Goal: Information Seeking & Learning: Learn about a topic

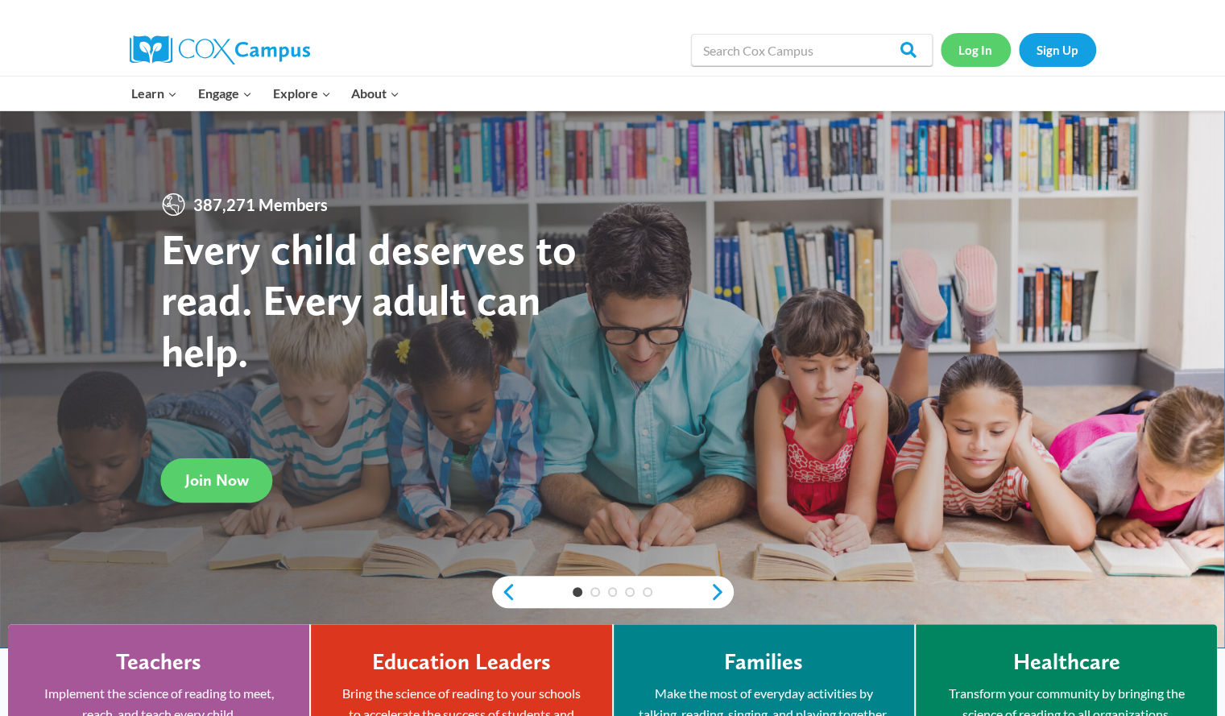
click at [970, 54] on link "Log In" at bounding box center [976, 49] width 70 height 33
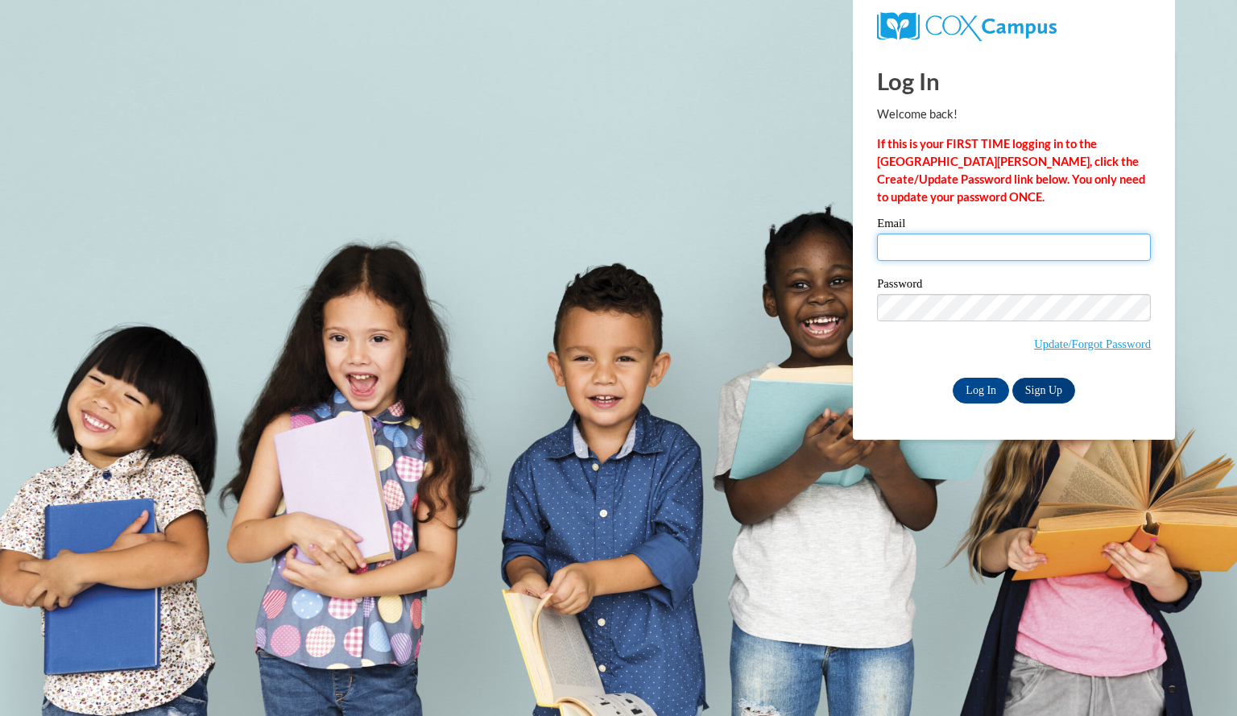
click at [946, 244] on input "Email" at bounding box center [1014, 247] width 274 height 27
type input "smithmadisen@aasd.k12.wi.us"
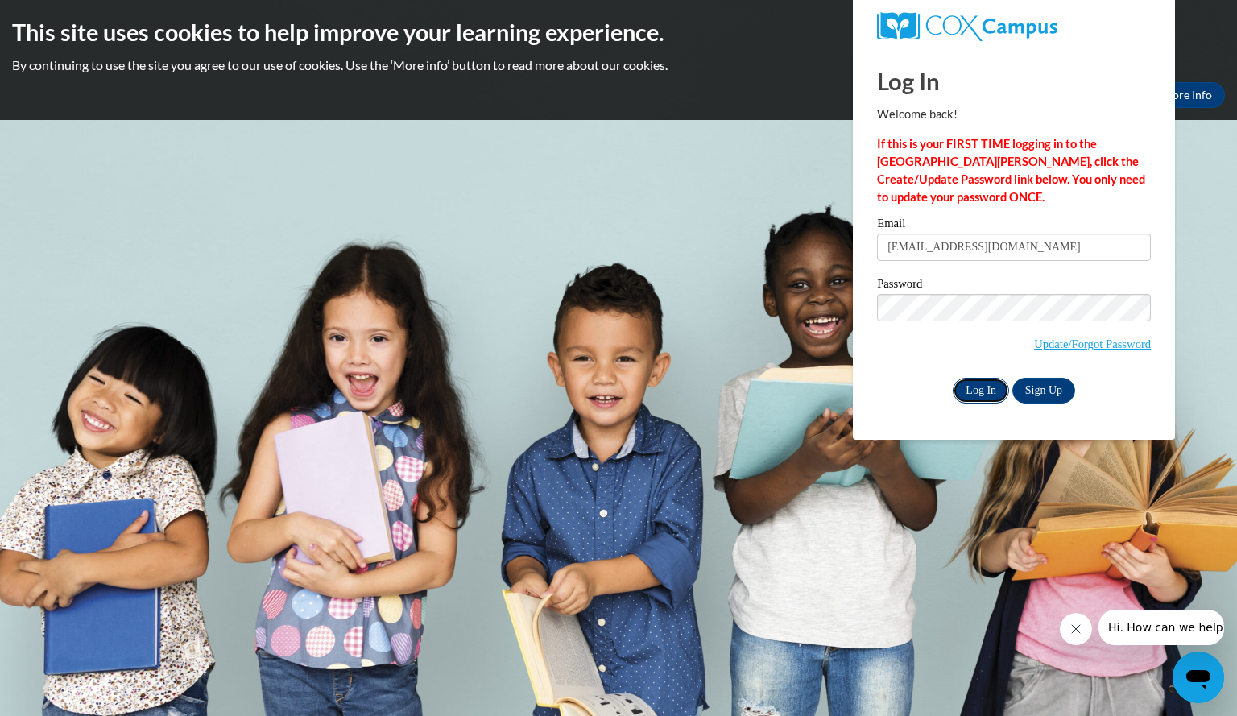
click at [976, 396] on input "Log In" at bounding box center [981, 391] width 56 height 26
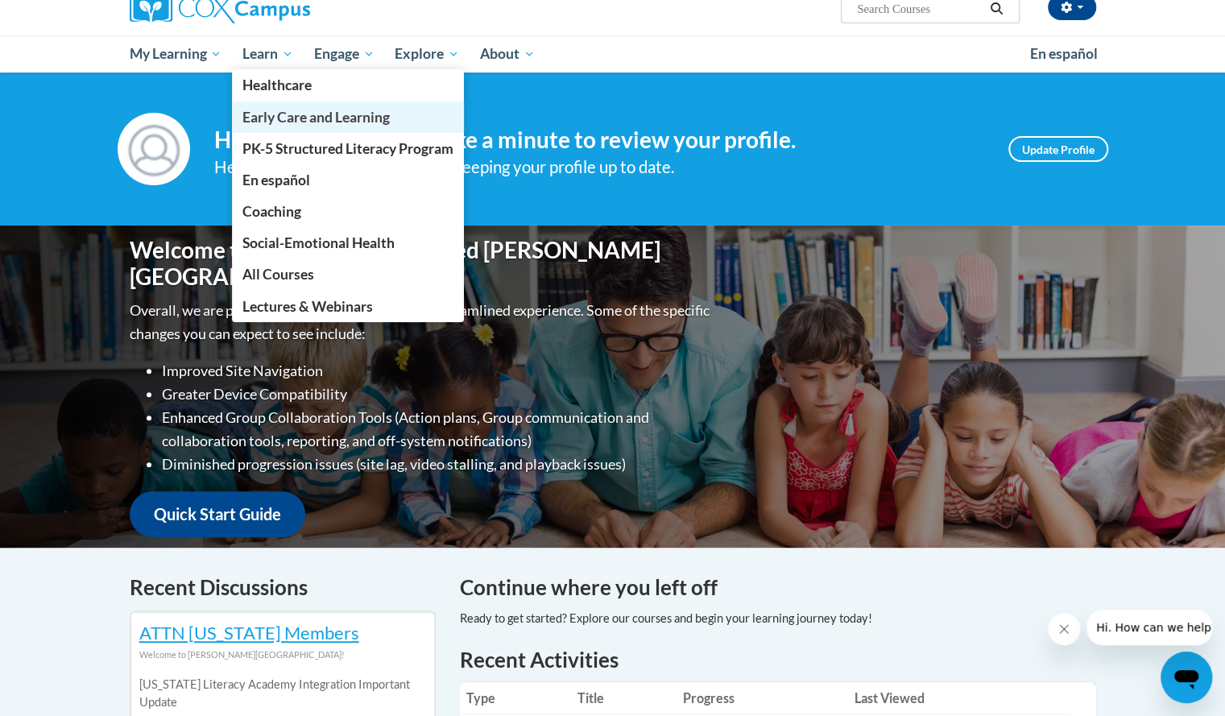
scroll to position [141, 0]
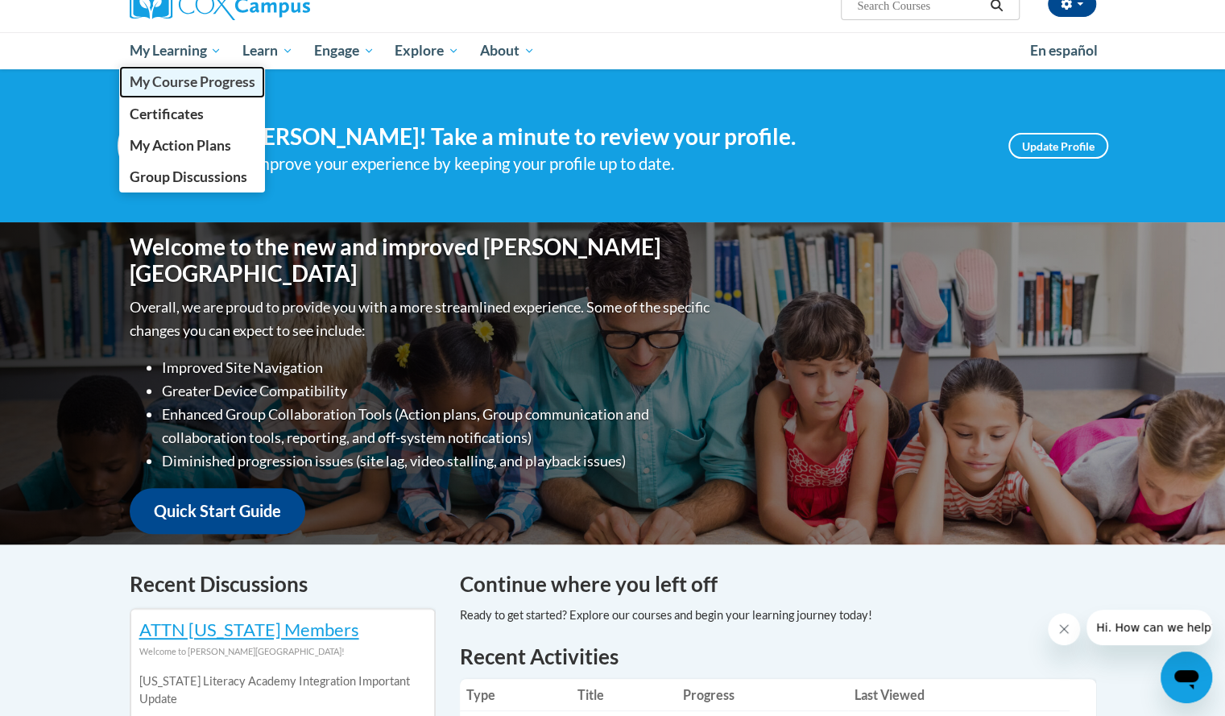
click at [172, 81] on span "My Course Progress" at bounding box center [192, 81] width 126 height 17
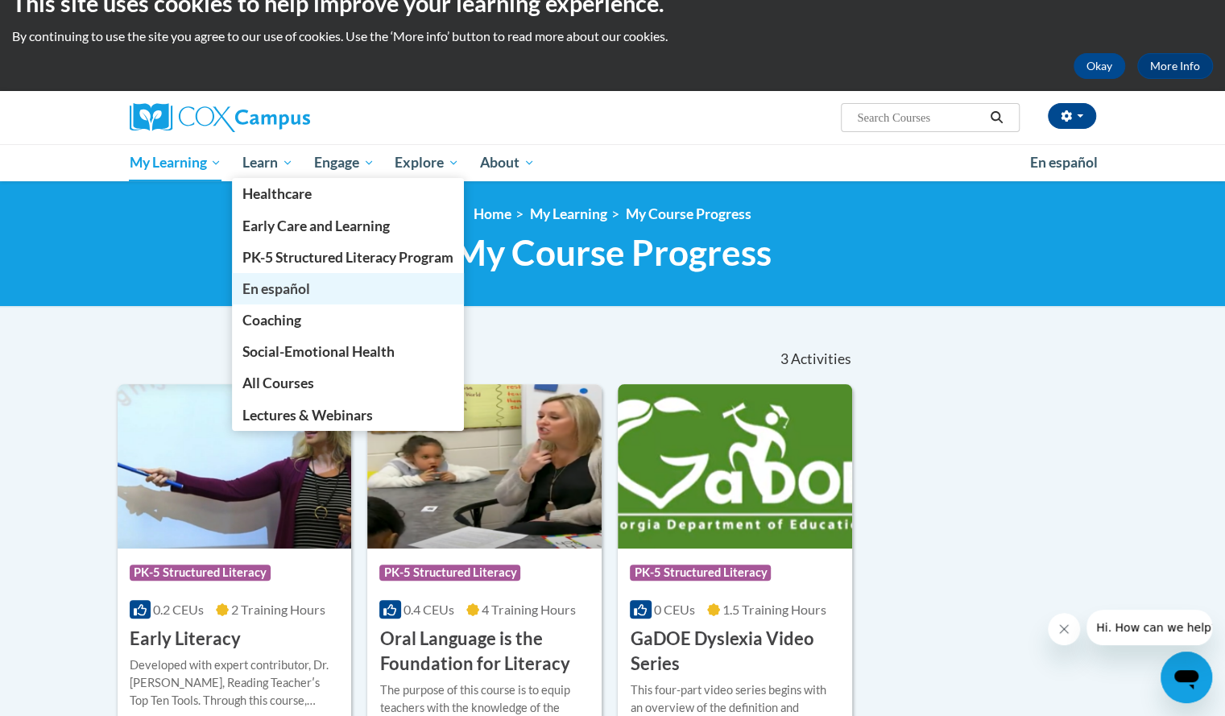
scroll to position [44, 0]
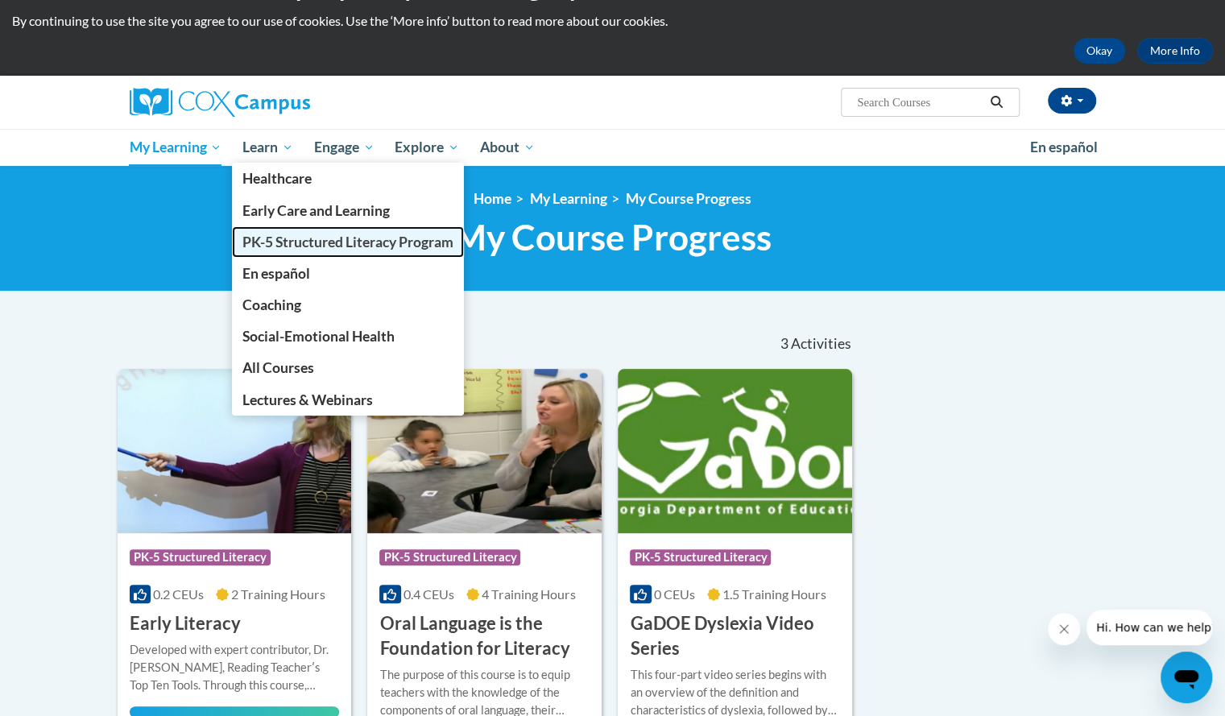
click at [304, 242] on span "PK-5 Structured Literacy Program" at bounding box center [347, 242] width 211 height 17
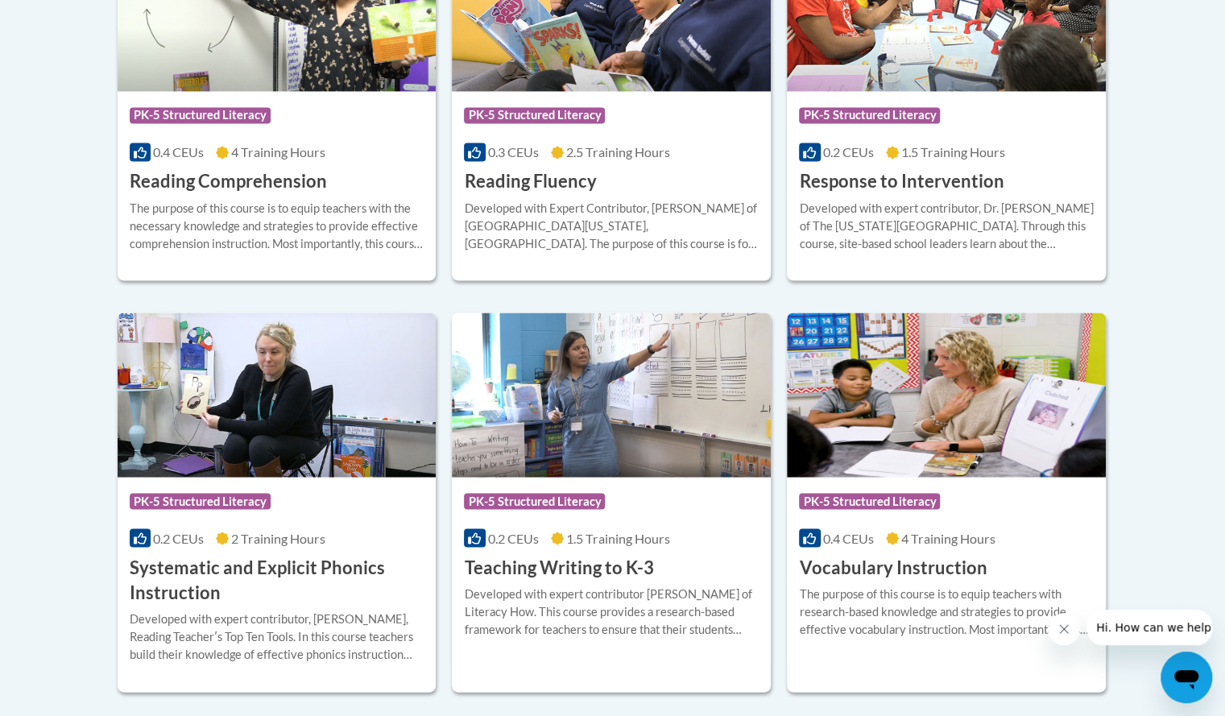
scroll to position [1638, 0]
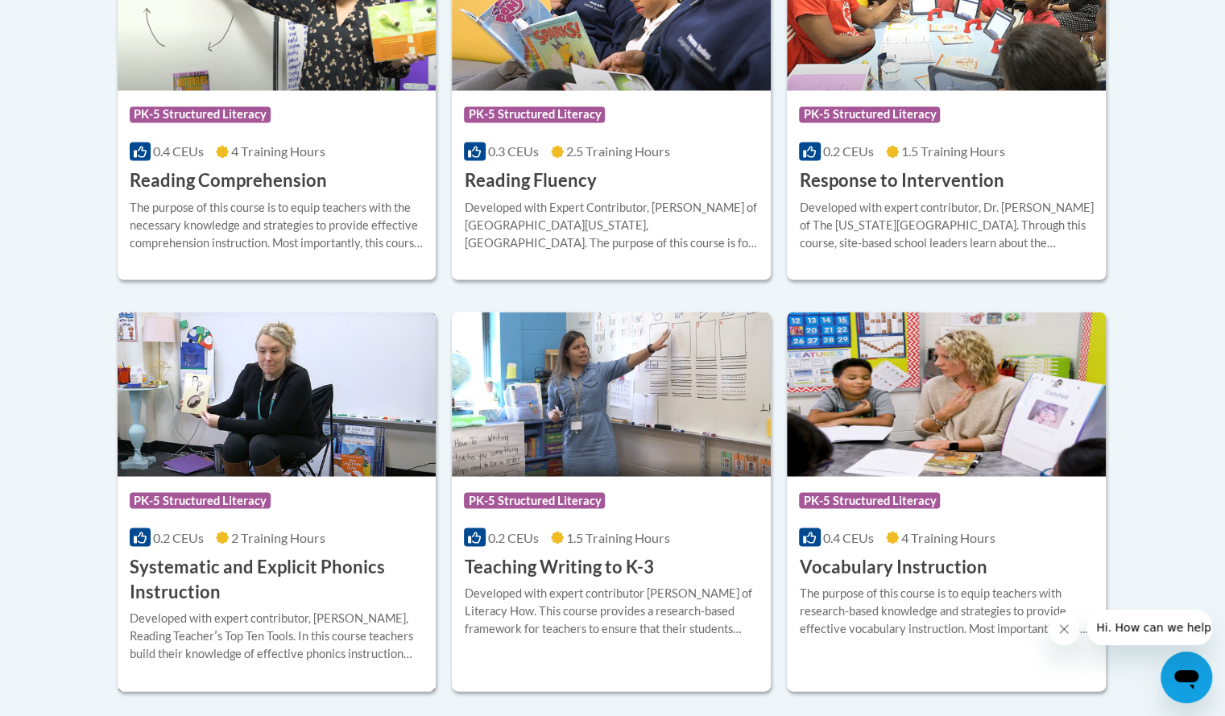
click at [293, 520] on div "Course Category: PK-5 Structured Literacy 0.2 CEUs 2 Training Hours COURSE Syst…" at bounding box center [277, 540] width 319 height 128
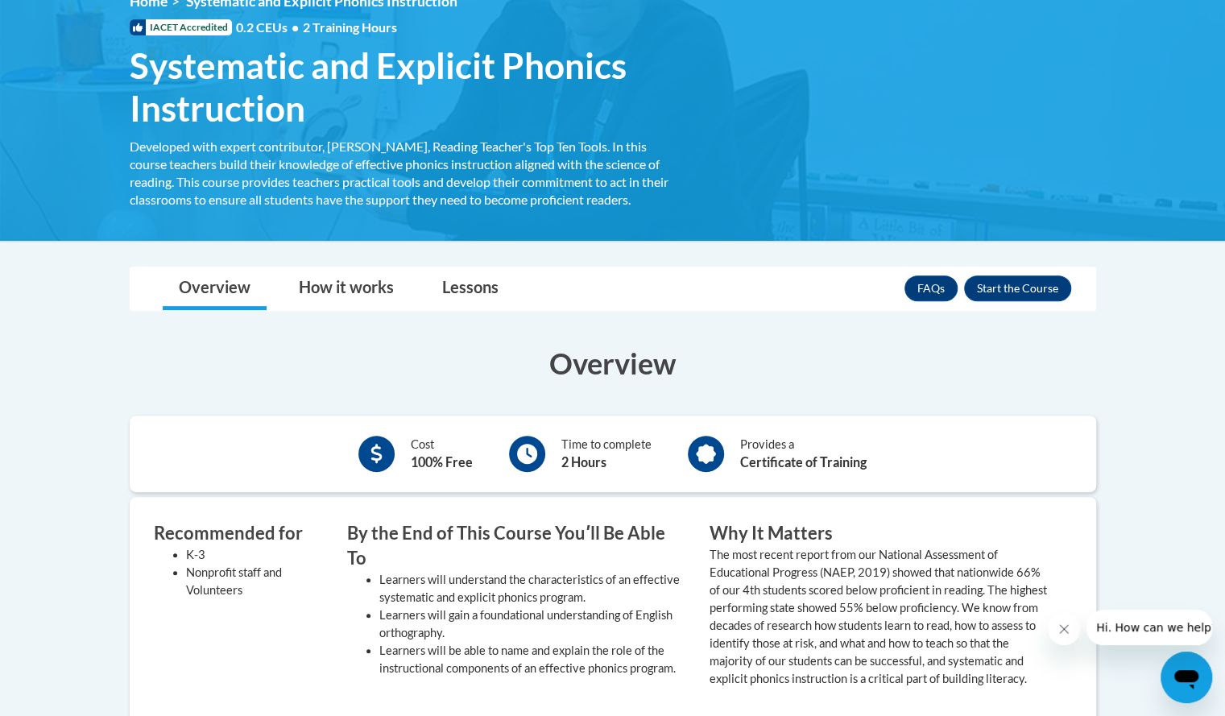
scroll to position [245, 0]
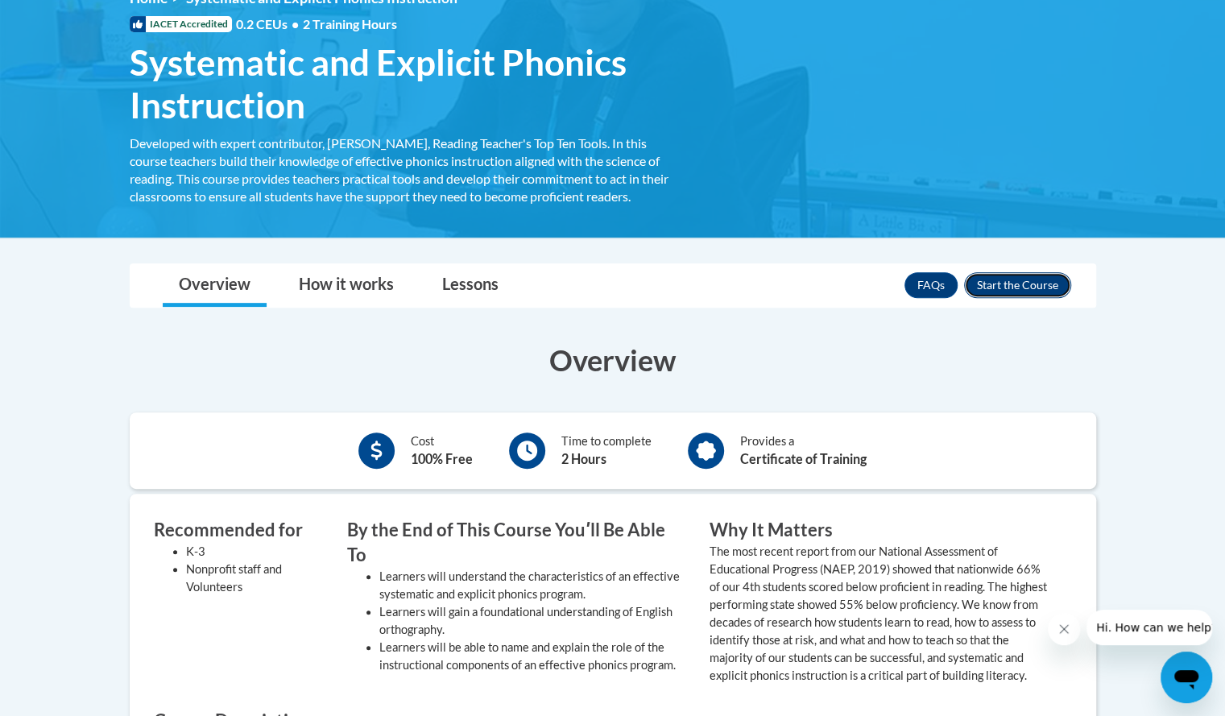
click at [1005, 285] on button "Enroll" at bounding box center [1017, 285] width 107 height 26
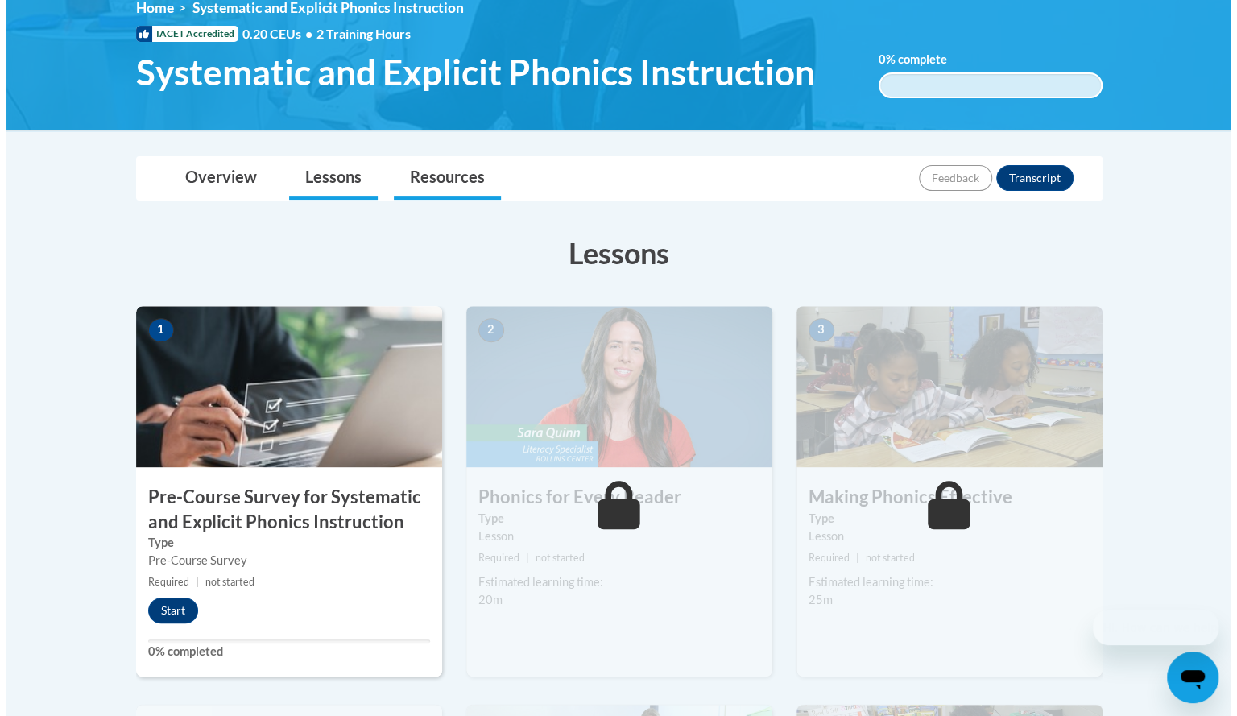
scroll to position [234, 0]
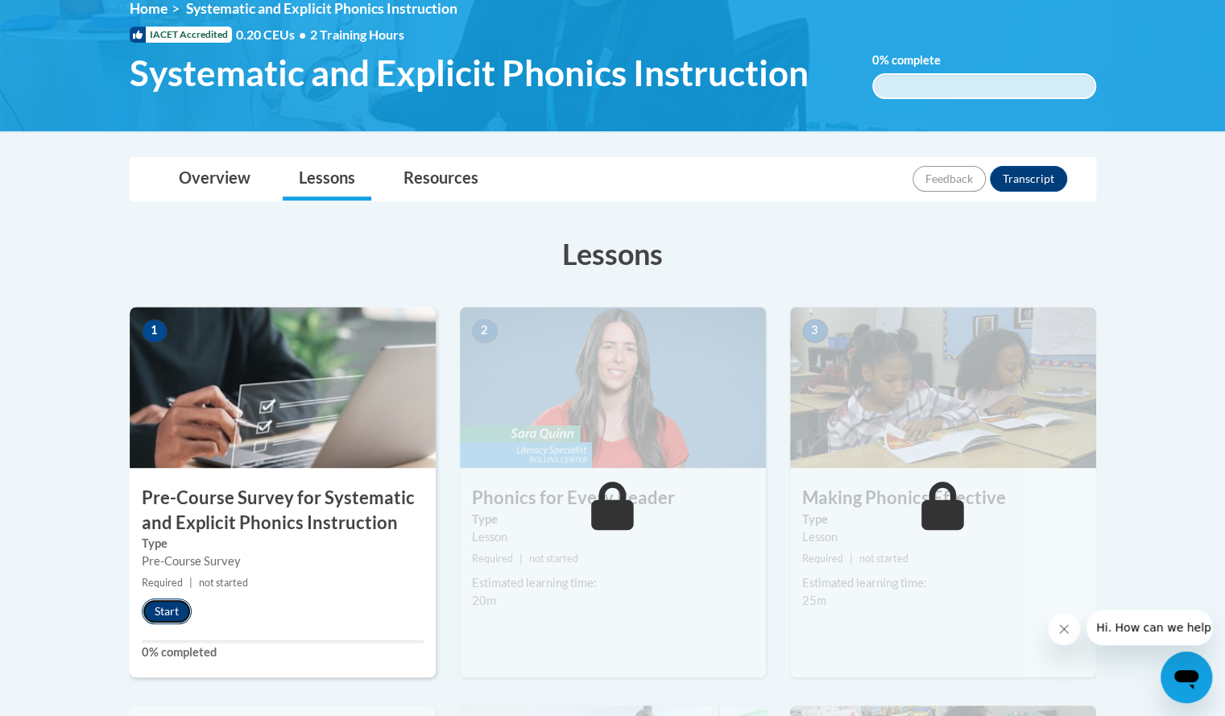
click at [171, 602] on button "Start" at bounding box center [167, 612] width 50 height 26
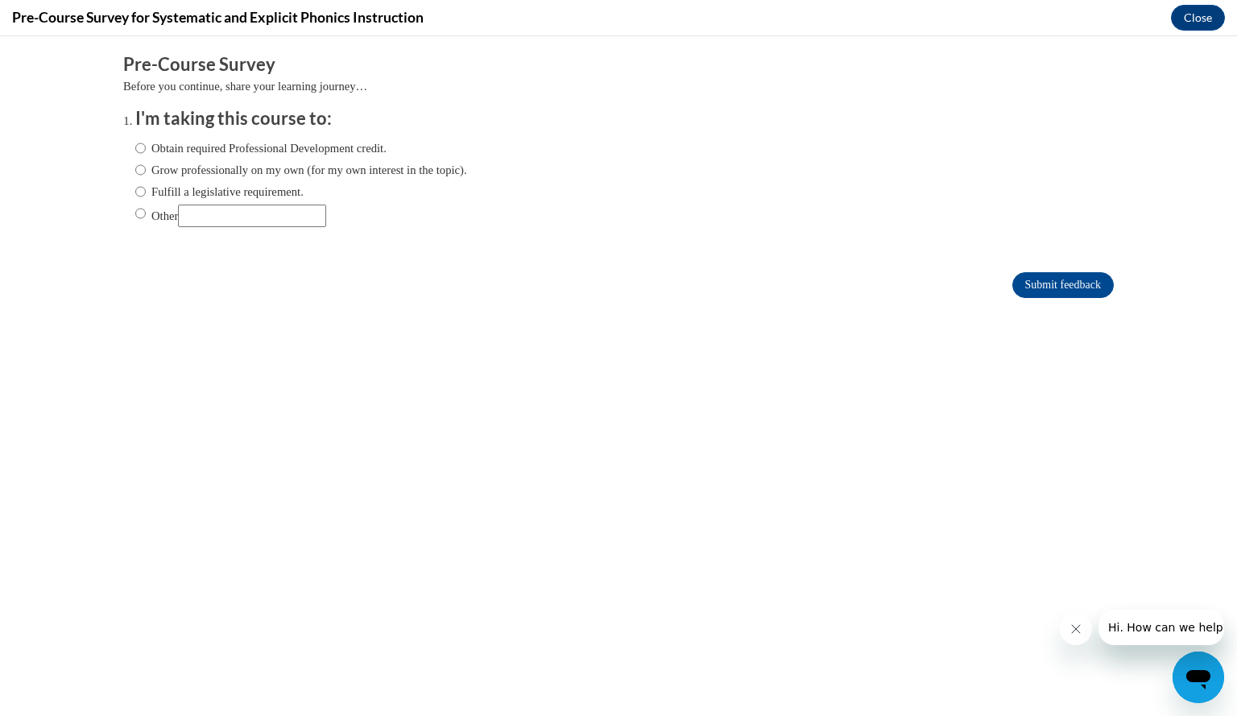
scroll to position [0, 0]
click at [135, 151] on input "Obtain required Professional Development credit." at bounding box center [140, 148] width 10 height 18
radio input "true"
click at [1033, 279] on input "Submit feedback" at bounding box center [1063, 285] width 101 height 26
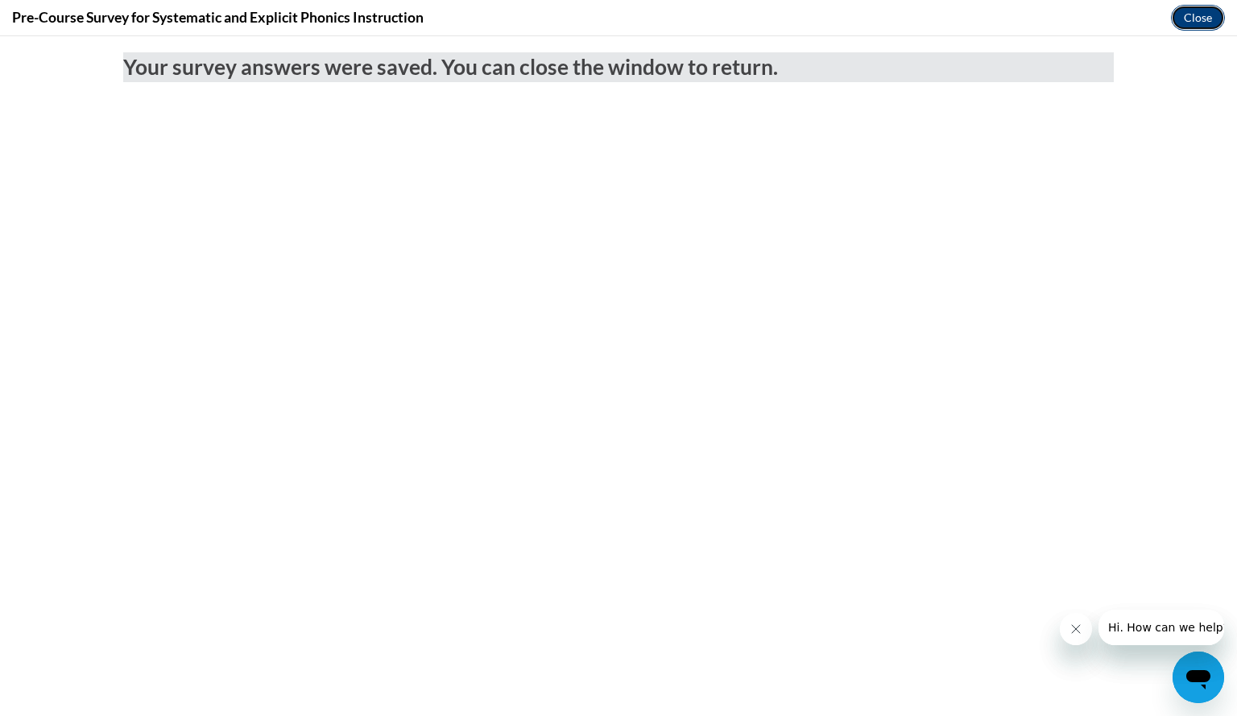
click at [1202, 12] on button "Close" at bounding box center [1198, 18] width 54 height 26
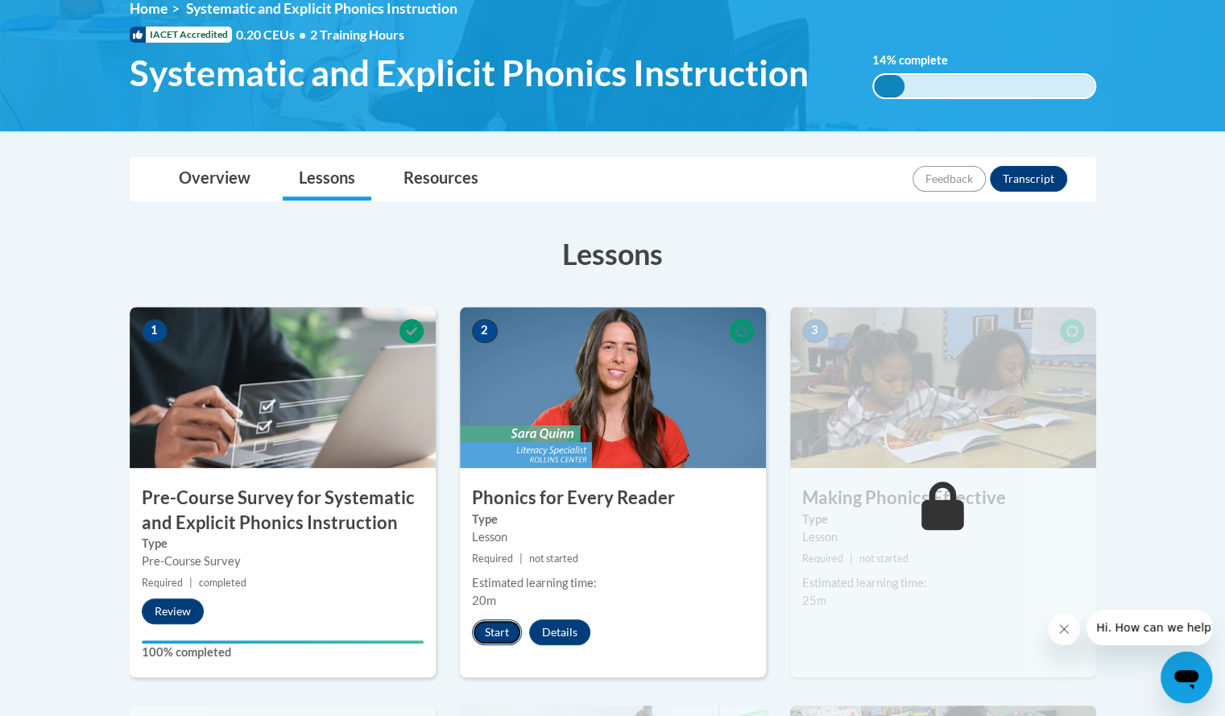
click at [494, 629] on button "Start" at bounding box center [497, 632] width 50 height 26
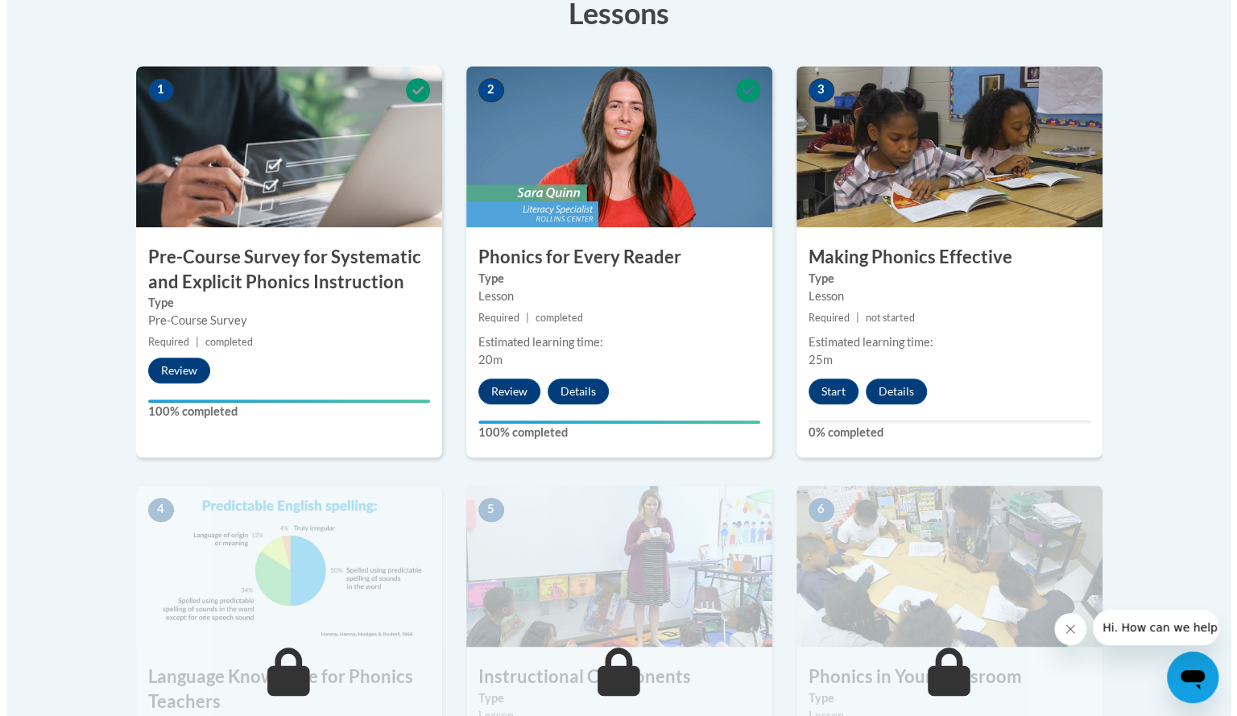
scroll to position [466, 0]
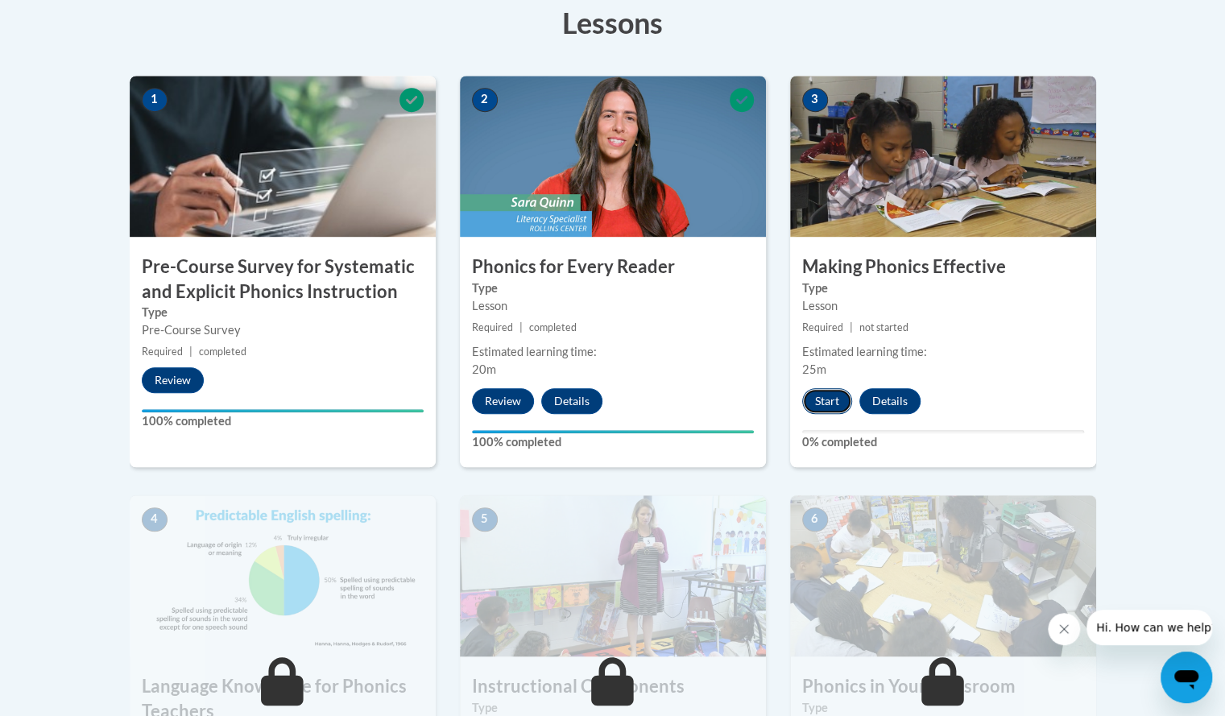
click at [822, 392] on button "Start" at bounding box center [827, 401] width 50 height 26
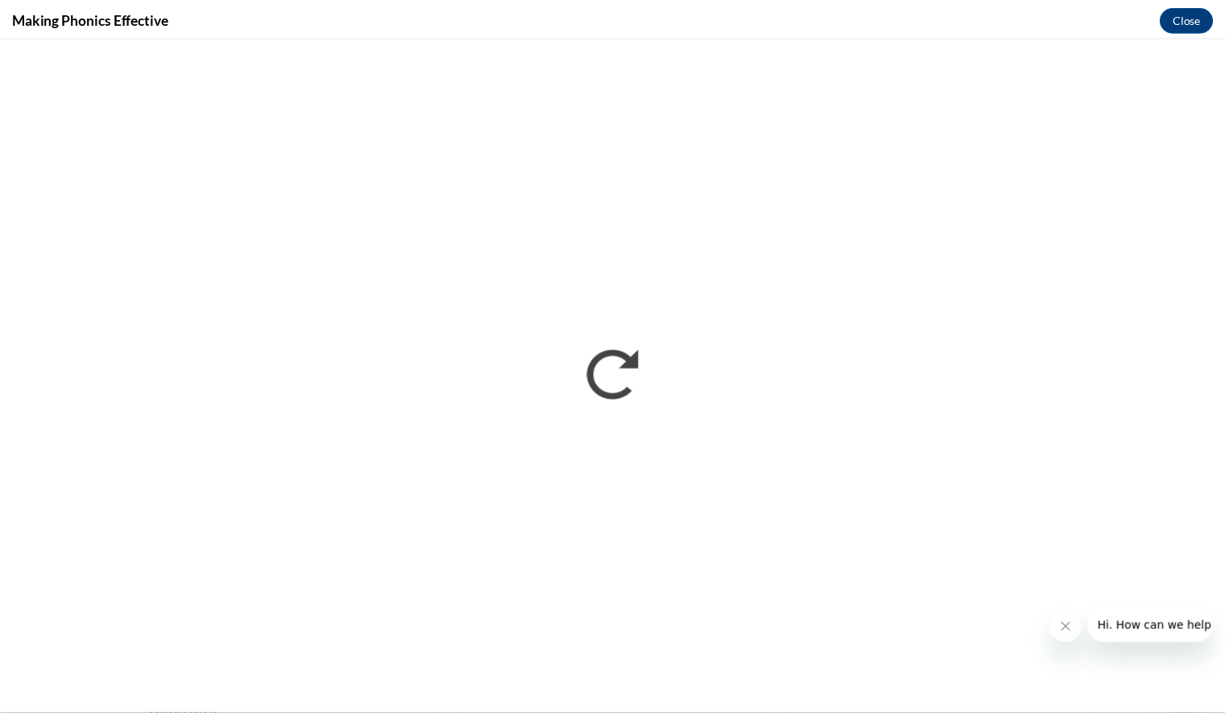
scroll to position [0, 0]
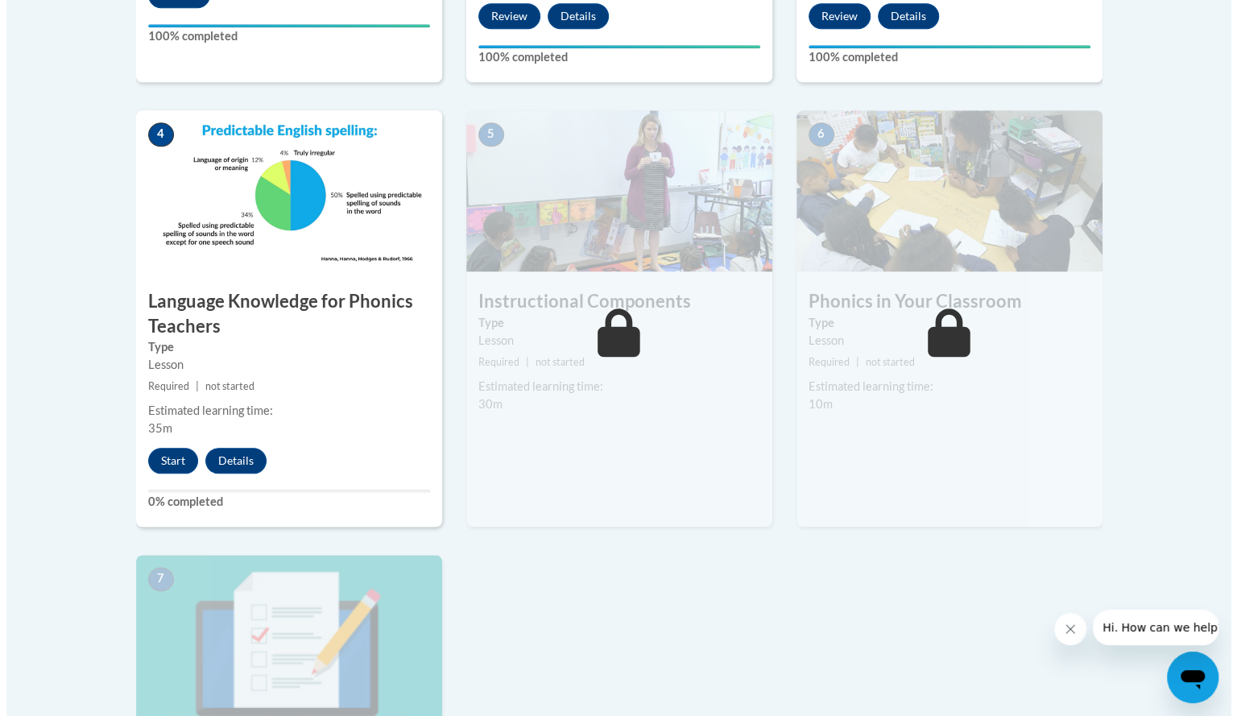
scroll to position [851, 0]
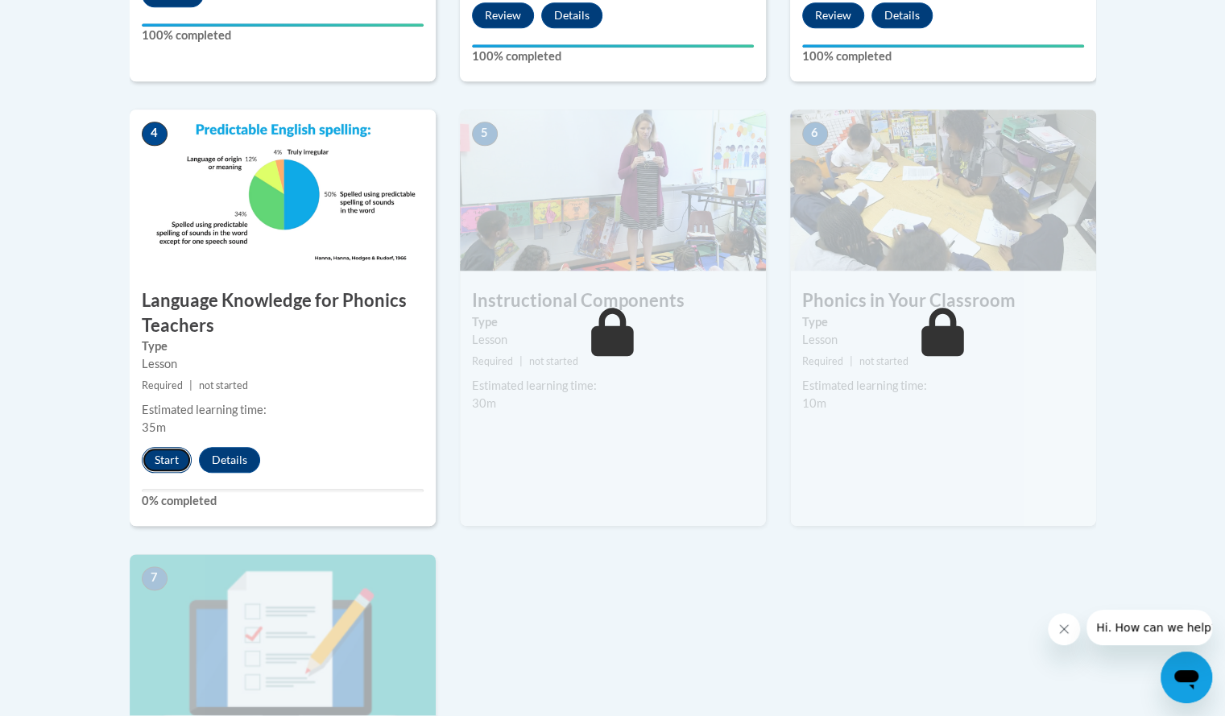
click at [168, 469] on button "Start" at bounding box center [167, 460] width 50 height 26
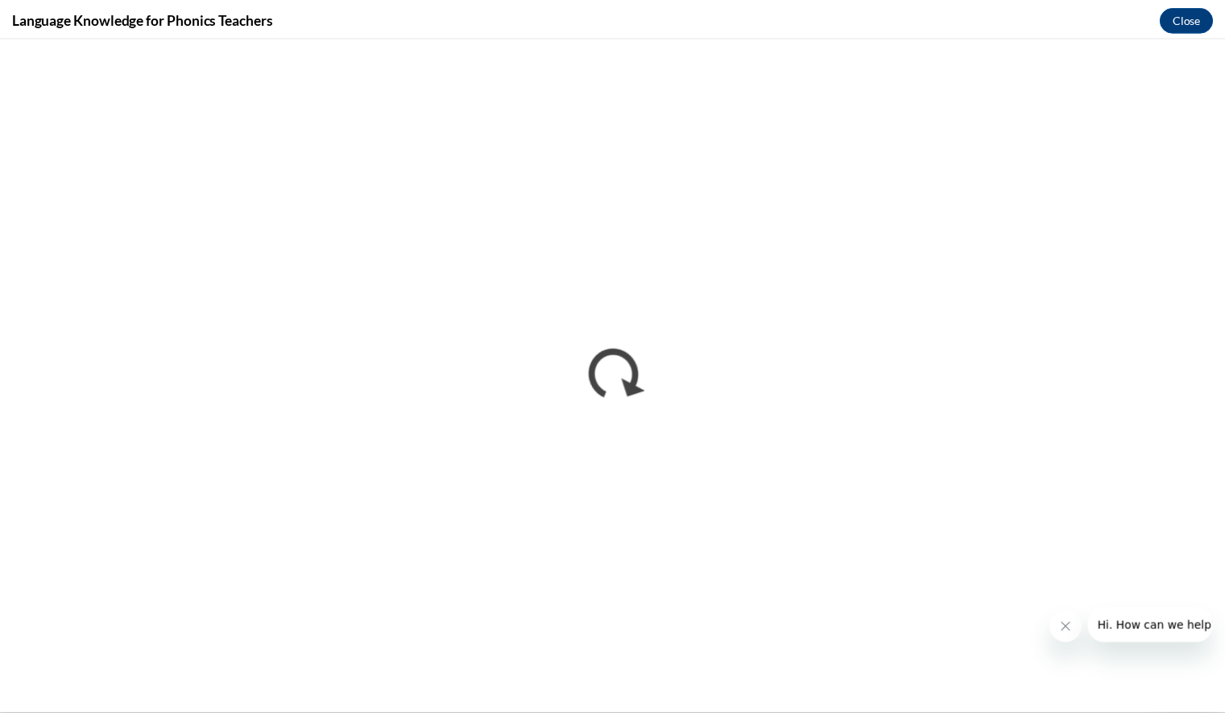
scroll to position [0, 0]
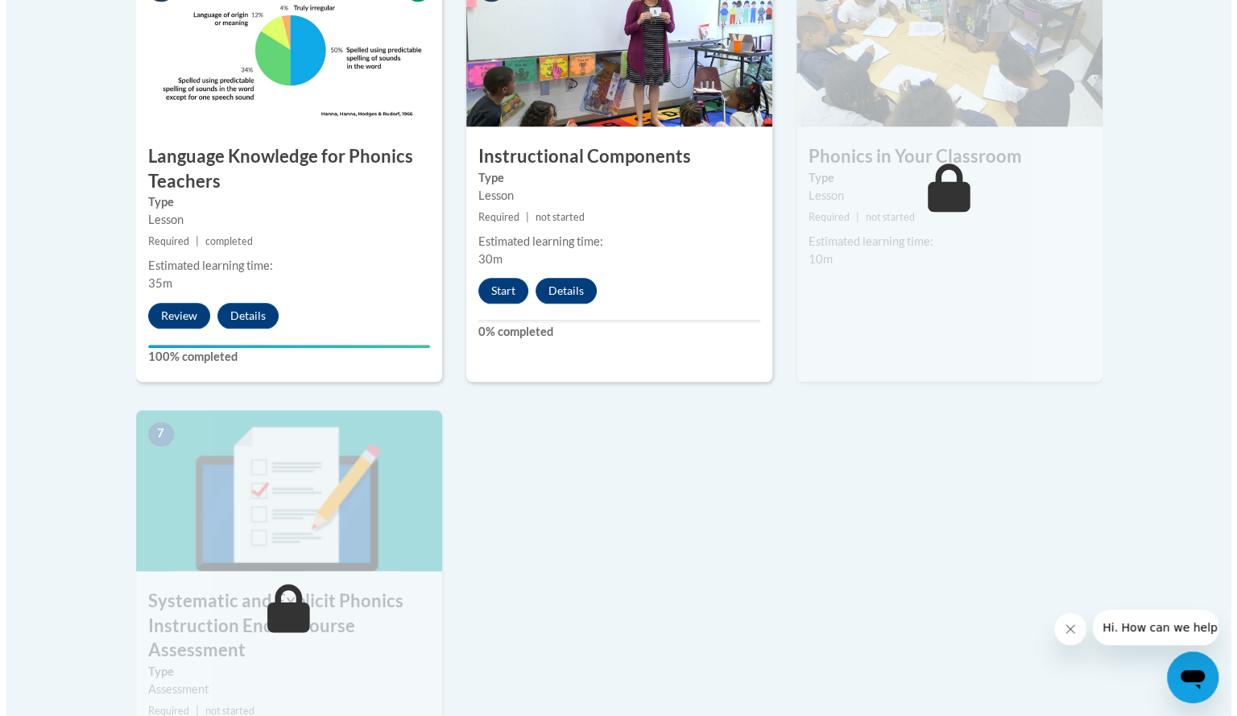
scroll to position [994, 0]
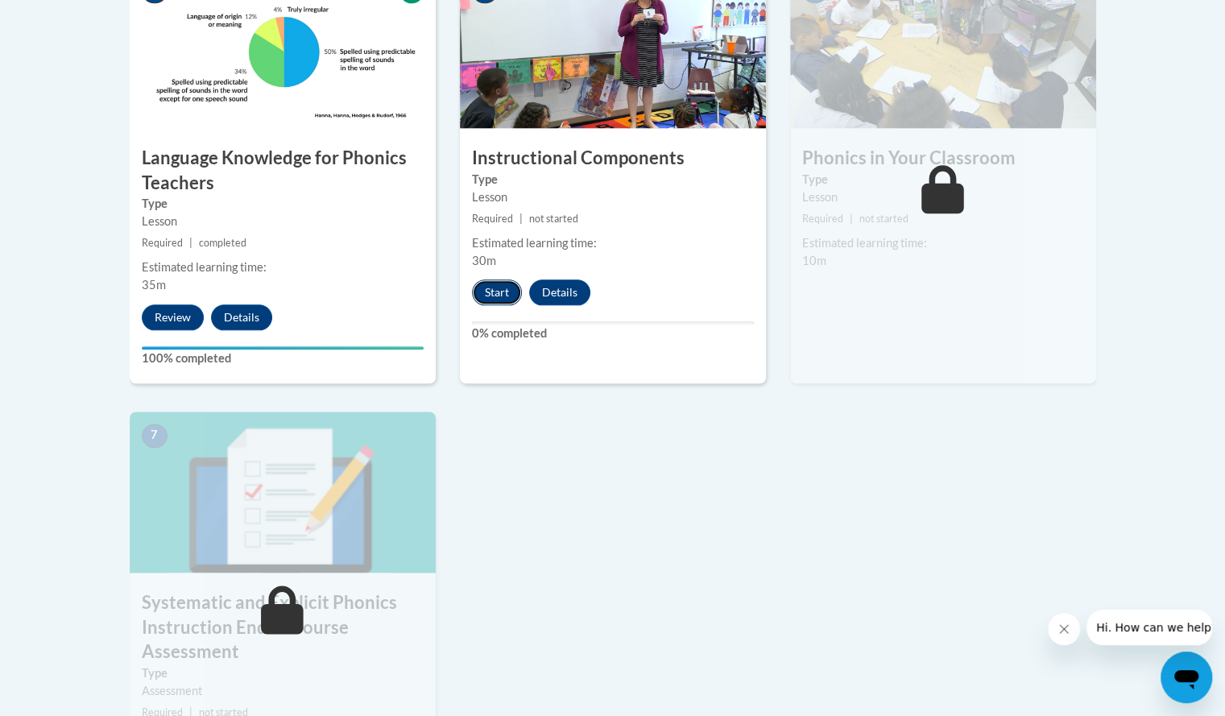
click at [490, 292] on button "Start" at bounding box center [497, 293] width 50 height 26
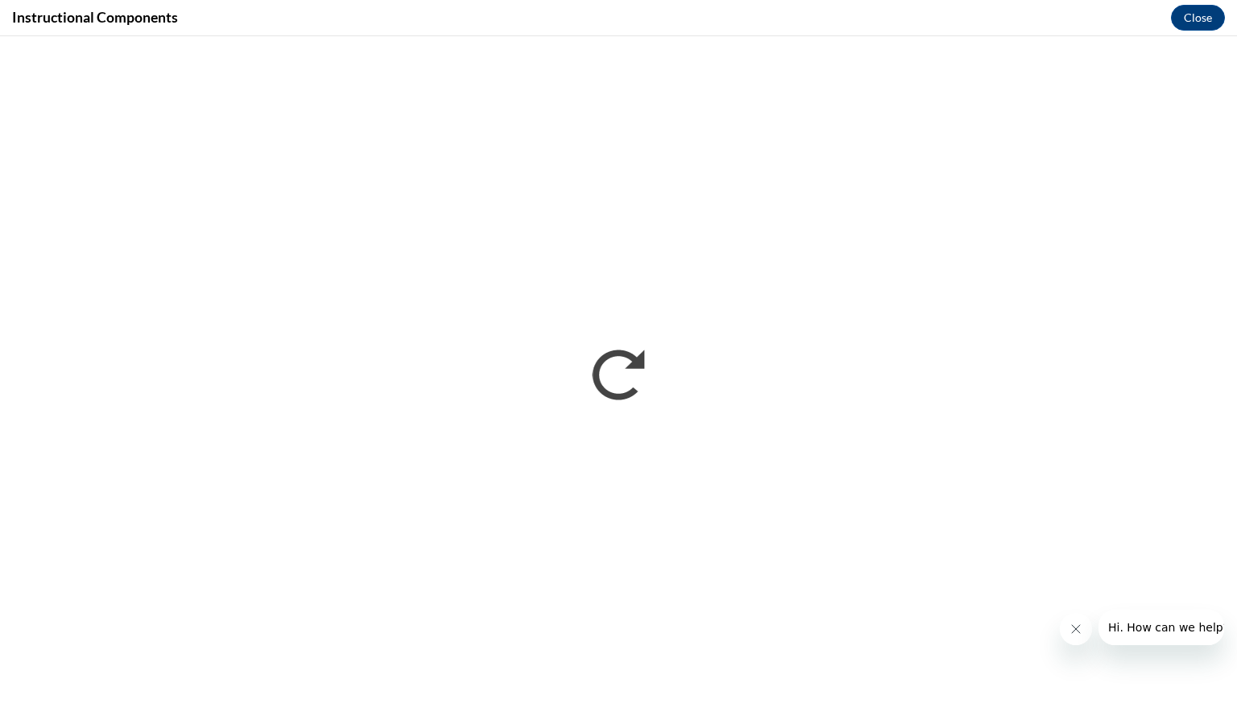
scroll to position [0, 0]
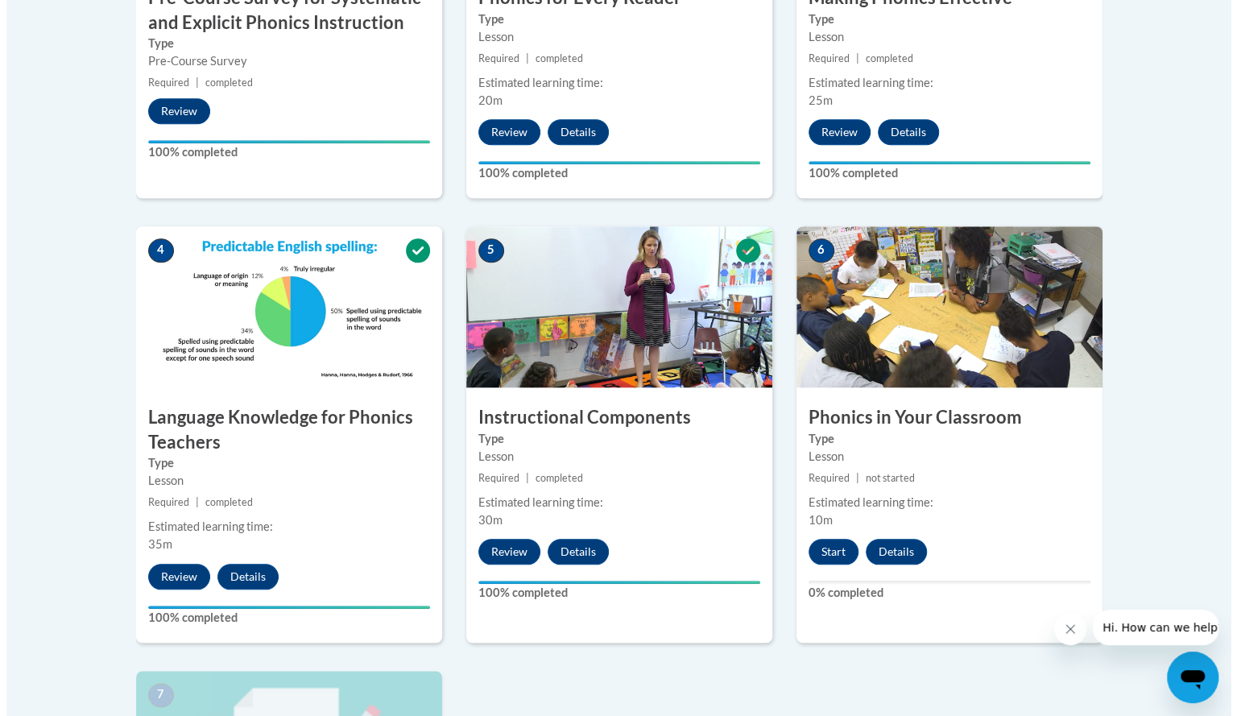
scroll to position [741, 0]
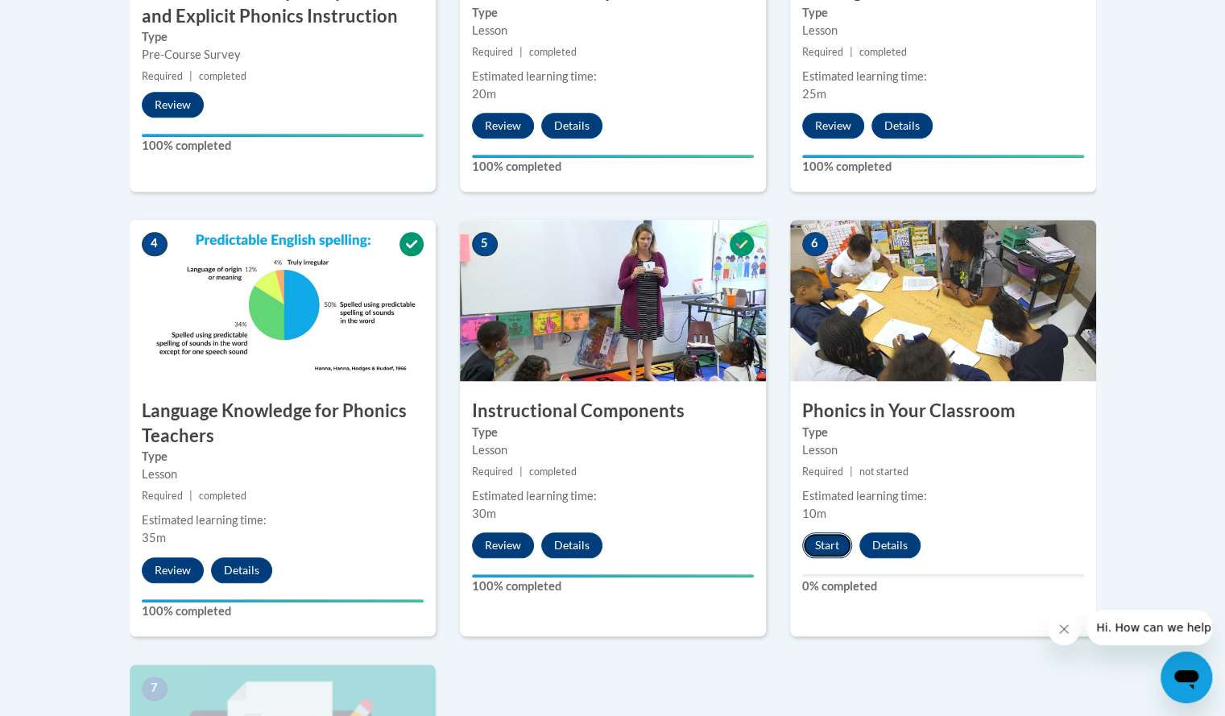
click at [826, 555] on button "Start" at bounding box center [827, 545] width 50 height 26
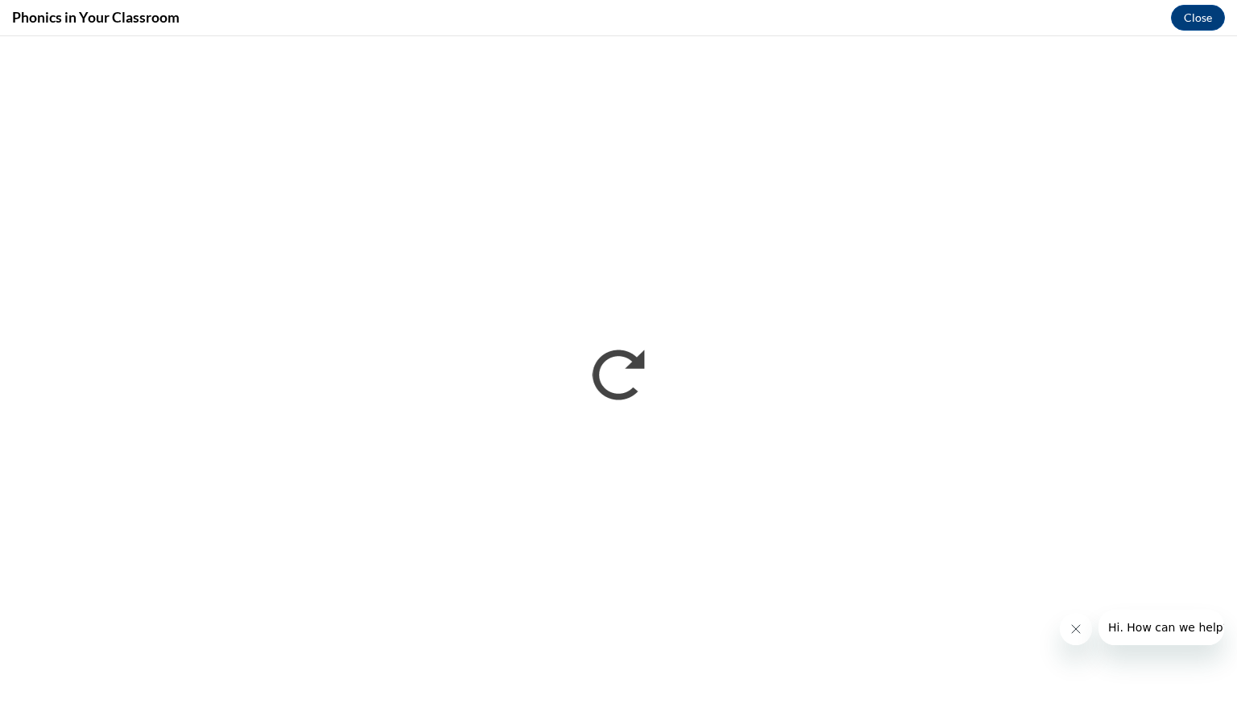
scroll to position [0, 0]
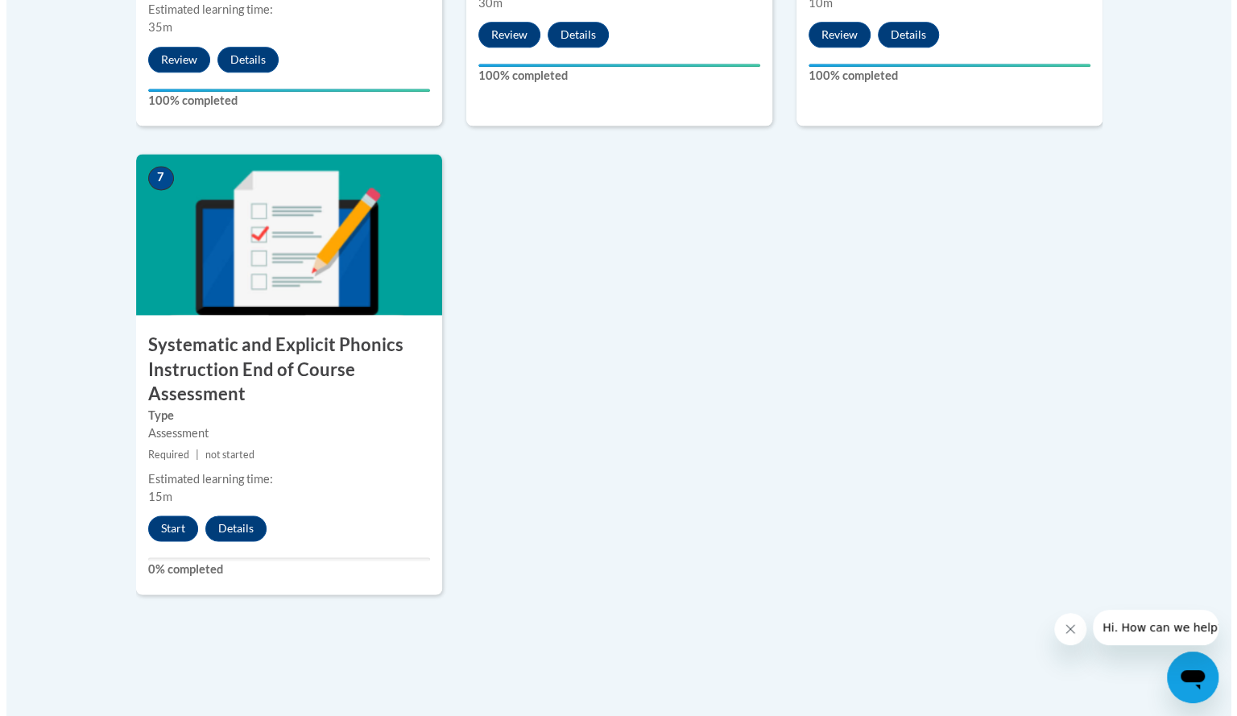
scroll to position [1253, 0]
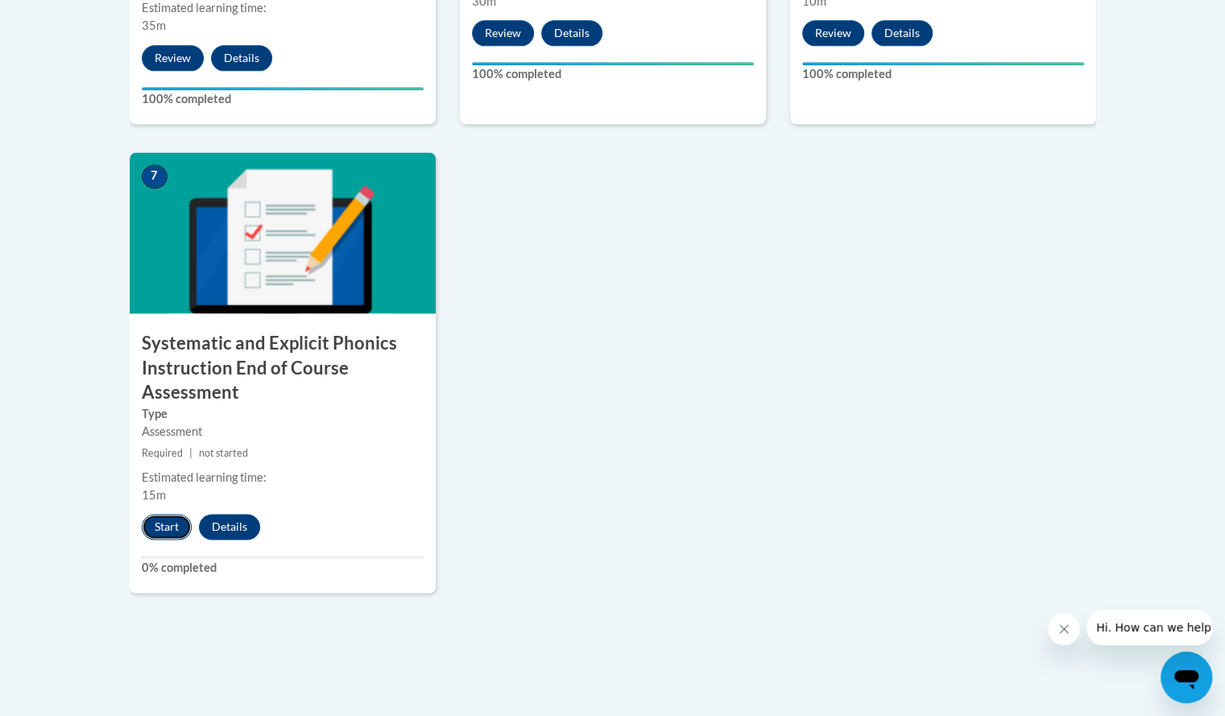
click at [161, 528] on button "Start" at bounding box center [167, 527] width 50 height 26
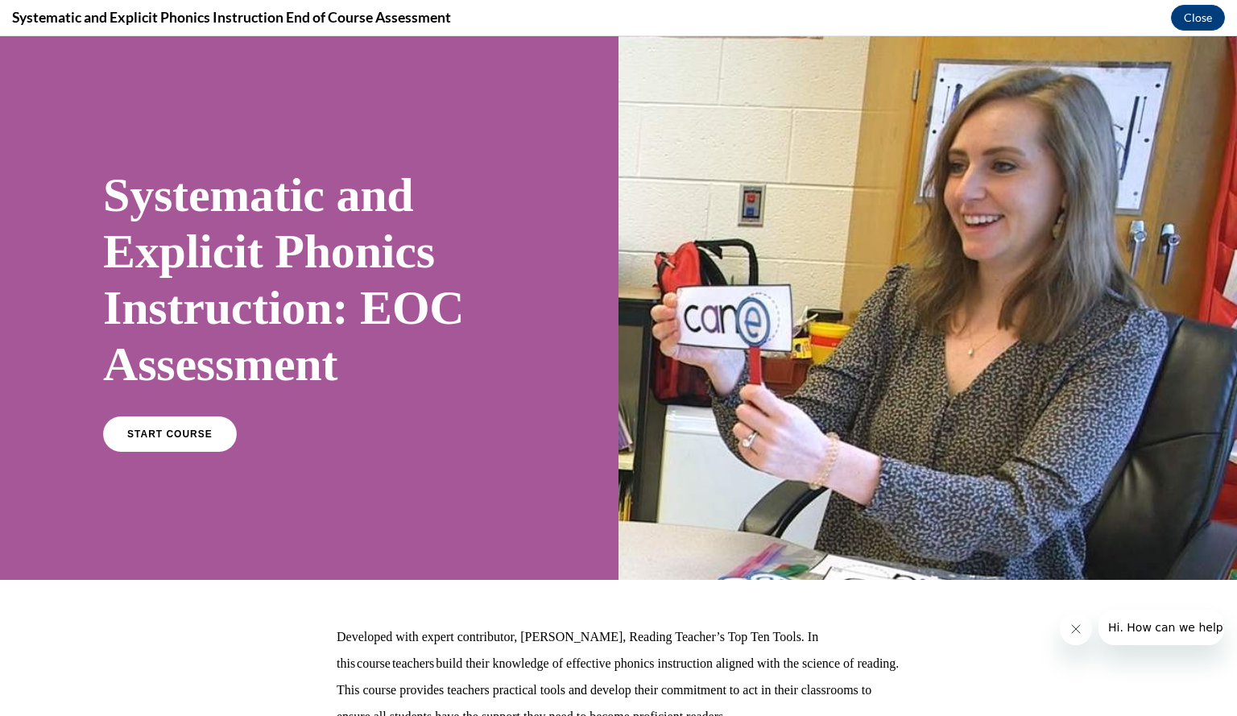
scroll to position [0, 0]
click at [172, 432] on span "START COURSE" at bounding box center [169, 435] width 89 height 12
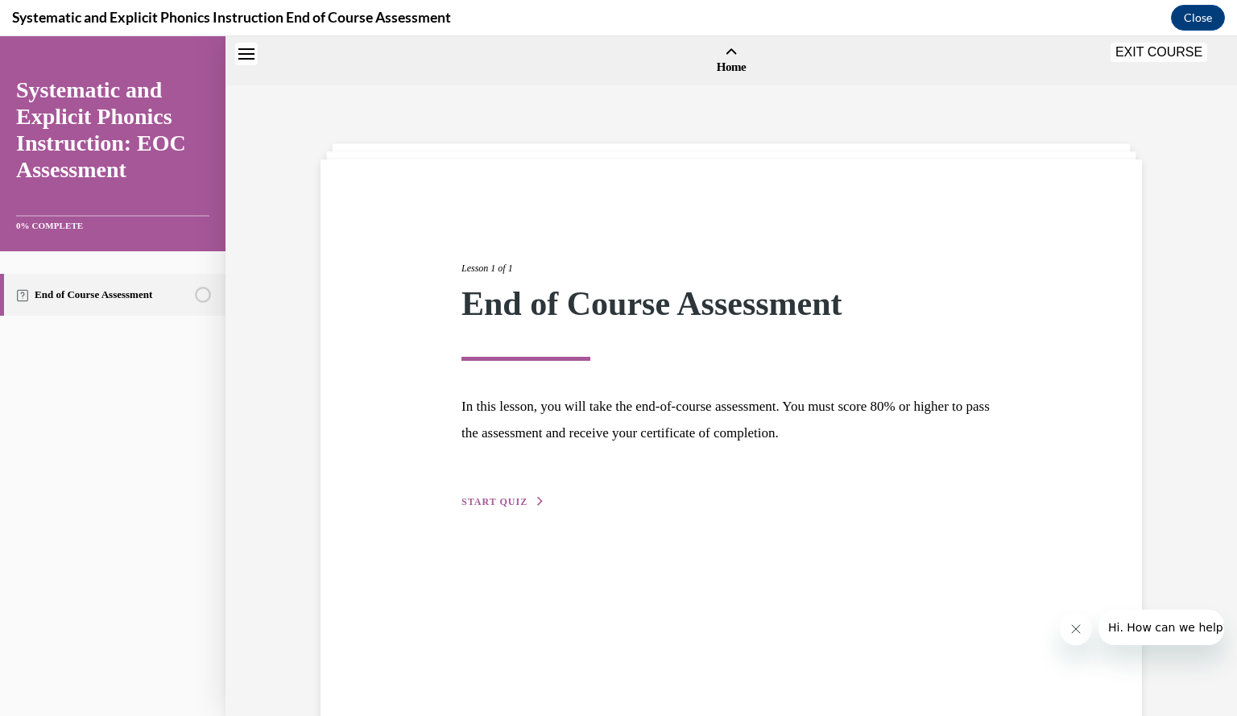
scroll to position [50, 0]
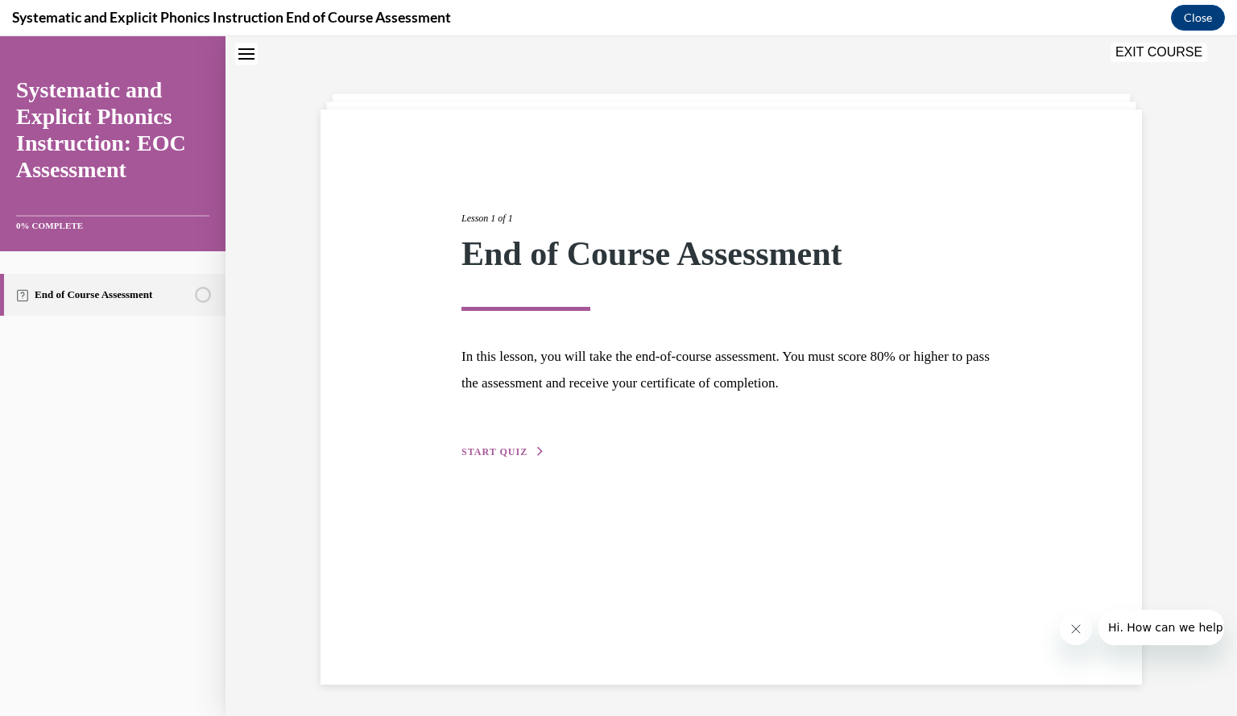
click at [495, 457] on span "START QUIZ" at bounding box center [495, 451] width 66 height 11
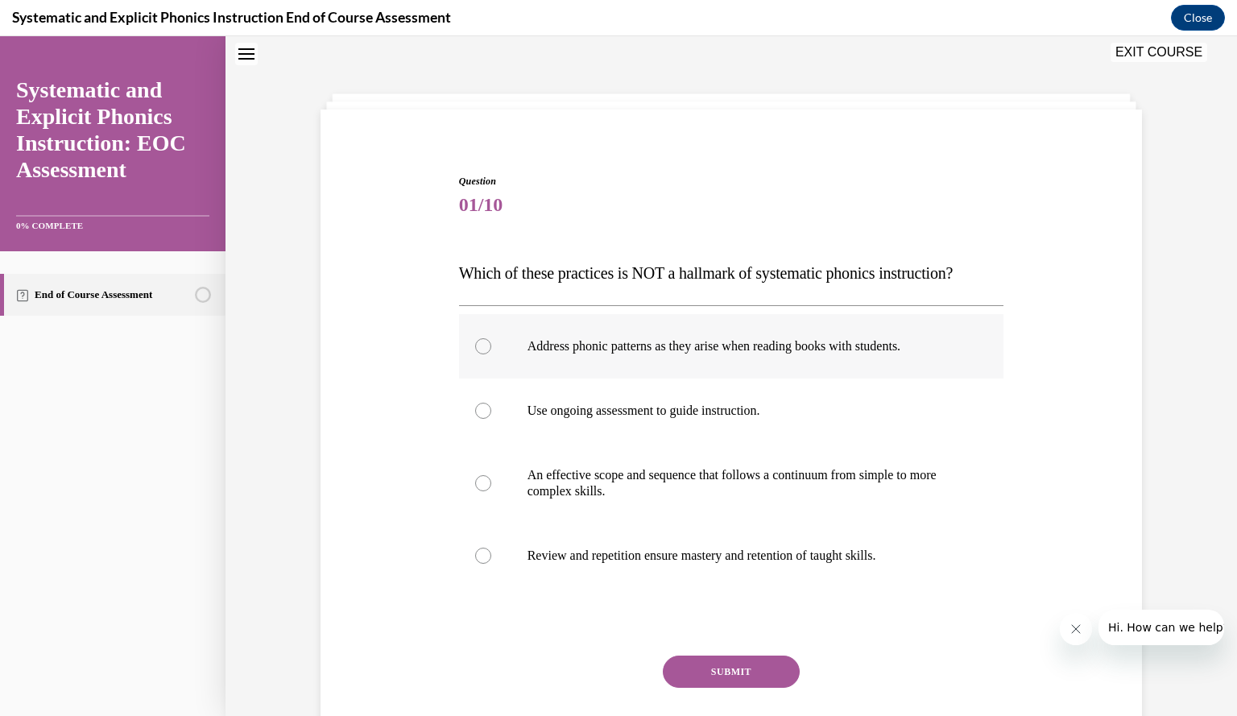
click at [475, 345] on div at bounding box center [483, 346] width 16 height 16
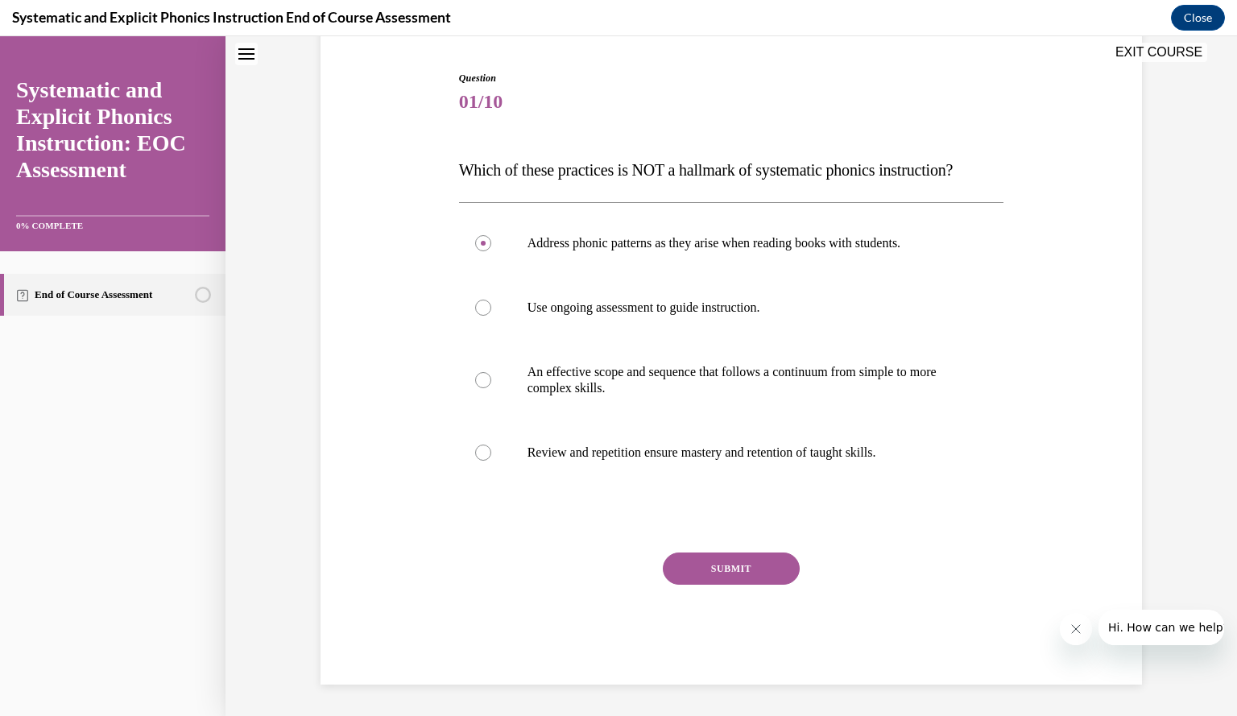
scroll to position [153, 0]
click at [701, 576] on button "SUBMIT" at bounding box center [731, 569] width 137 height 32
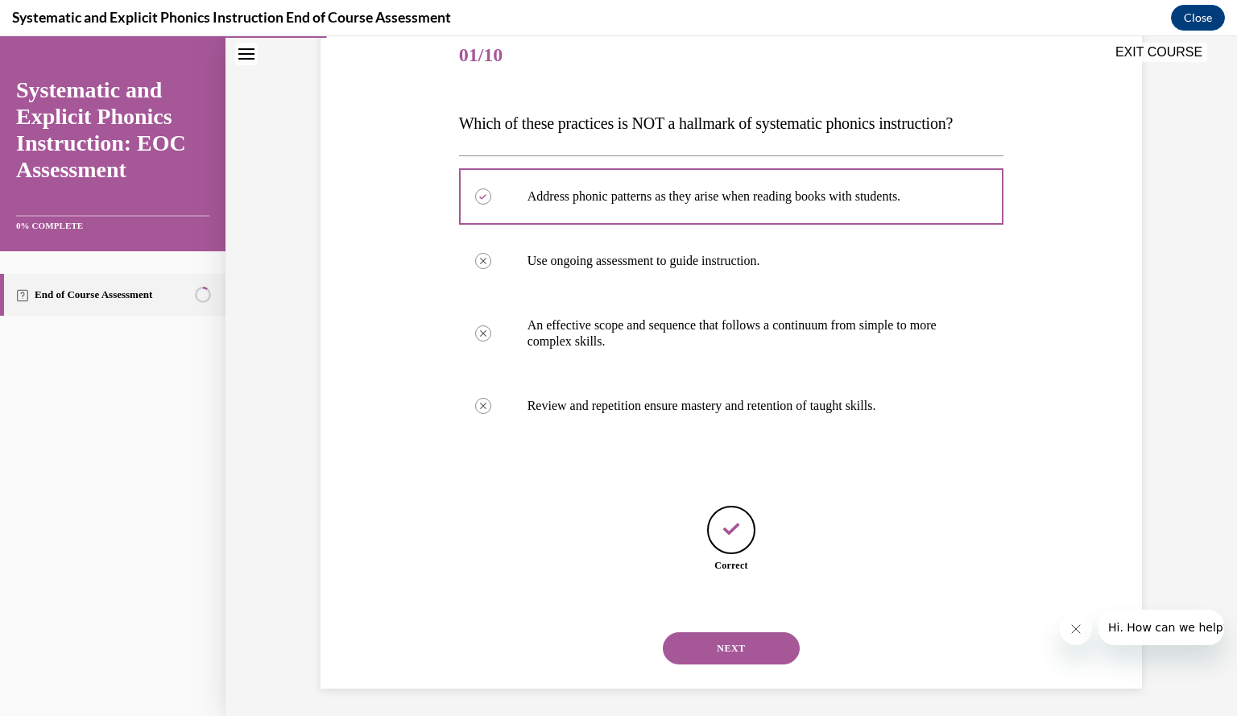
scroll to position [204, 0]
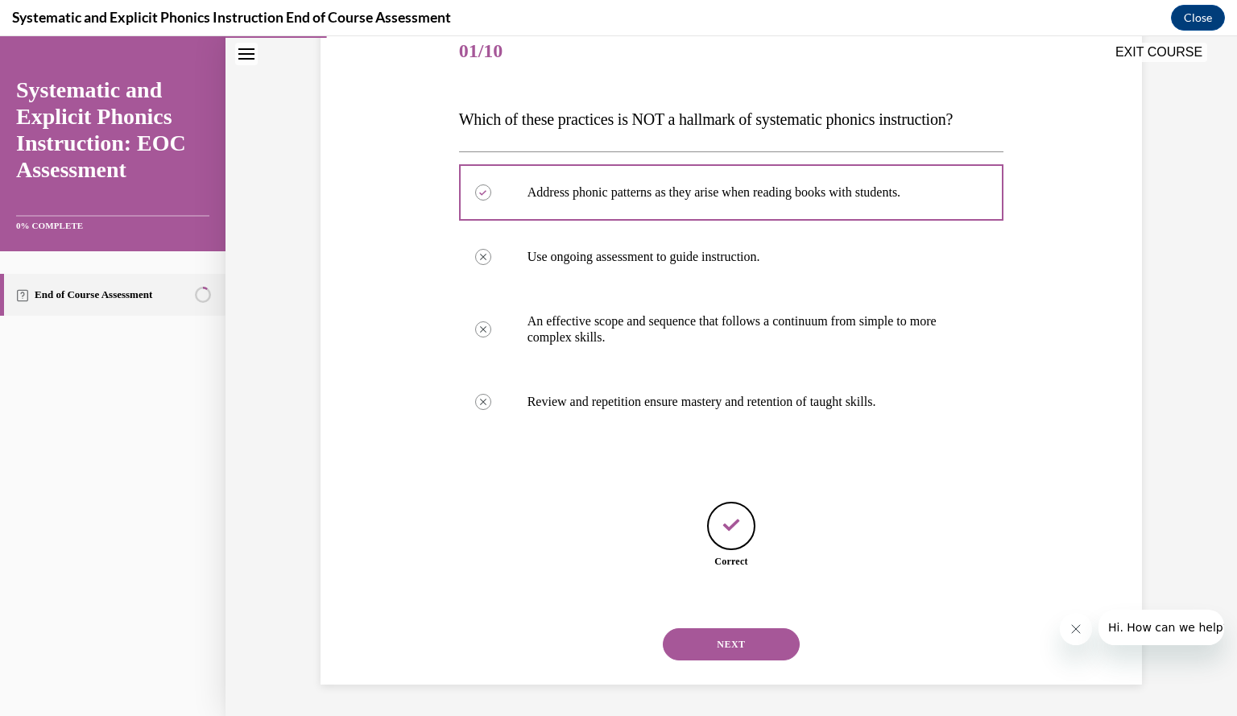
click at [730, 642] on button "NEXT" at bounding box center [731, 644] width 137 height 32
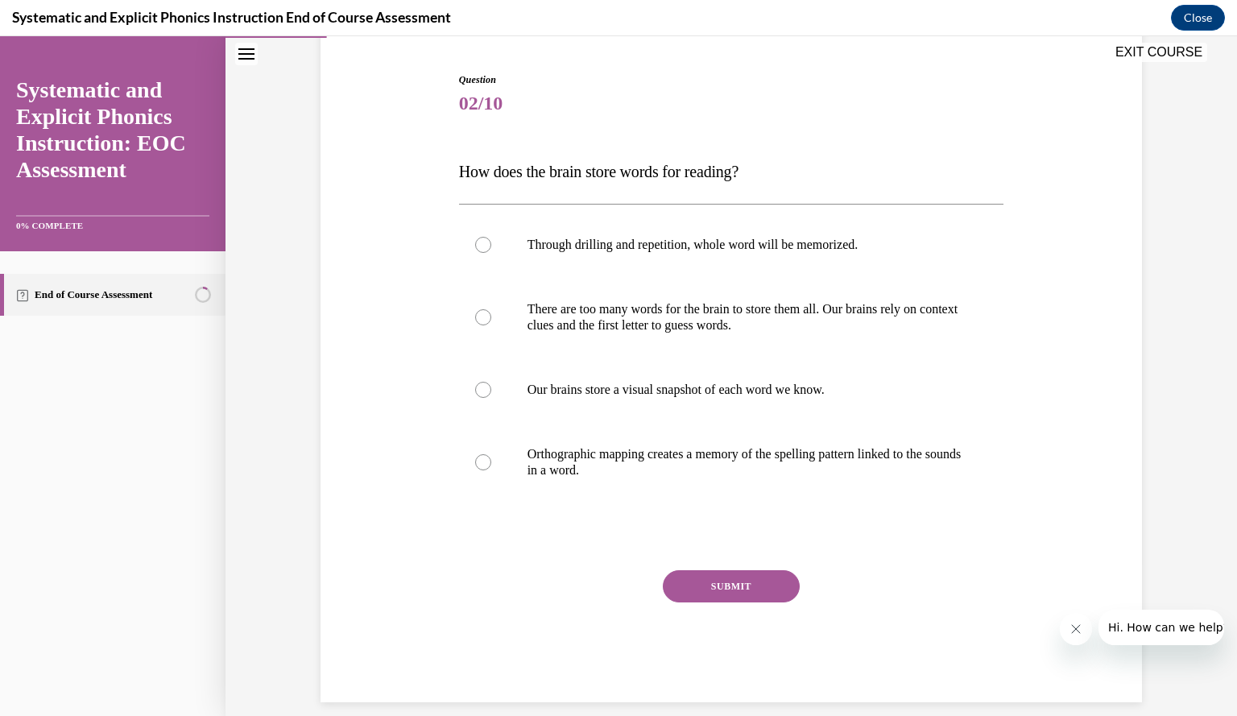
scroll to position [152, 0]
click at [607, 467] on p "Orthographic mapping creates a memory of the spelling pattern linked to the sou…" at bounding box center [746, 461] width 437 height 32
click at [718, 590] on button "SUBMIT" at bounding box center [731, 586] width 137 height 32
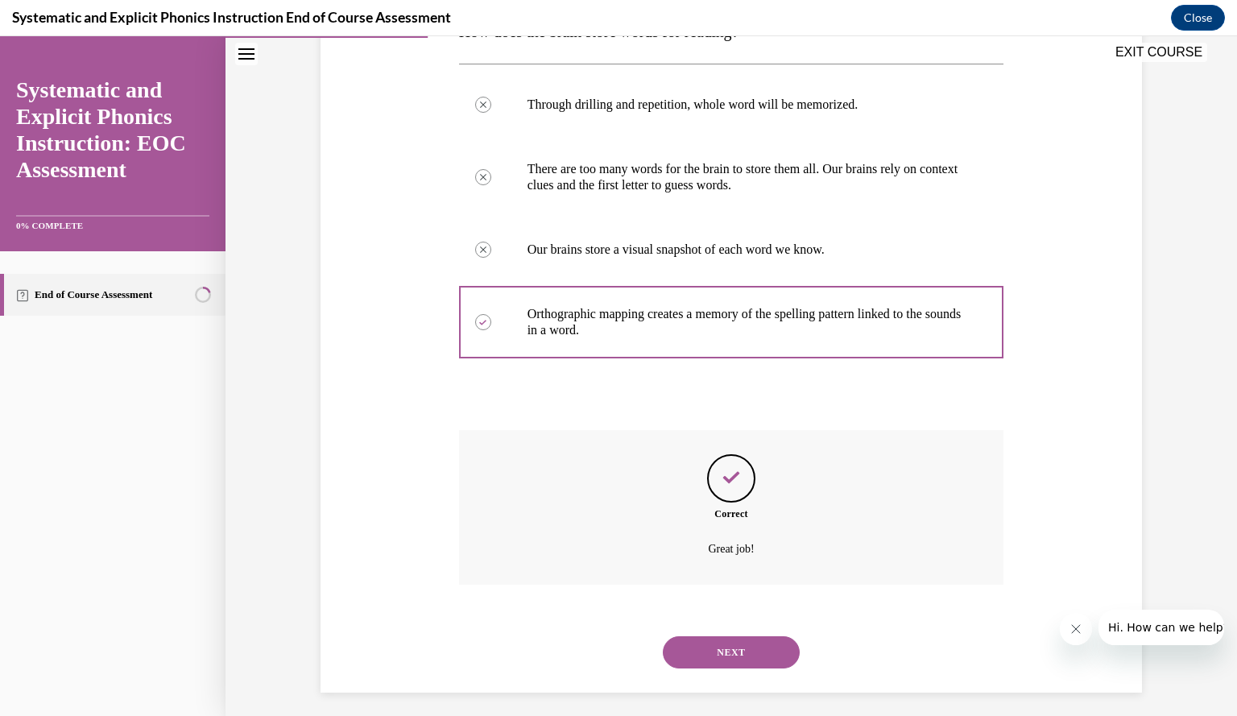
scroll to position [300, 0]
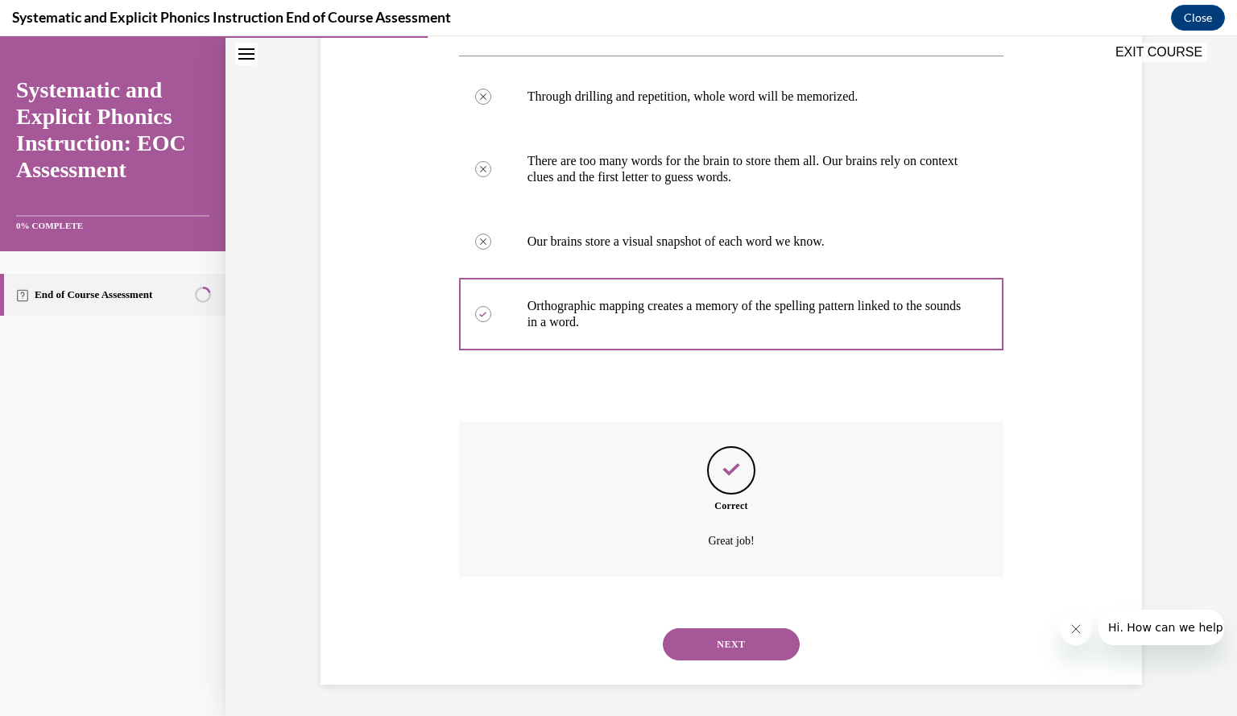
click at [717, 643] on button "NEXT" at bounding box center [731, 644] width 137 height 32
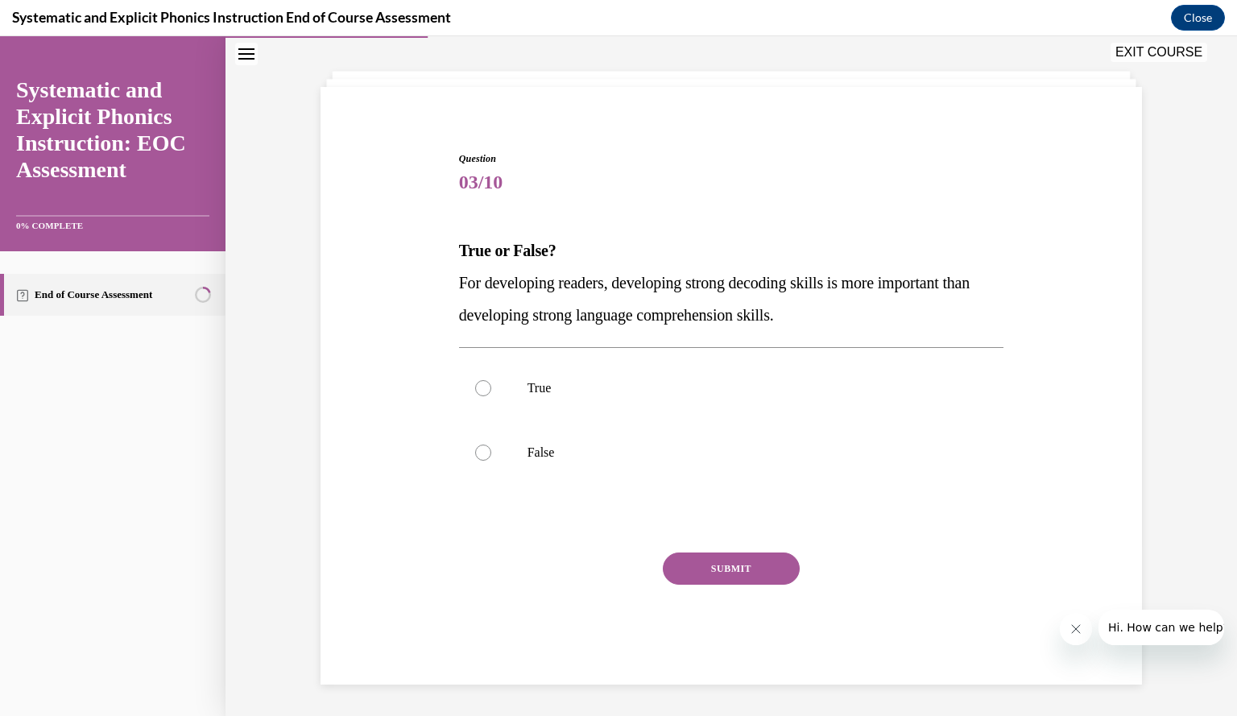
drag, startPoint x: 565, startPoint y: 483, endPoint x: 704, endPoint y: 571, distance: 164.0
click at [704, 571] on button "SUBMIT" at bounding box center [731, 569] width 137 height 32
drag, startPoint x: 522, startPoint y: 462, endPoint x: 483, endPoint y: 451, distance: 40.1
click at [483, 452] on div at bounding box center [483, 453] width 16 height 16
click at [720, 565] on button "SUBMIT" at bounding box center [731, 569] width 137 height 32
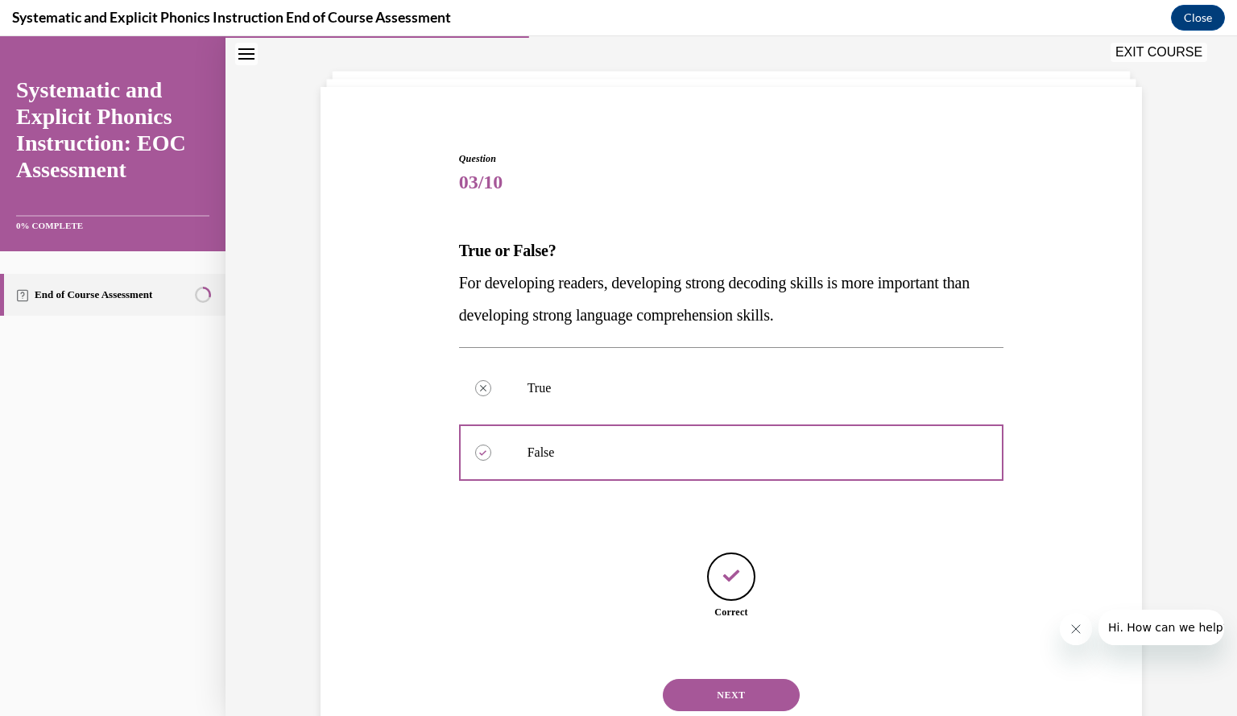
scroll to position [123, 0]
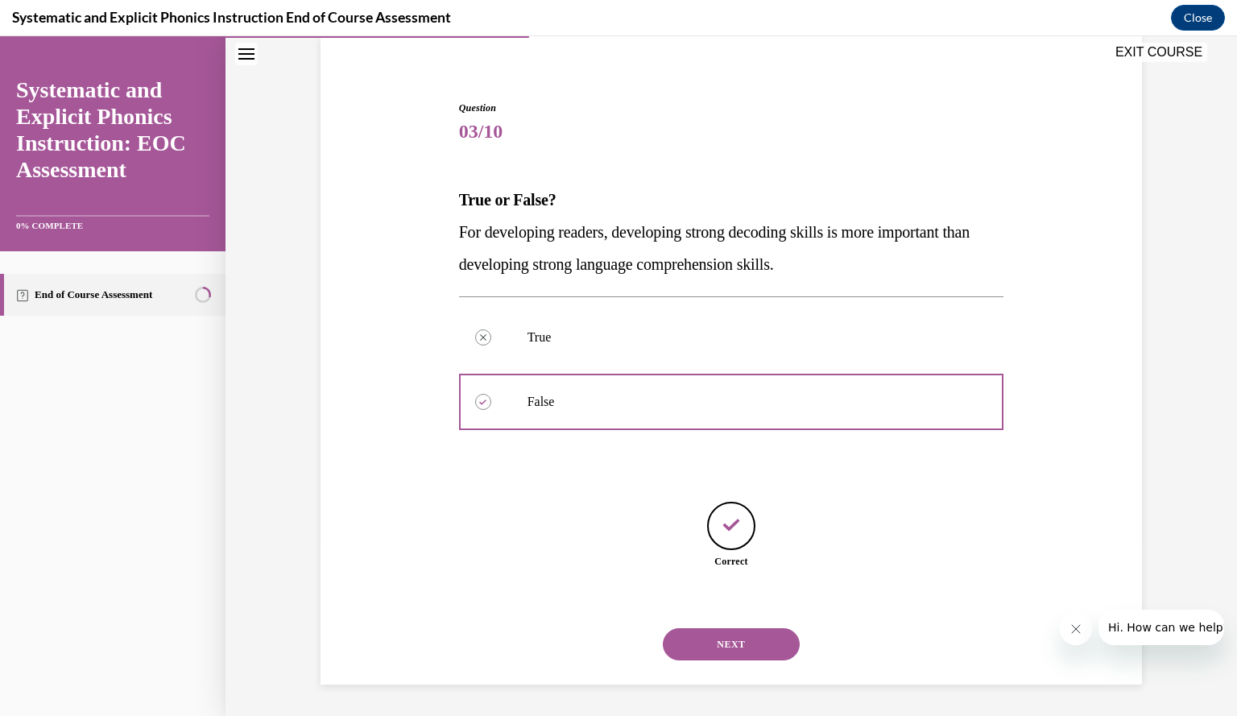
click at [726, 651] on button "NEXT" at bounding box center [731, 644] width 137 height 32
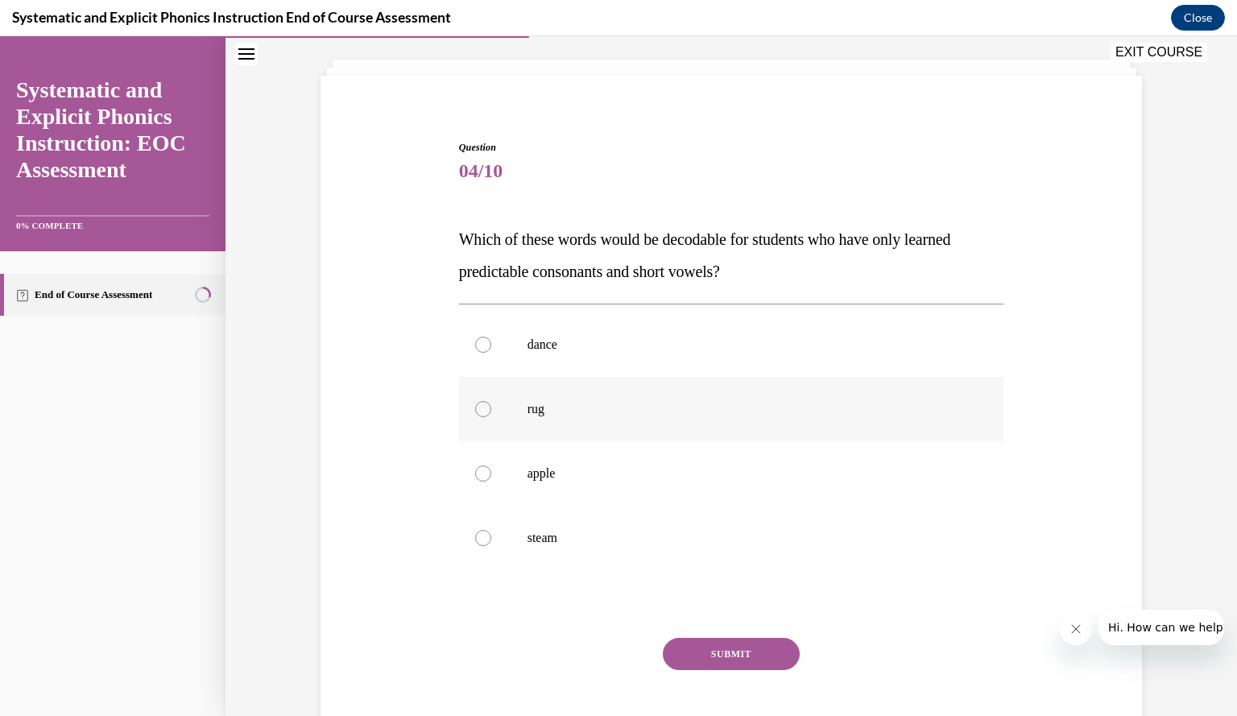
scroll to position [106, 0]
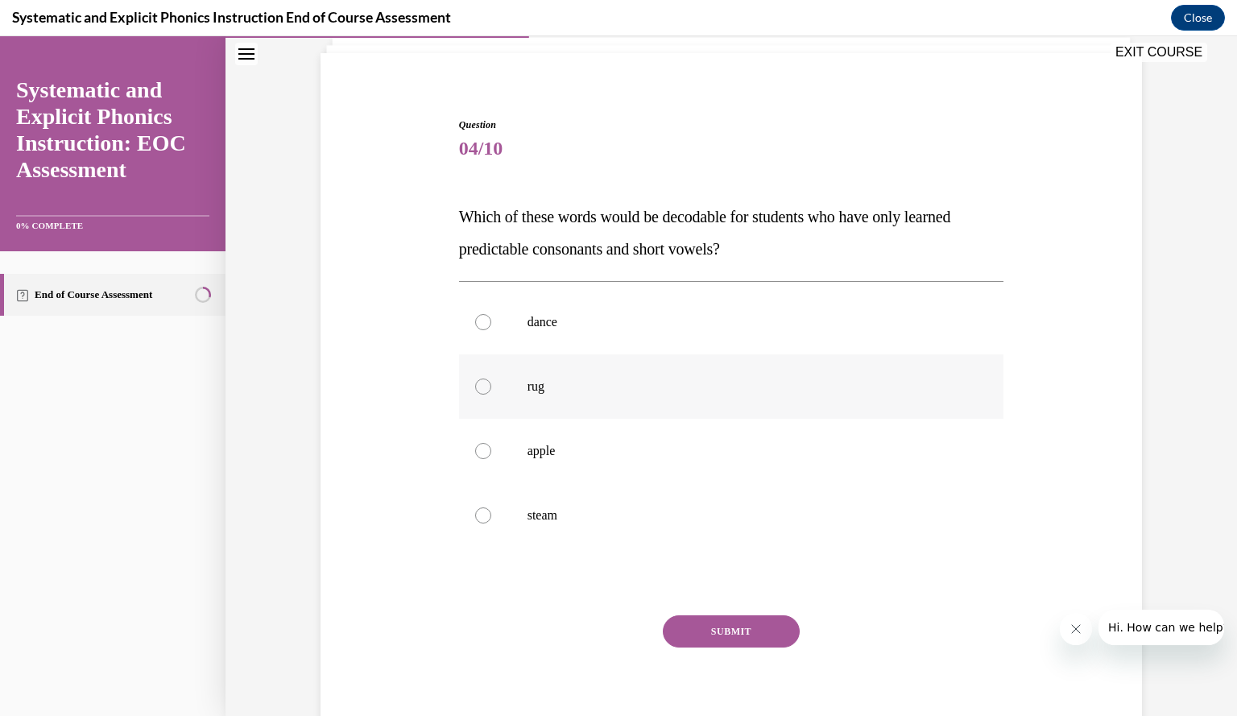
click at [736, 386] on p "rug" at bounding box center [746, 387] width 437 height 16
click at [690, 630] on button "SUBMIT" at bounding box center [731, 631] width 137 height 32
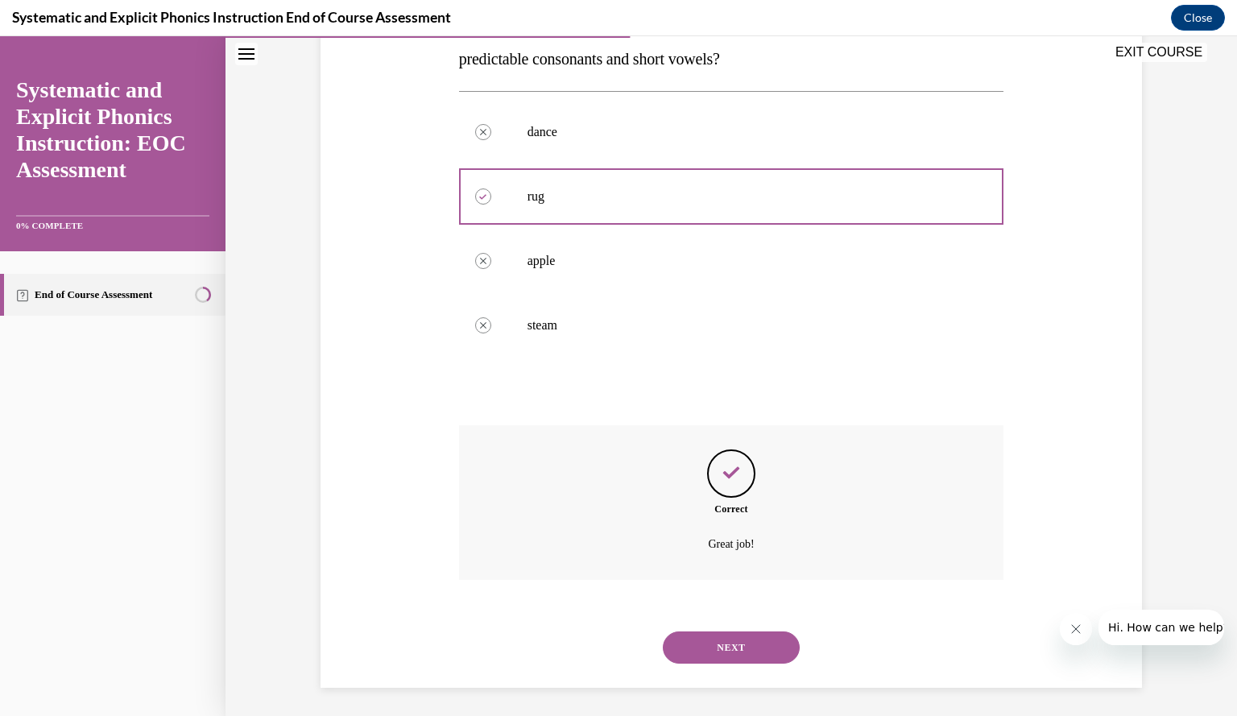
scroll to position [300, 0]
click at [690, 646] on button "NEXT" at bounding box center [731, 644] width 137 height 32
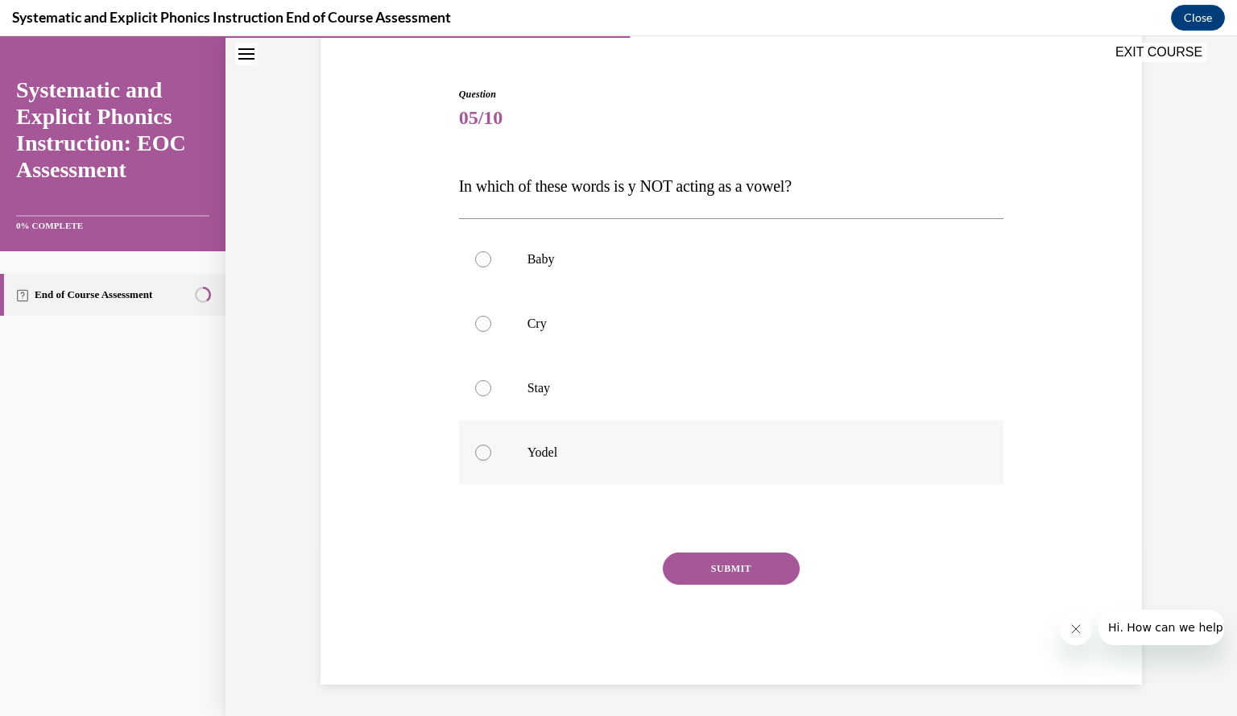
click at [519, 460] on div at bounding box center [731, 452] width 545 height 64
click at [698, 568] on button "SUBMIT" at bounding box center [731, 569] width 137 height 32
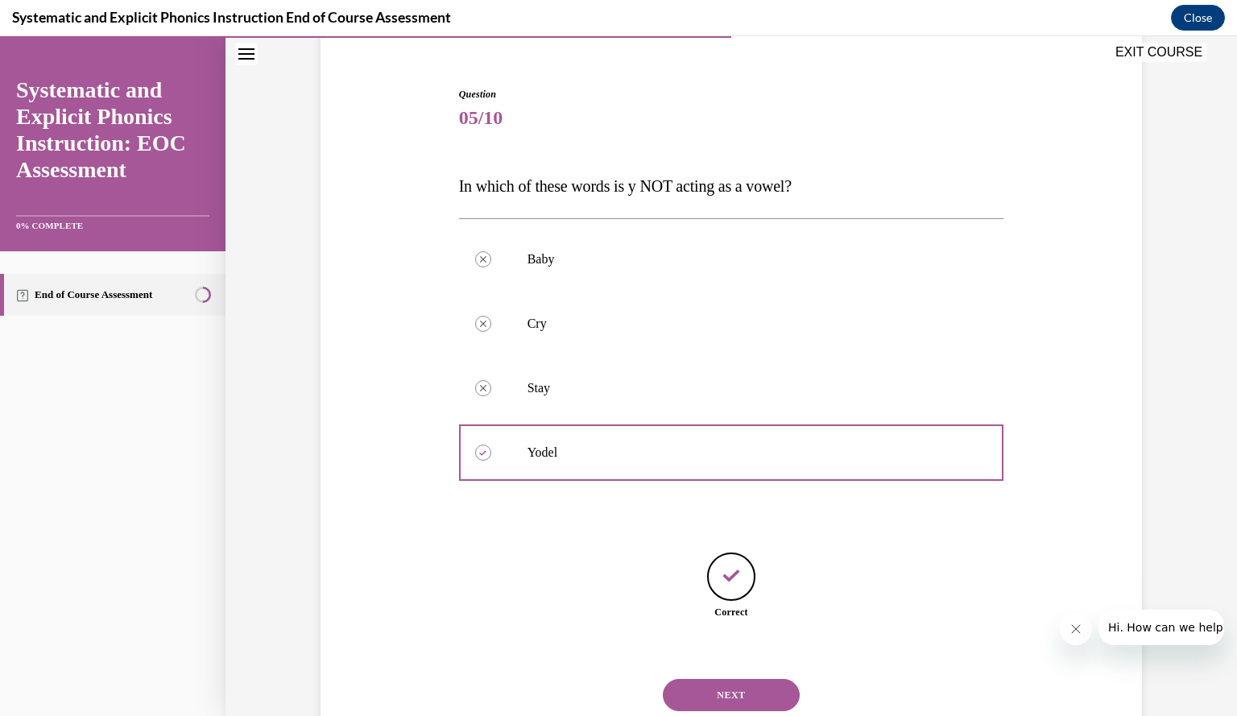
scroll to position [188, 0]
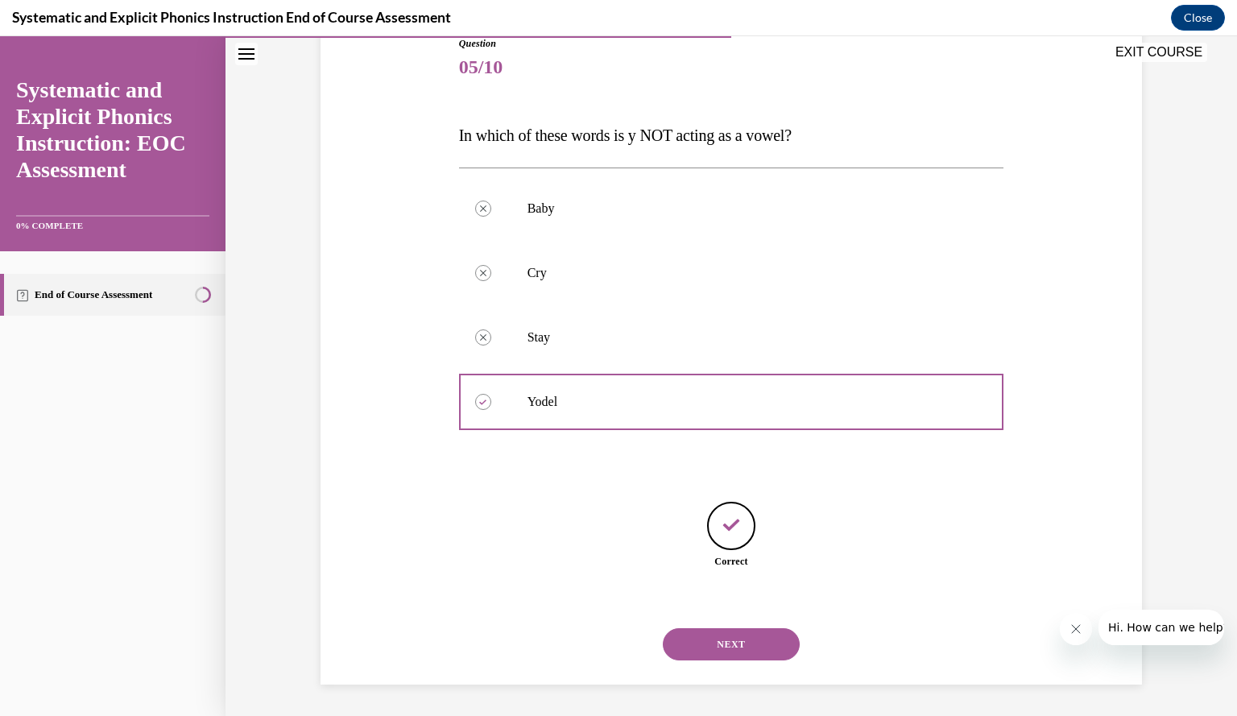
click at [694, 638] on button "NEXT" at bounding box center [731, 644] width 137 height 32
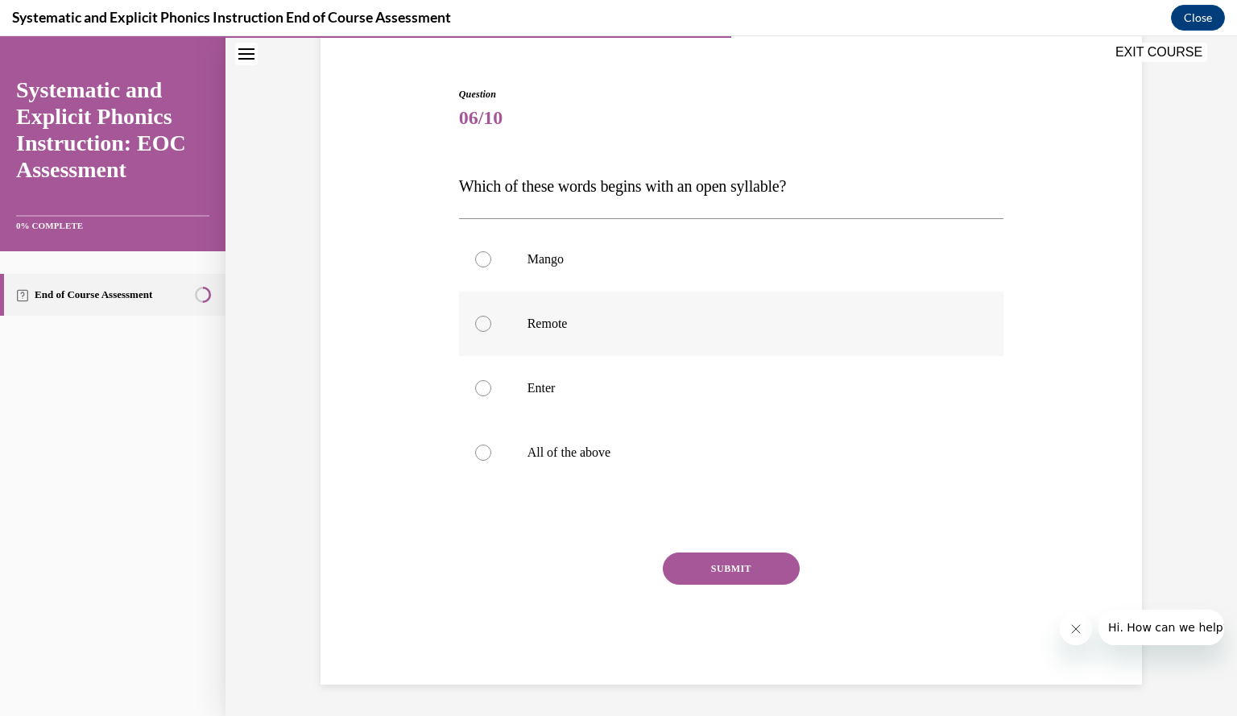
click at [512, 331] on div at bounding box center [731, 324] width 545 height 64
click at [715, 558] on button "SUBMIT" at bounding box center [731, 569] width 137 height 32
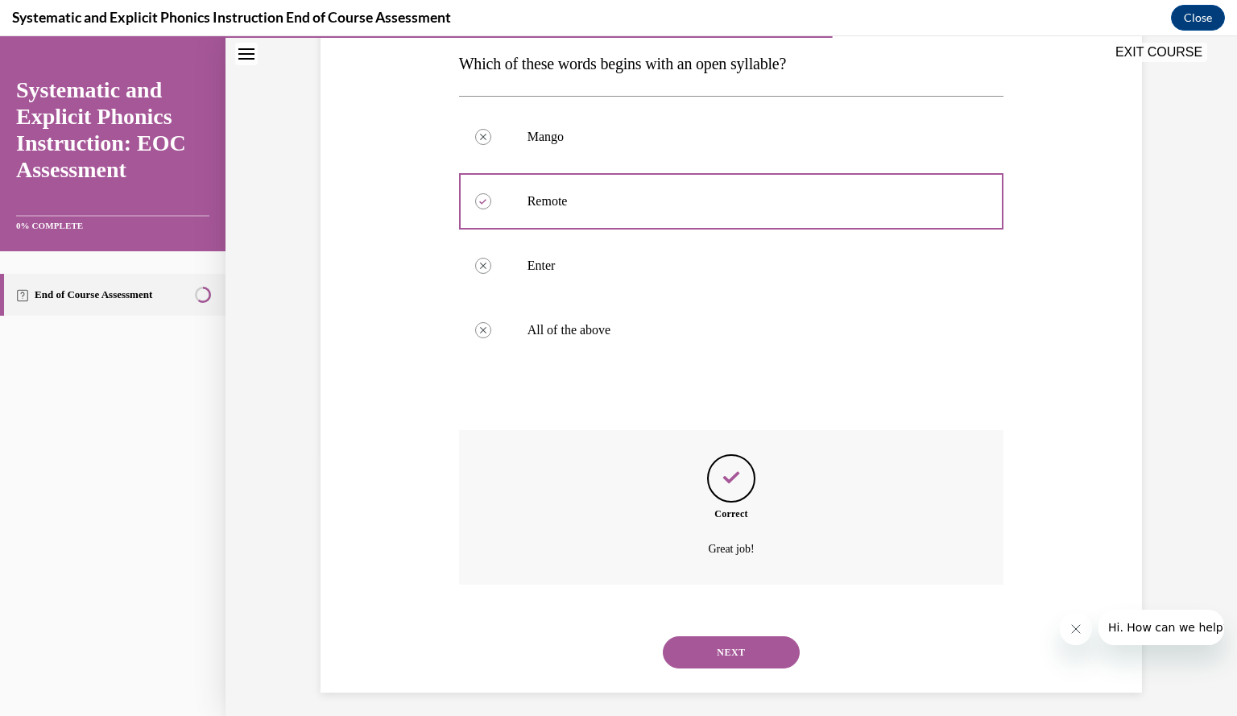
scroll to position [267, 0]
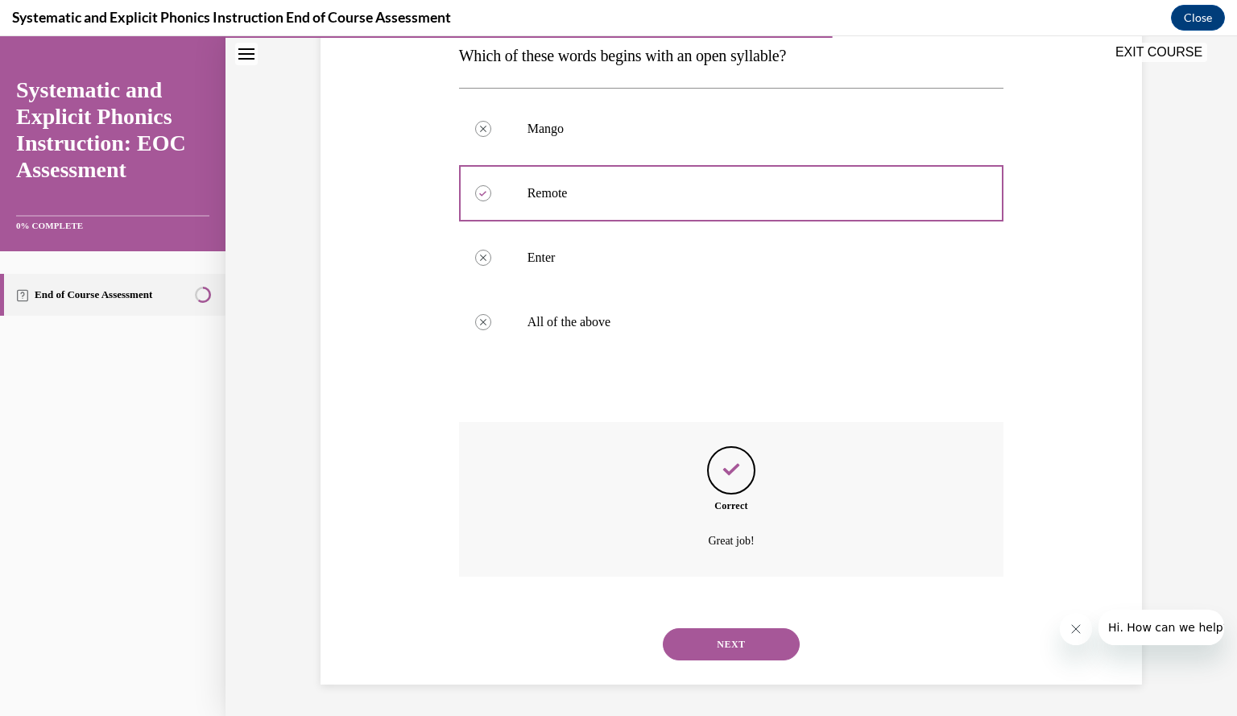
click at [720, 637] on button "NEXT" at bounding box center [731, 644] width 137 height 32
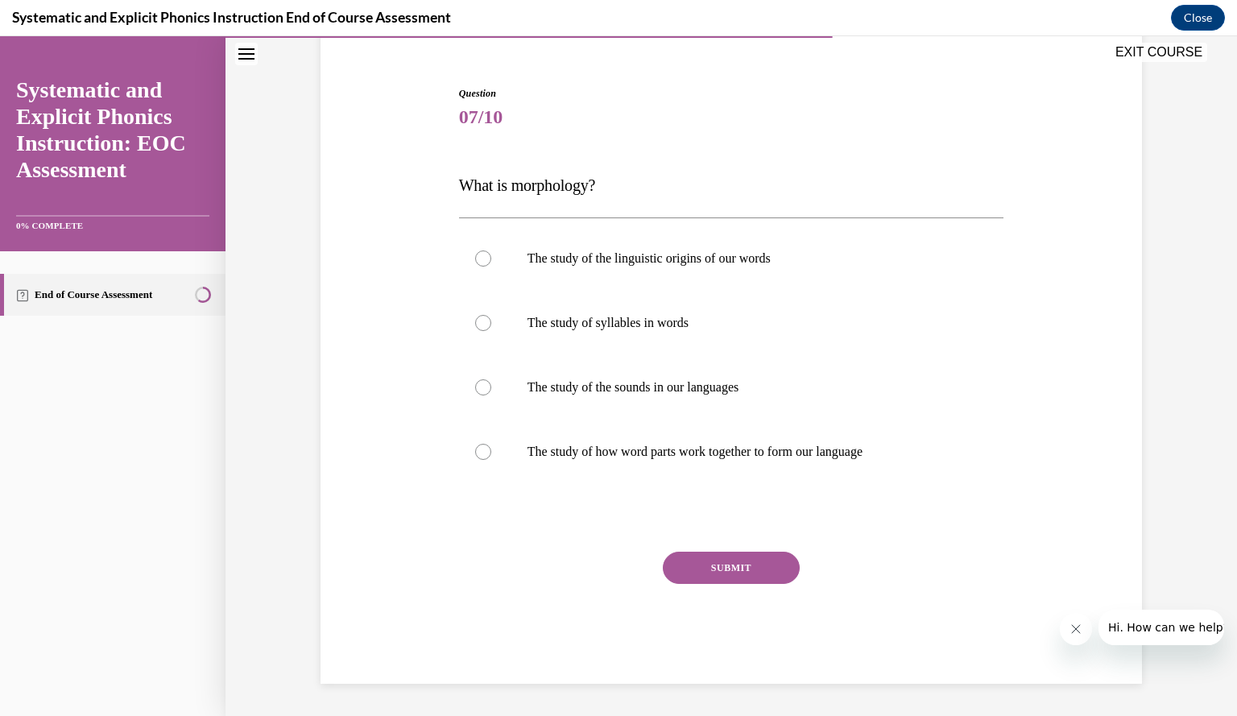
scroll to position [137, 0]
click at [561, 460] on p "The study of how word parts work together to form our language" at bounding box center [746, 453] width 437 height 16
click at [699, 566] on button "SUBMIT" at bounding box center [731, 569] width 137 height 32
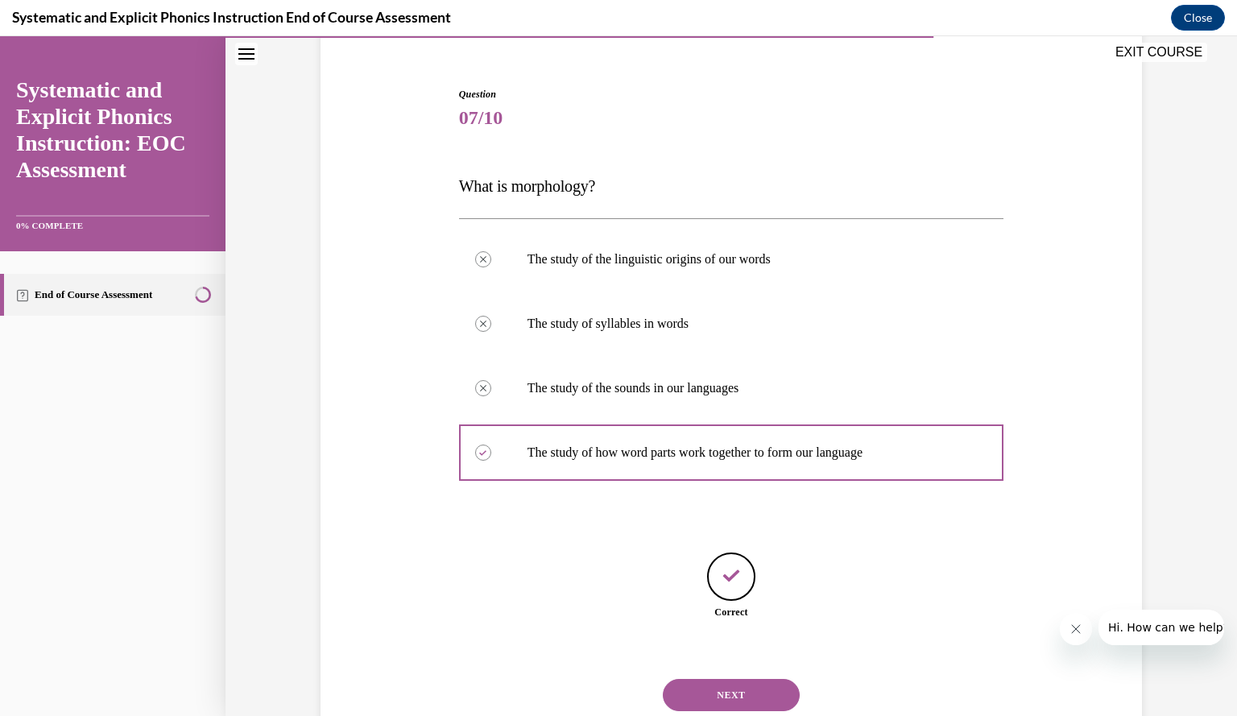
scroll to position [188, 0]
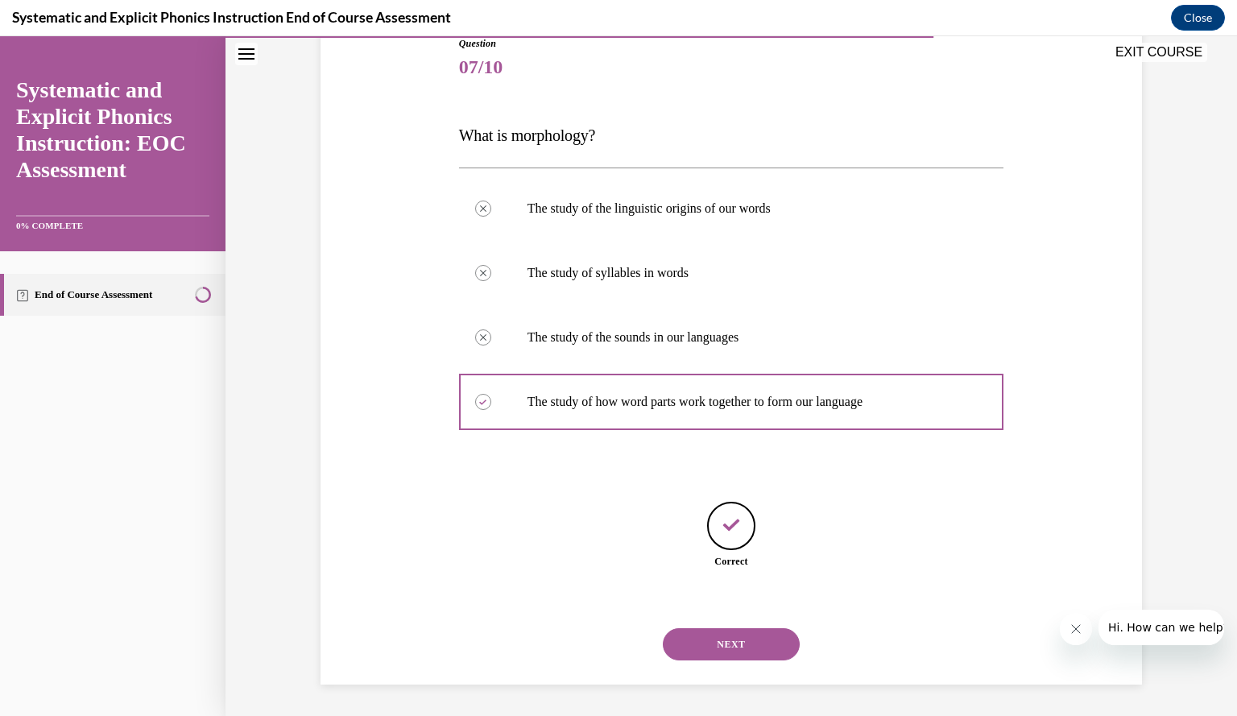
click at [687, 657] on button "NEXT" at bounding box center [731, 644] width 137 height 32
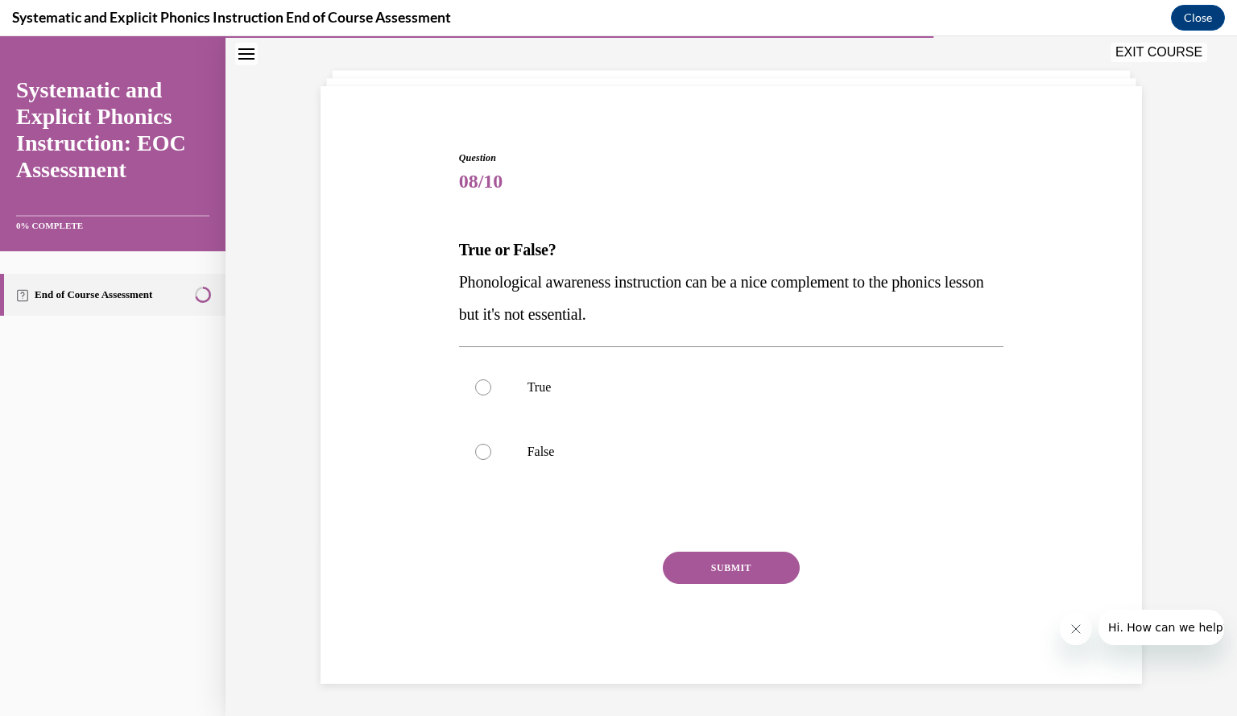
scroll to position [72, 0]
click at [529, 462] on div at bounding box center [731, 452] width 545 height 64
click at [695, 570] on button "SUBMIT" at bounding box center [731, 569] width 137 height 32
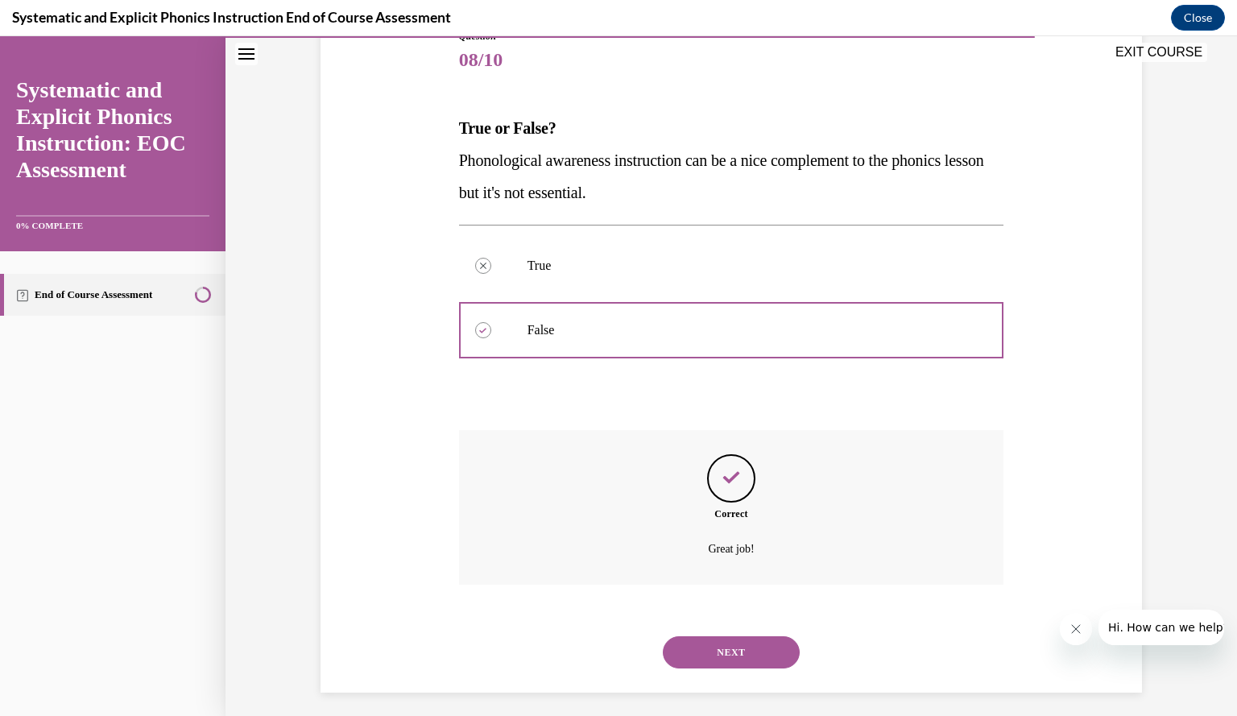
scroll to position [203, 0]
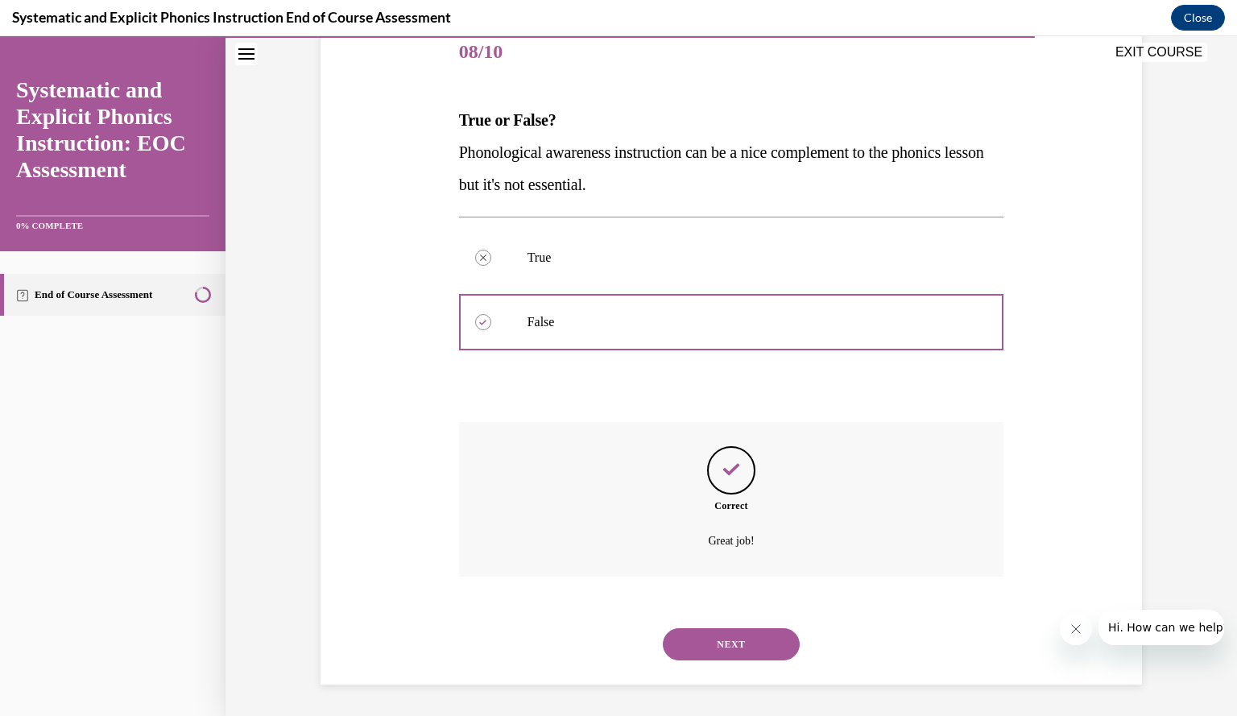
click at [707, 640] on button "NEXT" at bounding box center [731, 644] width 137 height 32
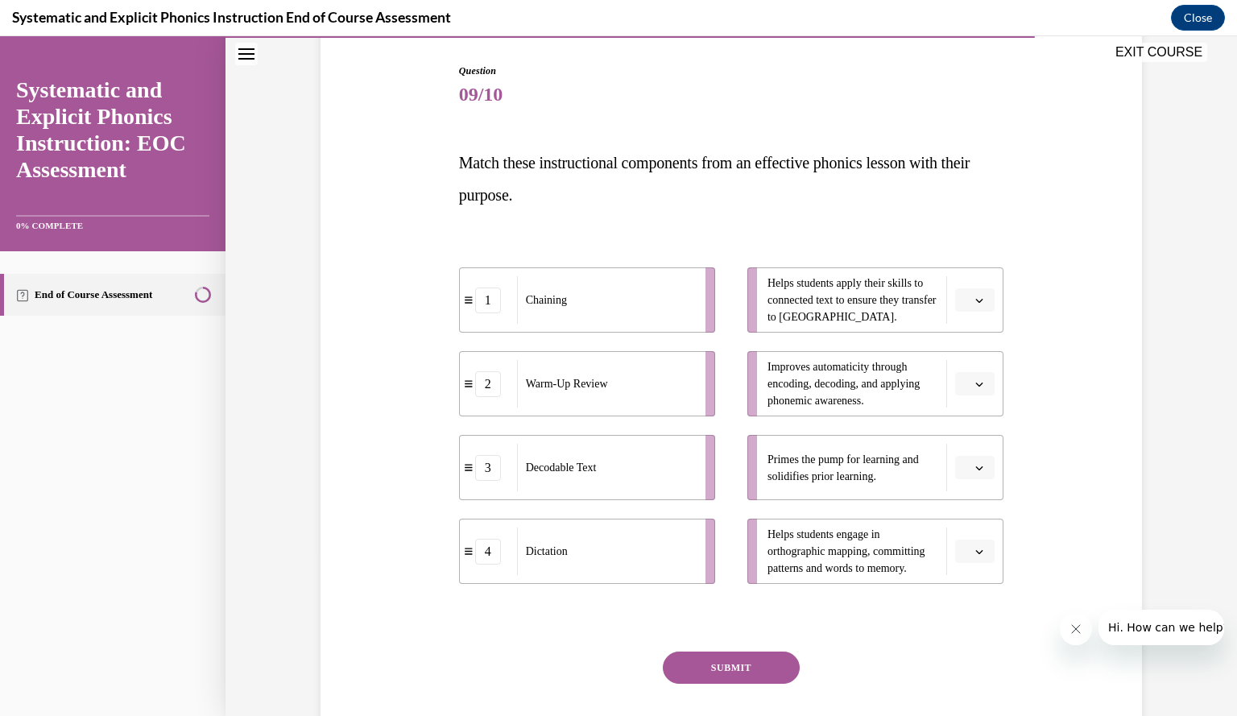
scroll to position [169, 0]
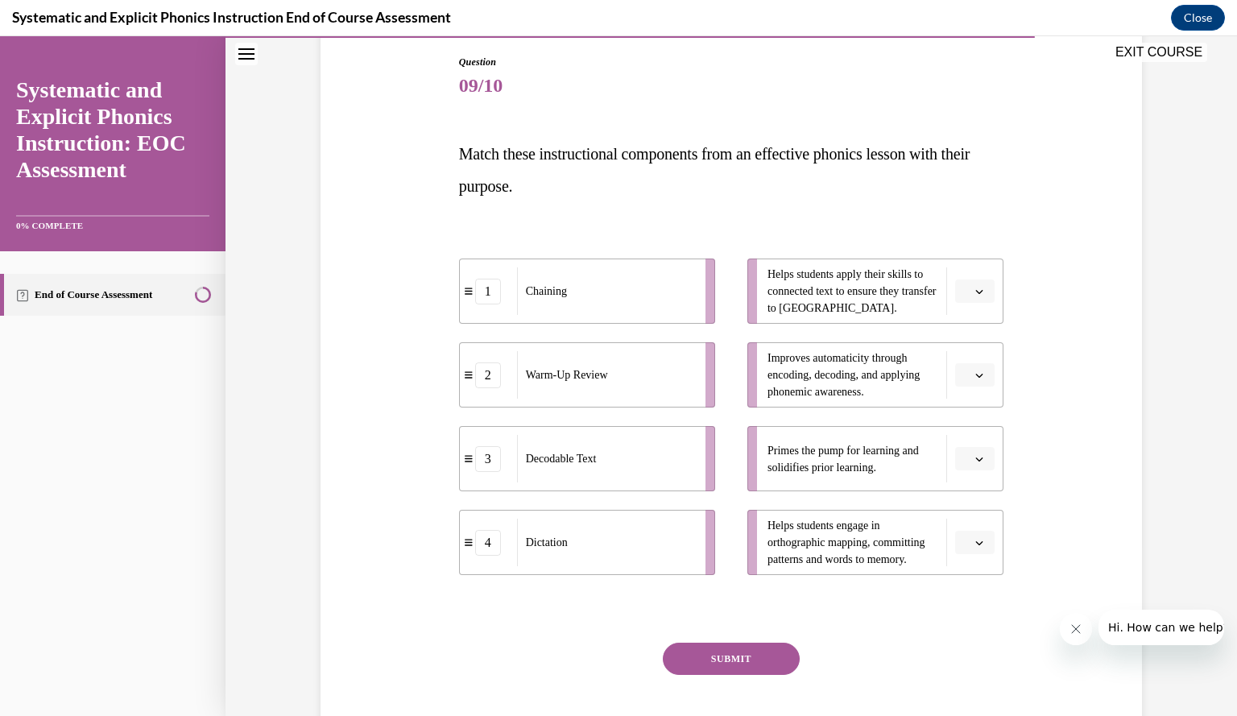
click at [970, 468] on button "button" at bounding box center [974, 459] width 39 height 24
click at [971, 553] on div "2" at bounding box center [966, 559] width 39 height 32
click at [974, 296] on span "button" at bounding box center [979, 291] width 11 height 11
click at [971, 413] on div "3" at bounding box center [966, 424] width 39 height 32
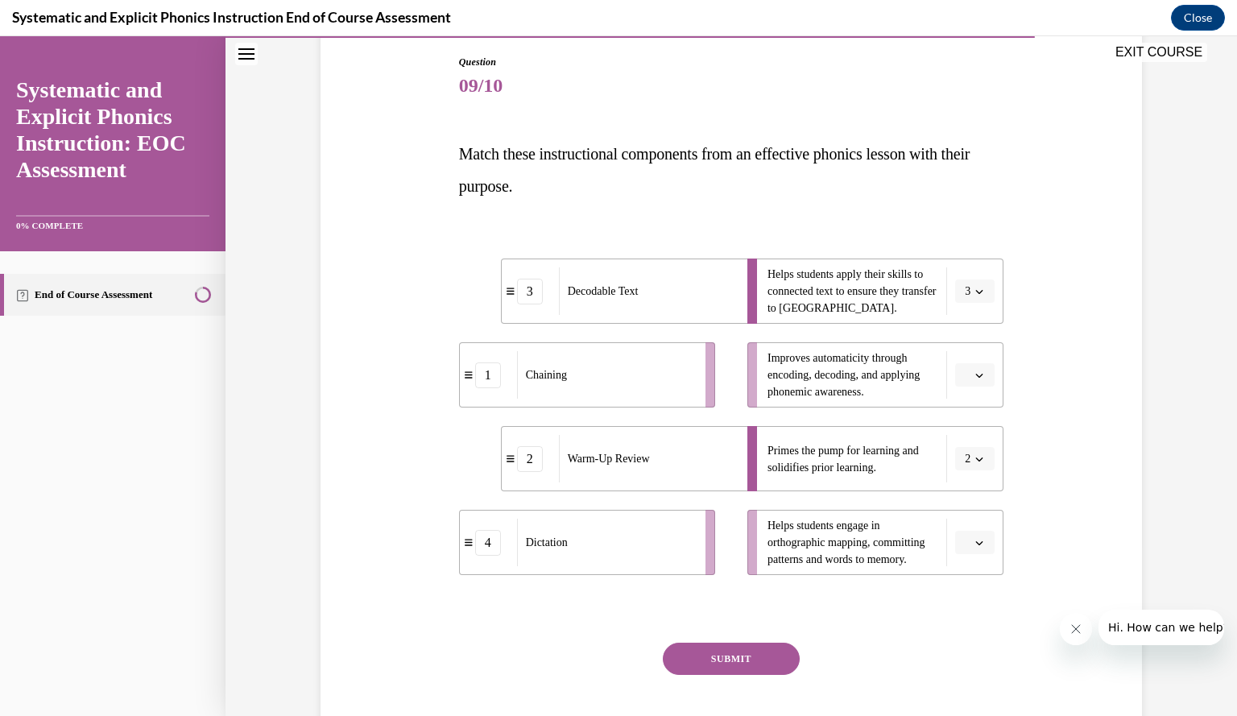
click at [976, 373] on icon "button" at bounding box center [980, 375] width 8 height 8
click at [968, 442] on div "1" at bounding box center [966, 443] width 39 height 32
click at [976, 546] on icon "button" at bounding box center [980, 543] width 8 height 8
click at [967, 503] on div "4" at bounding box center [966, 507] width 39 height 32
click at [756, 667] on button "SUBMIT" at bounding box center [731, 659] width 137 height 32
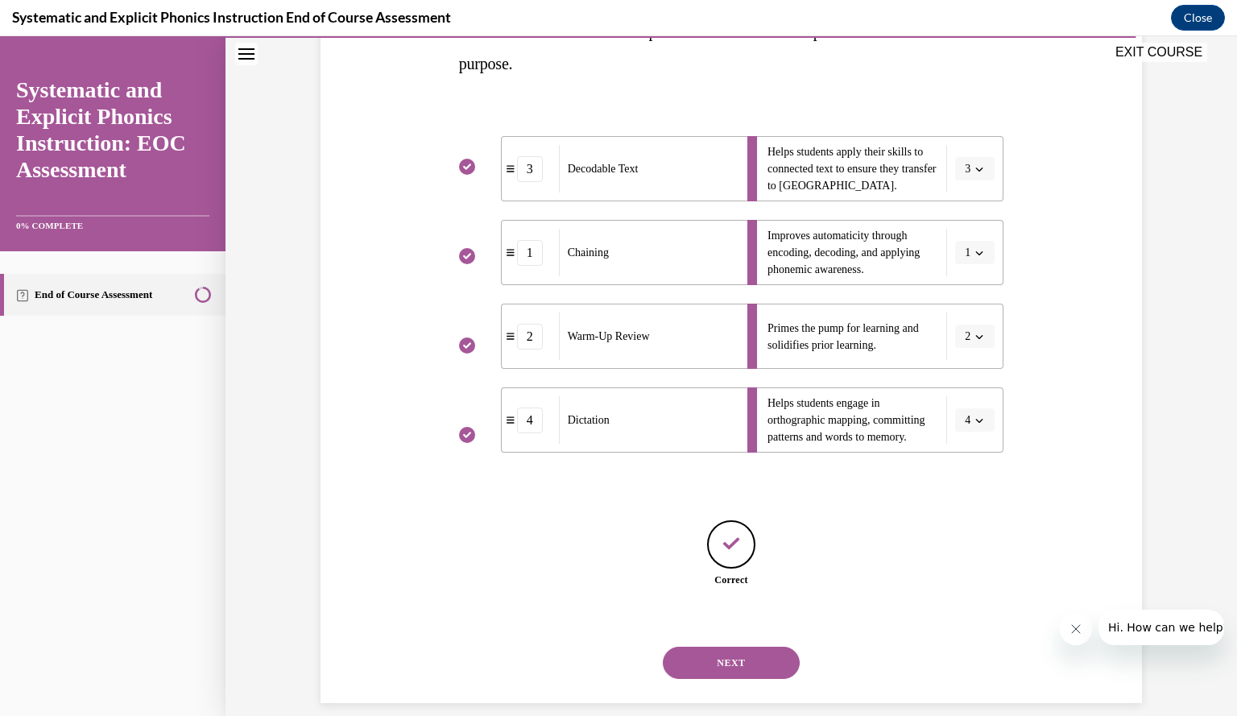
scroll to position [310, 0]
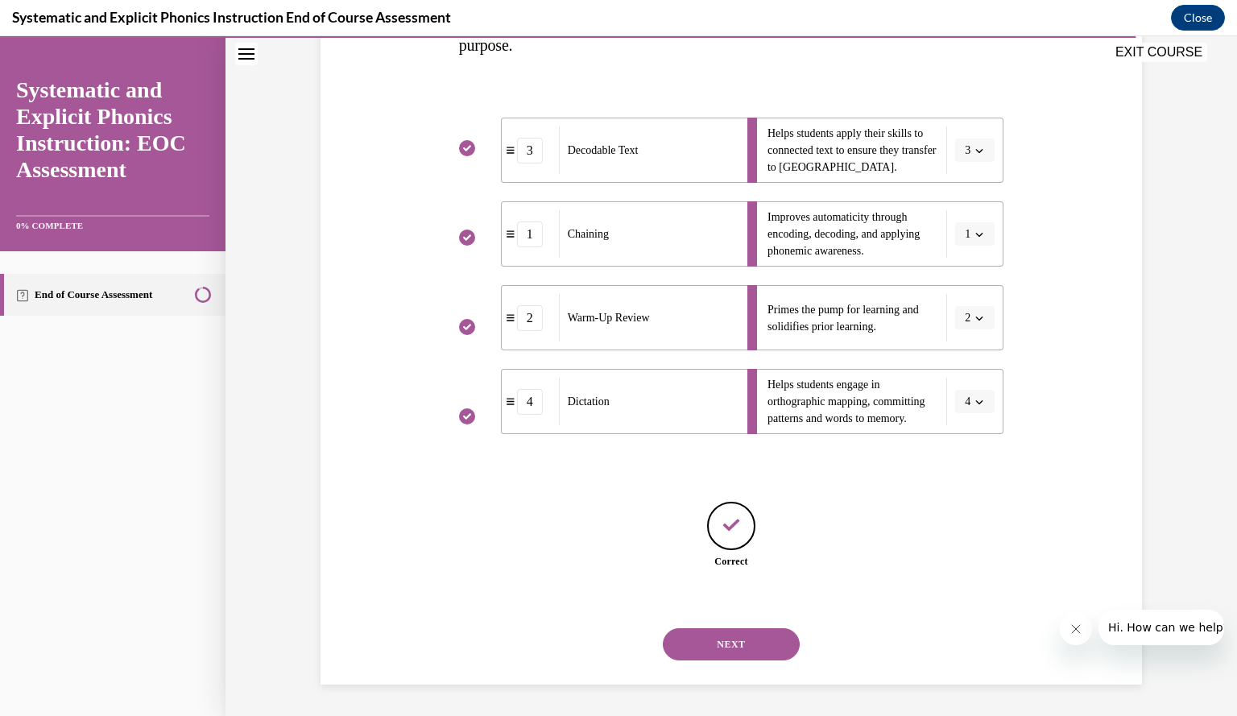
click at [739, 645] on button "NEXT" at bounding box center [731, 644] width 137 height 32
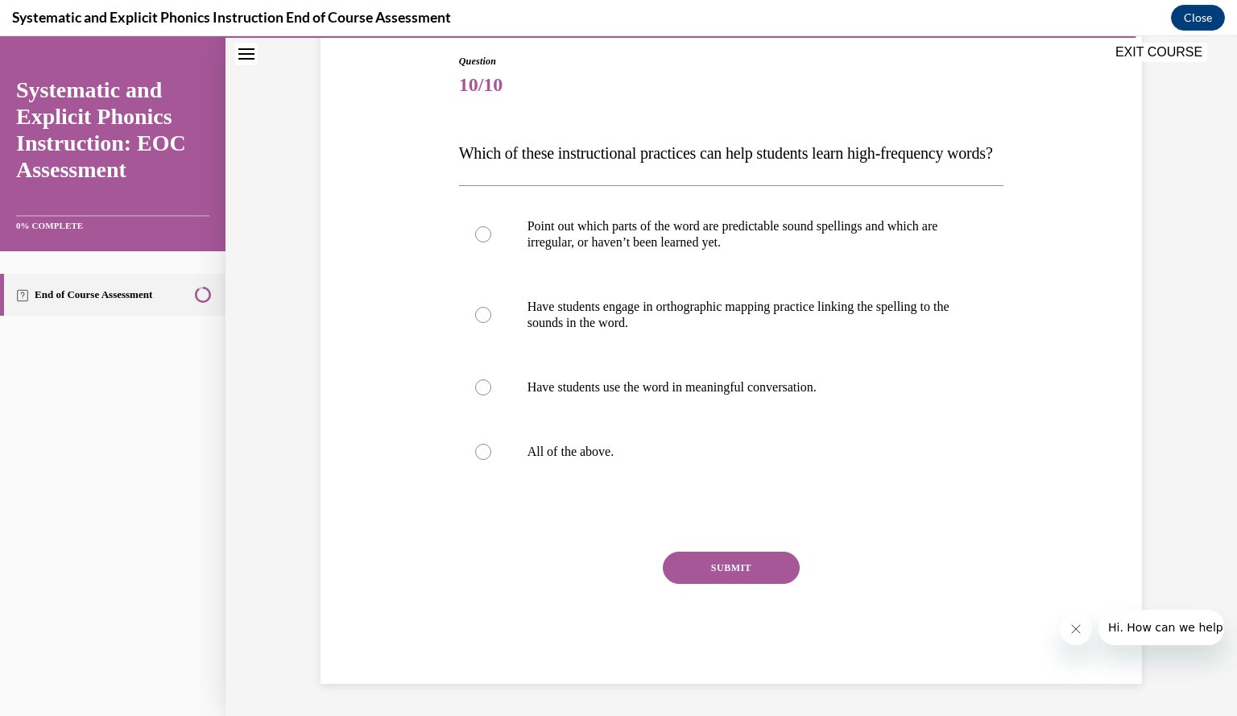
scroll to position [180, 0]
click at [831, 455] on div at bounding box center [731, 452] width 545 height 64
click at [731, 584] on button "SUBMIT" at bounding box center [731, 568] width 137 height 32
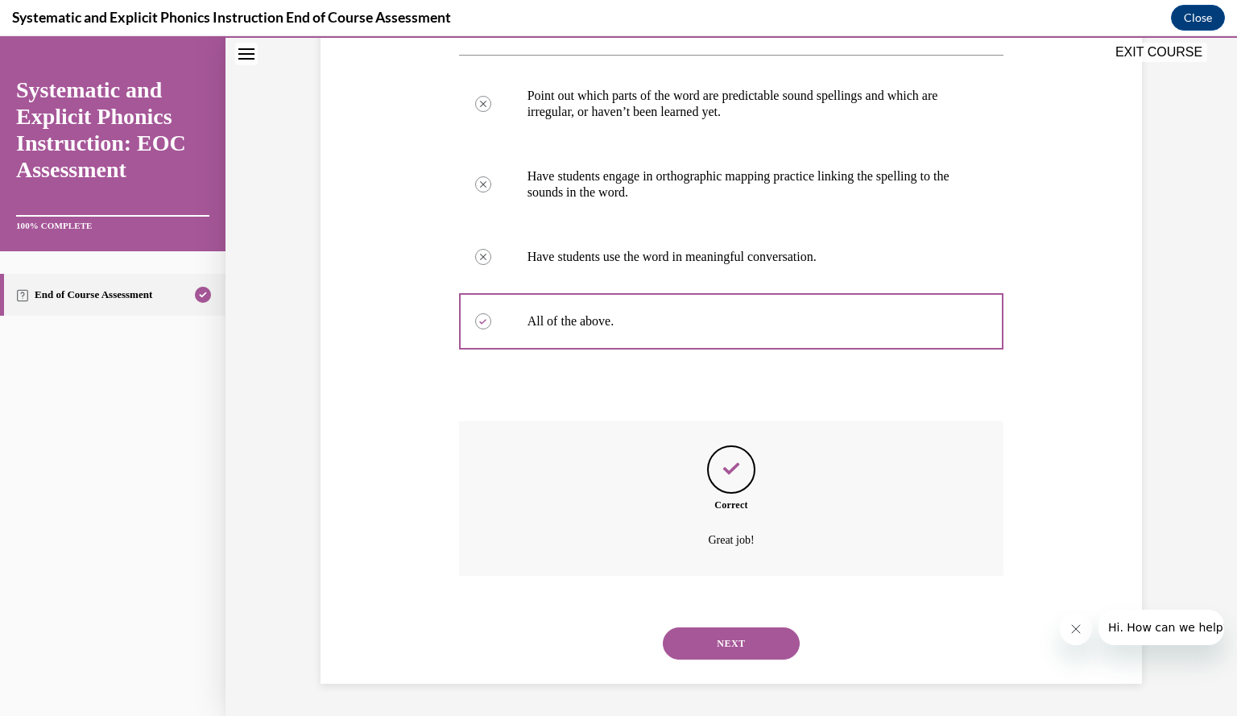
scroll to position [332, 0]
click at [710, 652] on button "NEXT" at bounding box center [731, 644] width 137 height 32
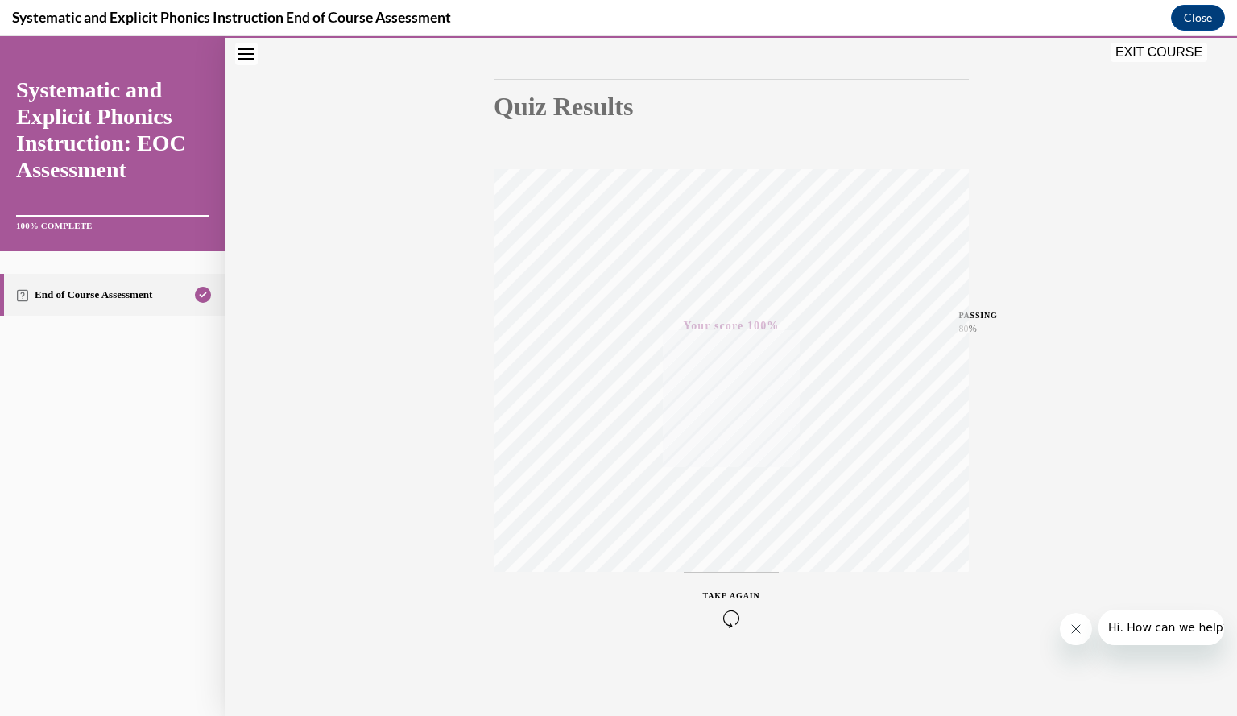
click at [1154, 48] on button "EXIT COURSE" at bounding box center [1159, 52] width 97 height 19
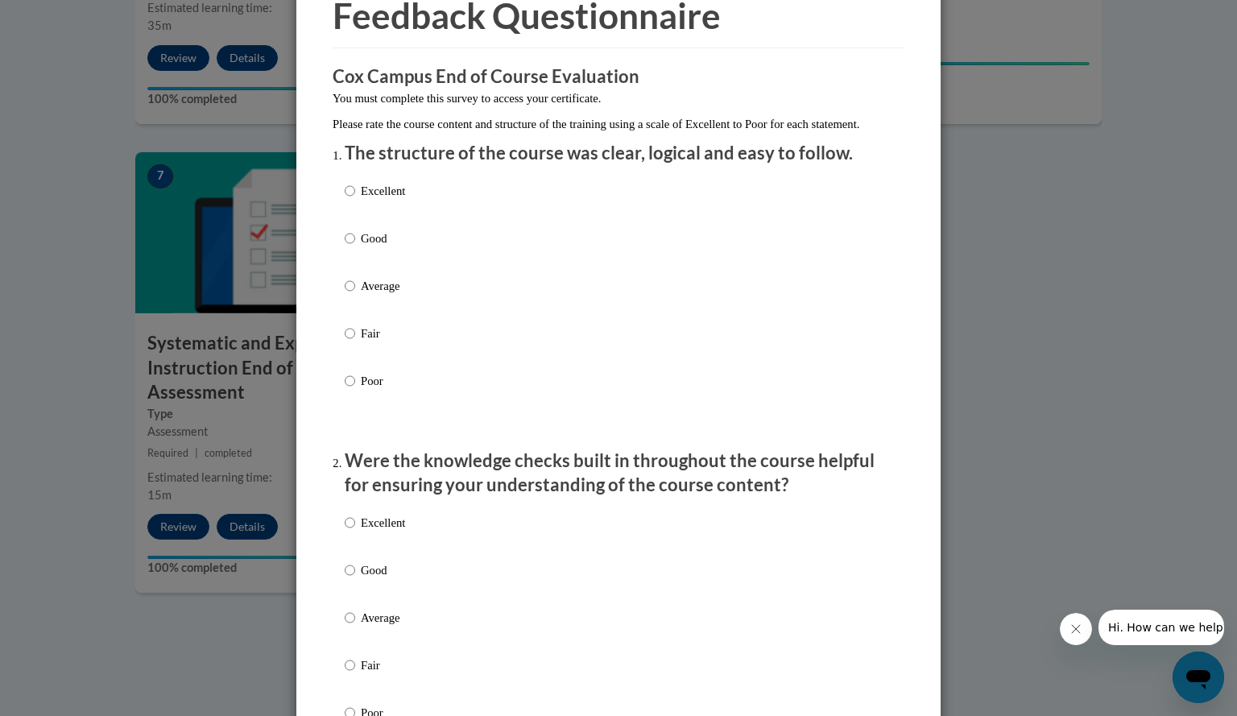
scroll to position [95, 0]
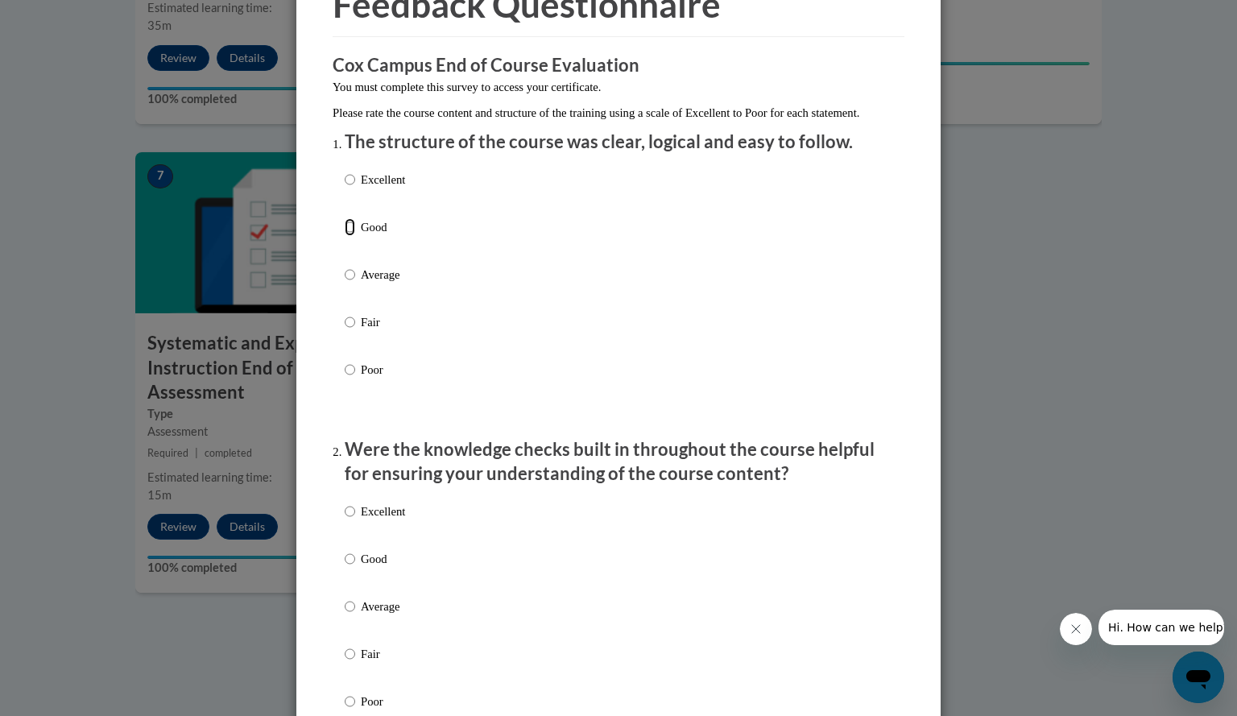
click at [345, 236] on input "Good" at bounding box center [350, 227] width 10 height 18
radio input "true"
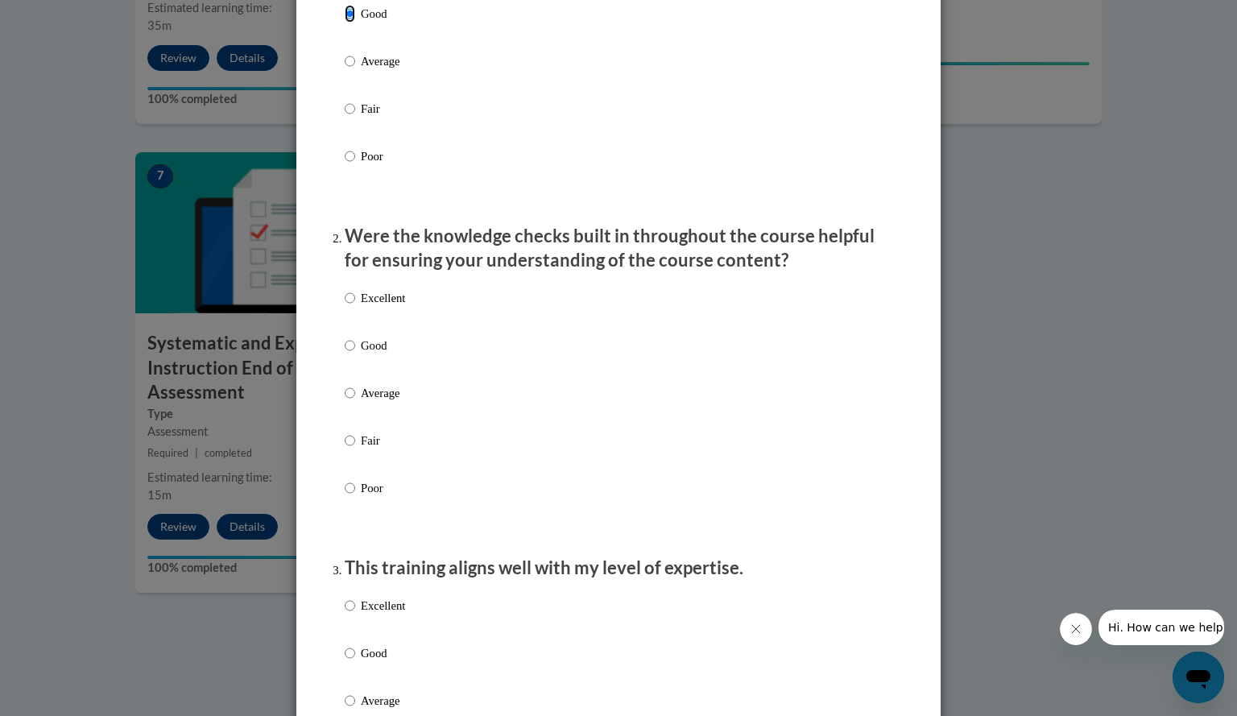
scroll to position [309, 0]
click at [345, 354] on input "Good" at bounding box center [350, 346] width 10 height 18
radio input "true"
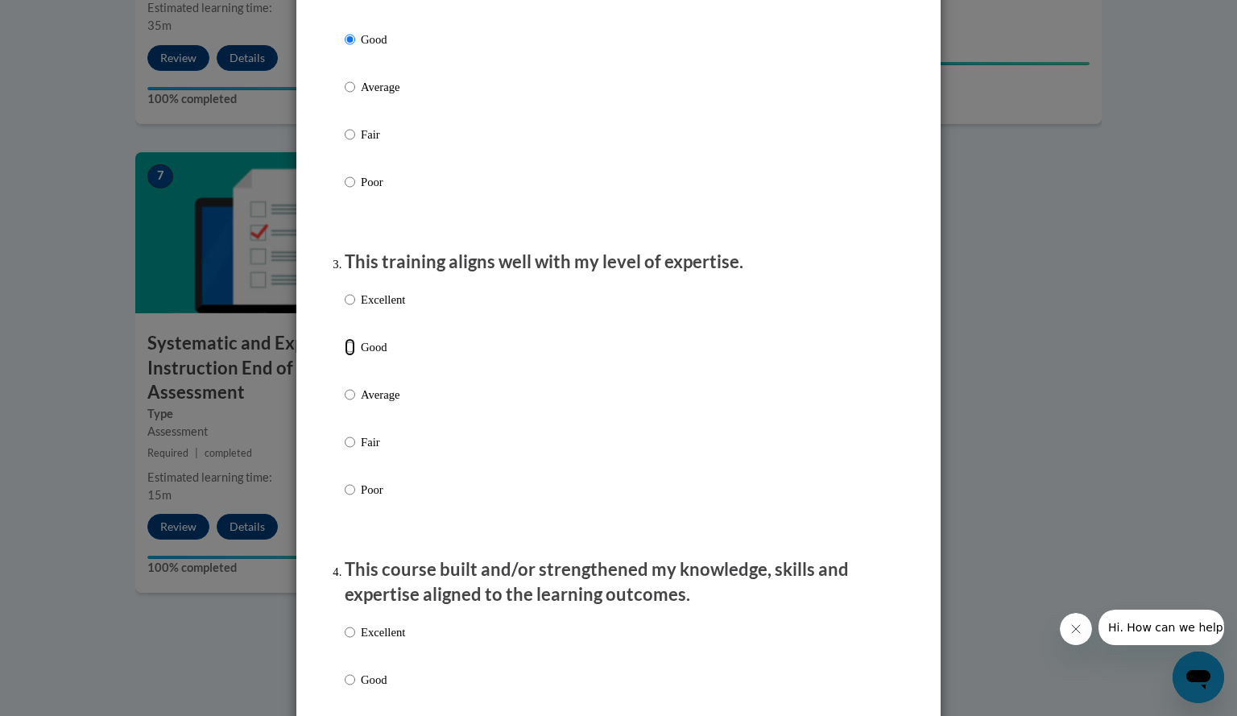
click at [345, 356] on input "Good" at bounding box center [350, 347] width 10 height 18
radio input "true"
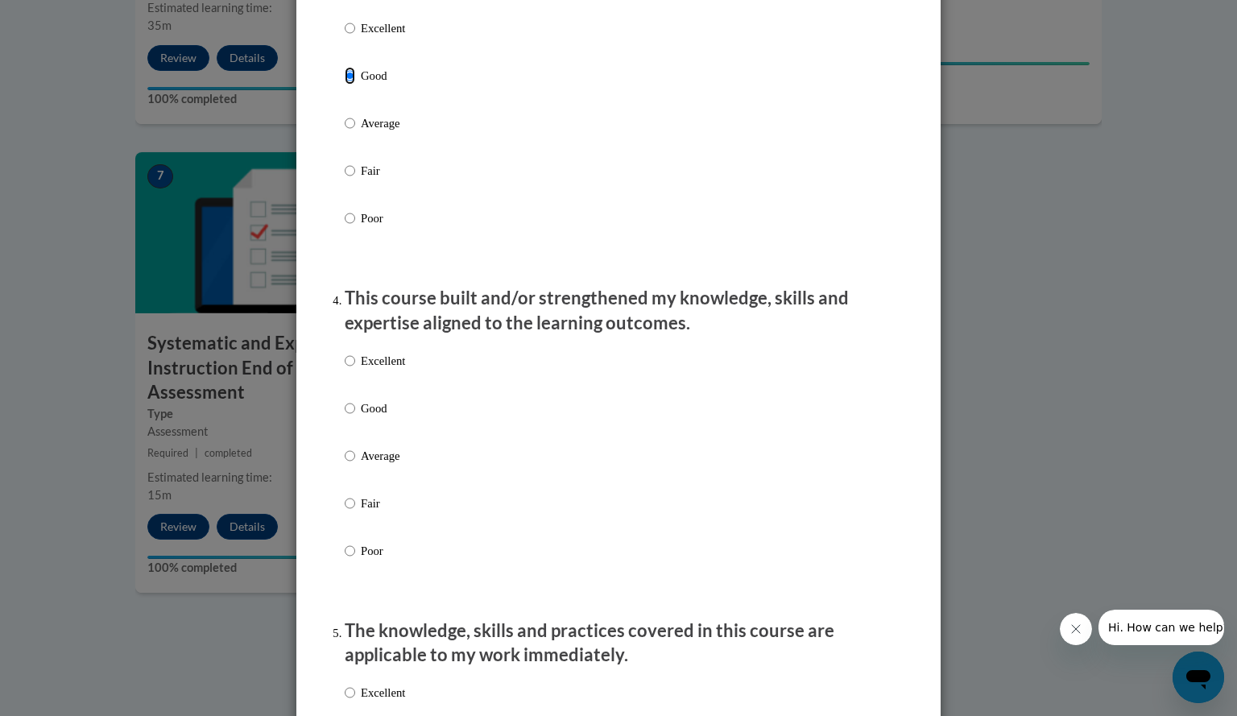
scroll to position [907, 0]
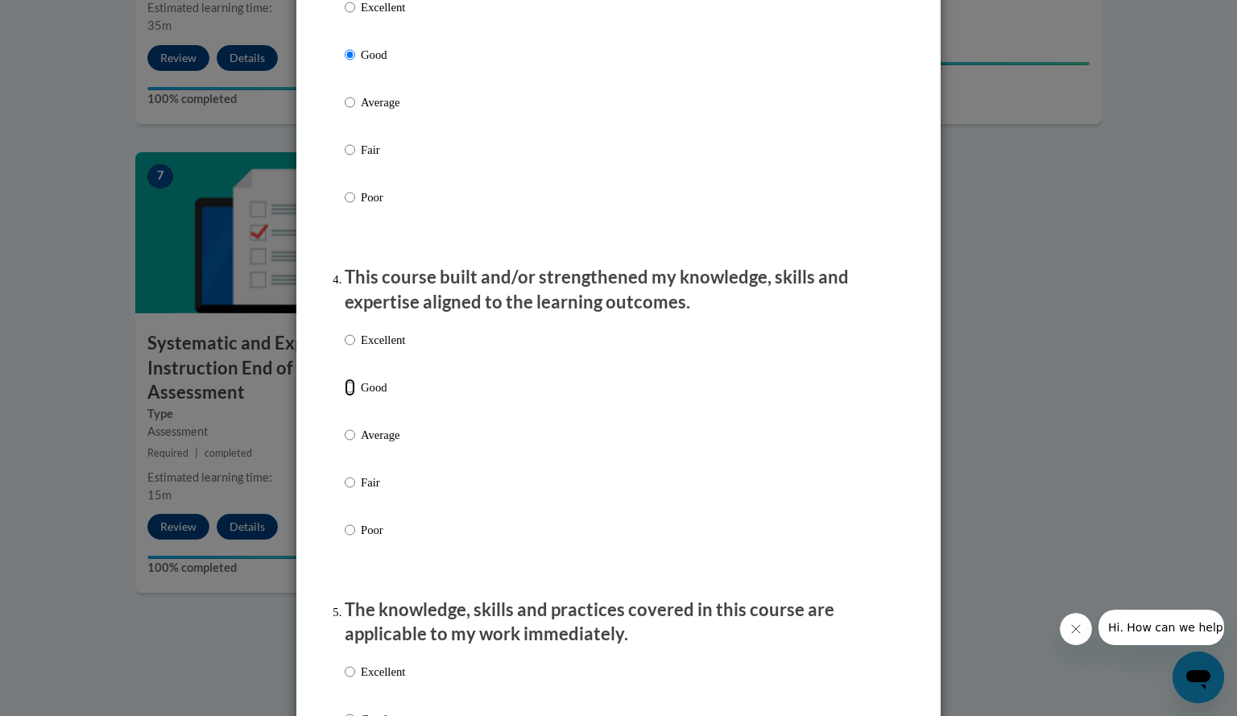
click at [345, 396] on input "Good" at bounding box center [350, 388] width 10 height 18
radio input "true"
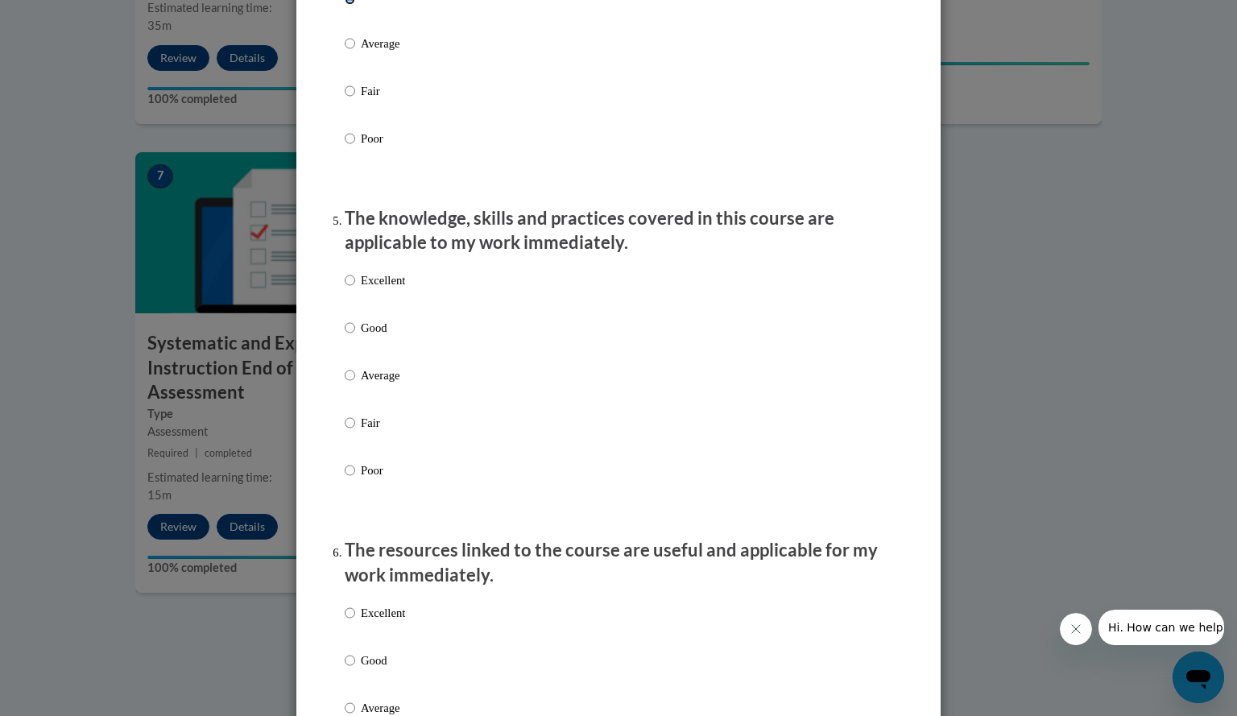
scroll to position [1348, 0]
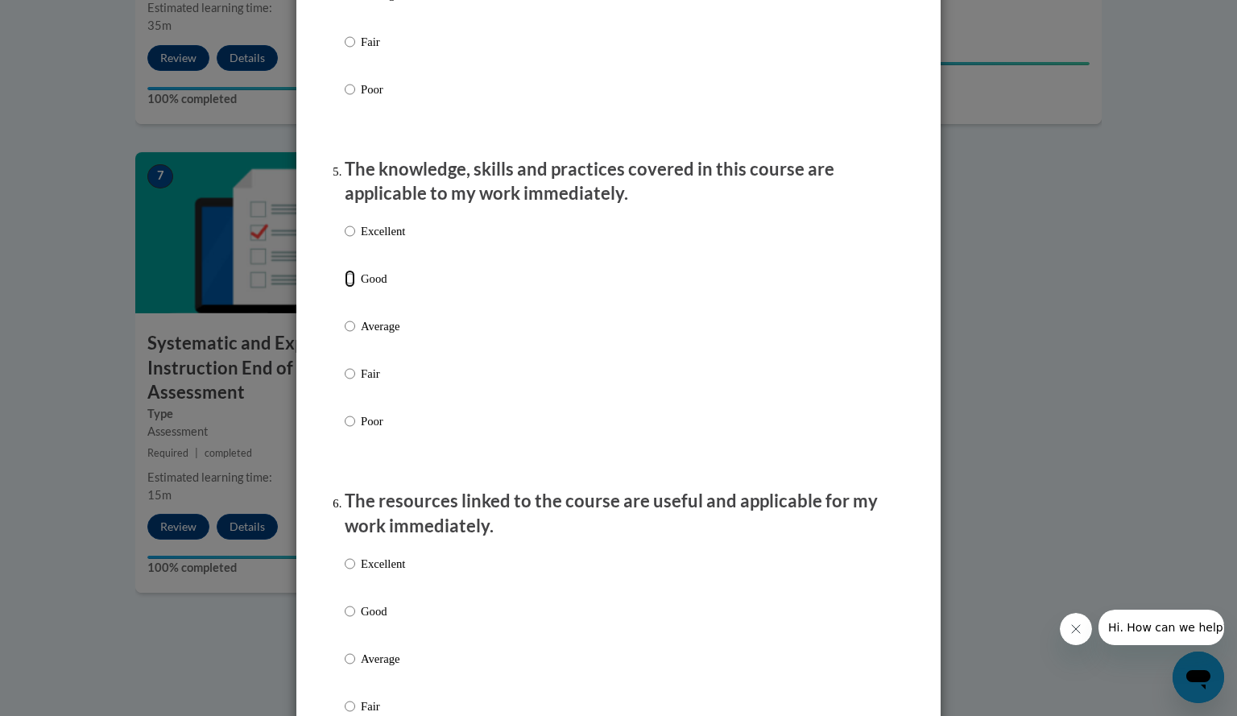
click at [348, 288] on input "Good" at bounding box center [350, 279] width 10 height 18
radio input "true"
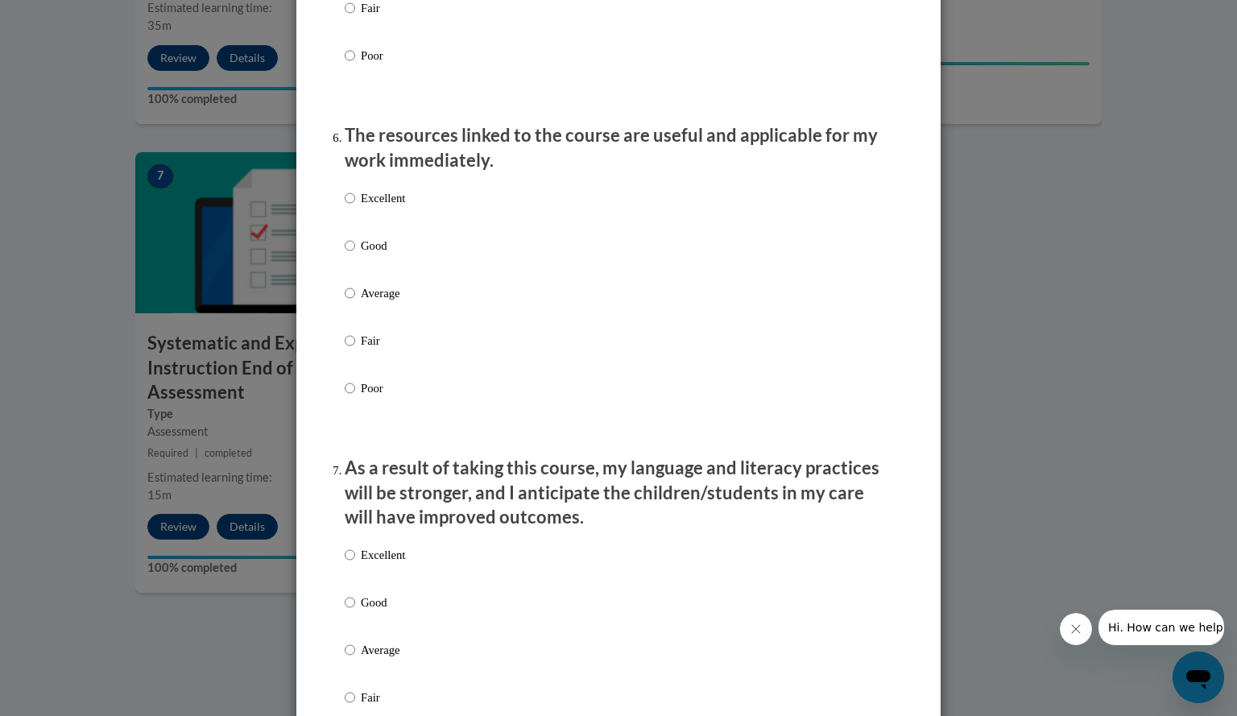
scroll to position [1717, 0]
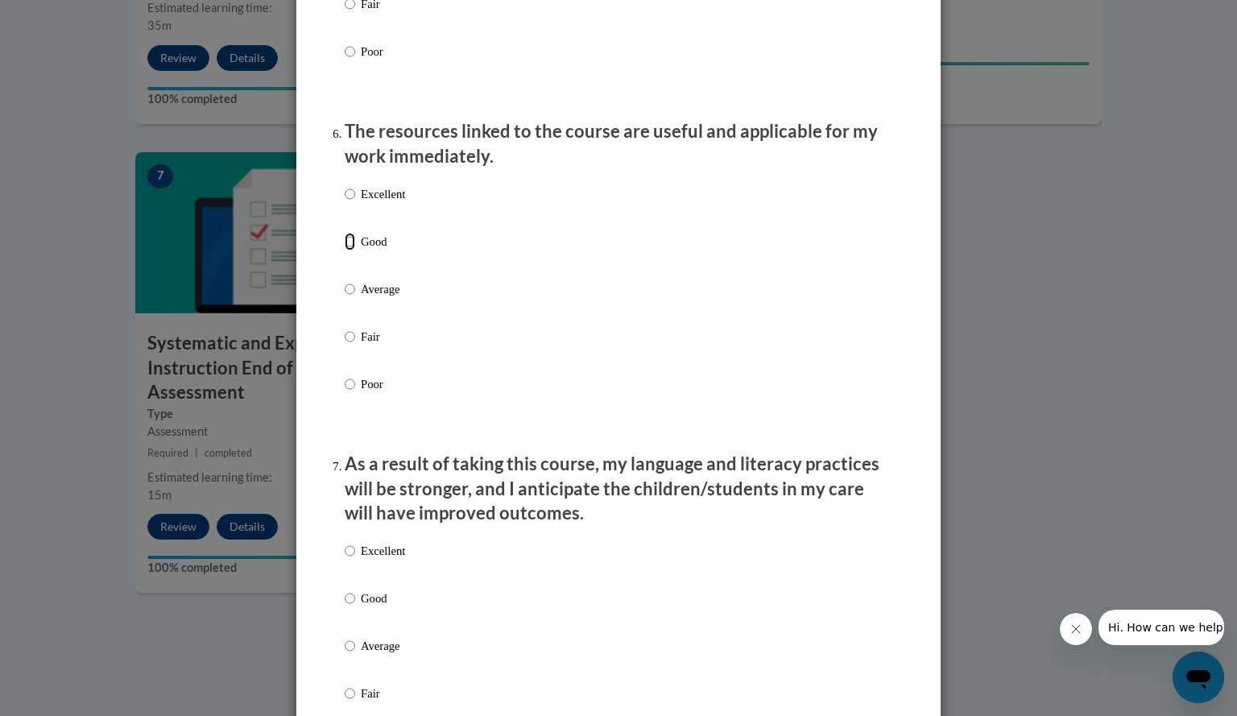
click at [345, 251] on input "Good" at bounding box center [350, 242] width 10 height 18
radio input "true"
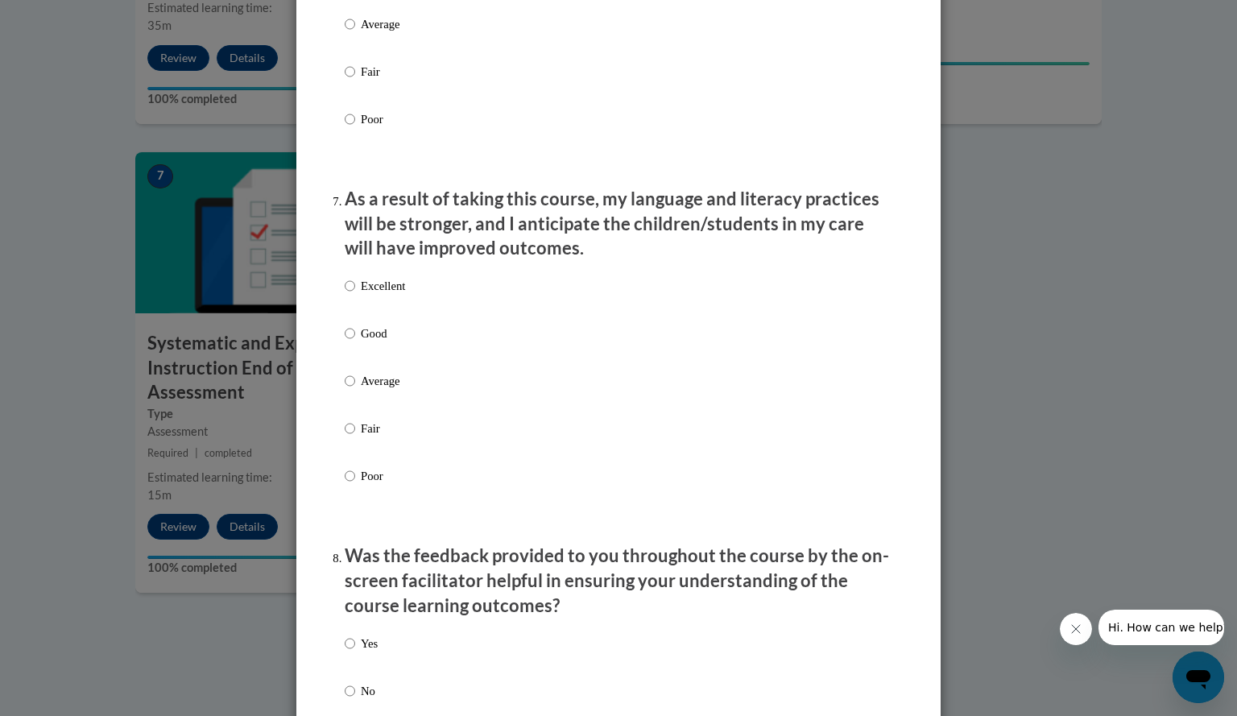
scroll to position [1983, 0]
click at [345, 339] on input "Good" at bounding box center [350, 333] width 10 height 18
radio input "true"
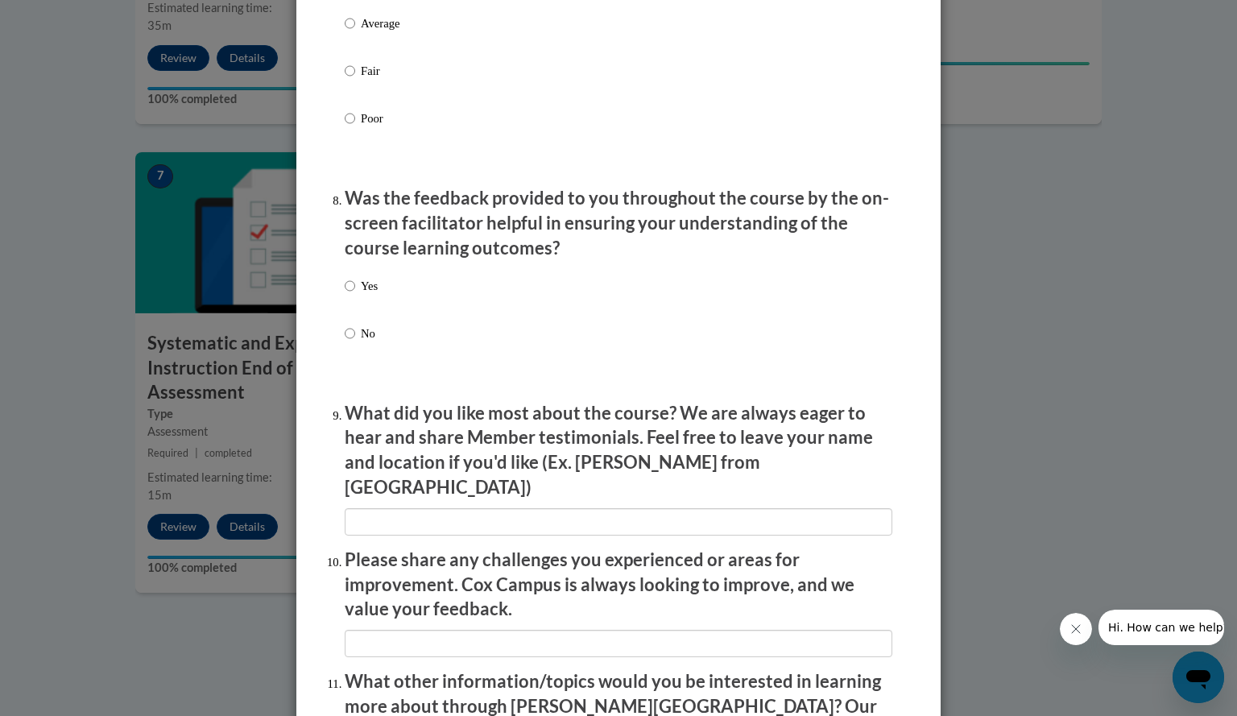
scroll to position [2343, 0]
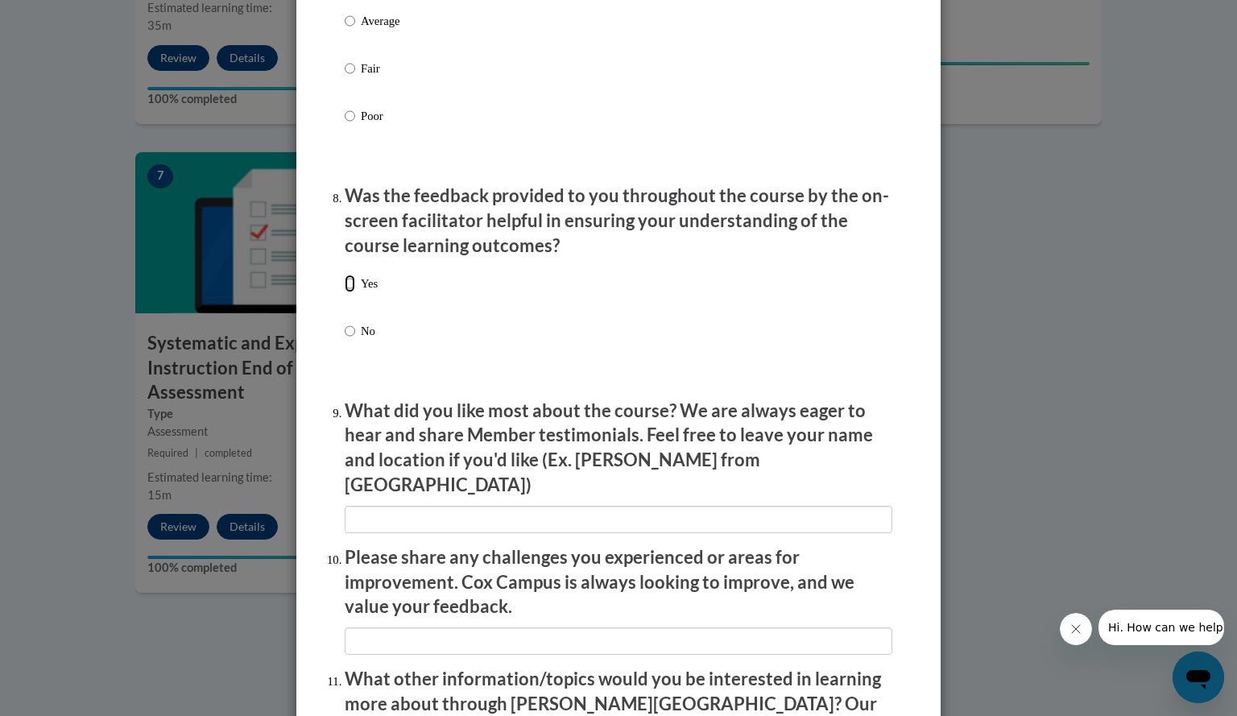
click at [346, 292] on input "Yes" at bounding box center [350, 284] width 10 height 18
radio input "true"
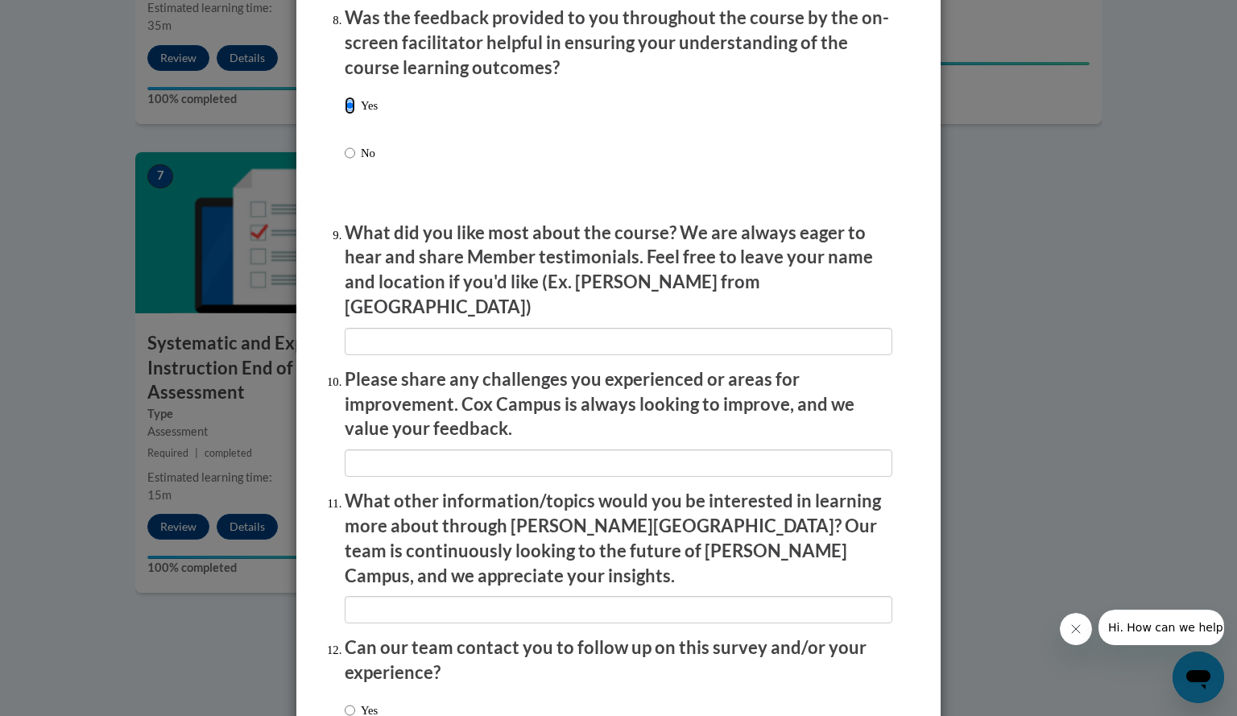
scroll to position [2521, 0]
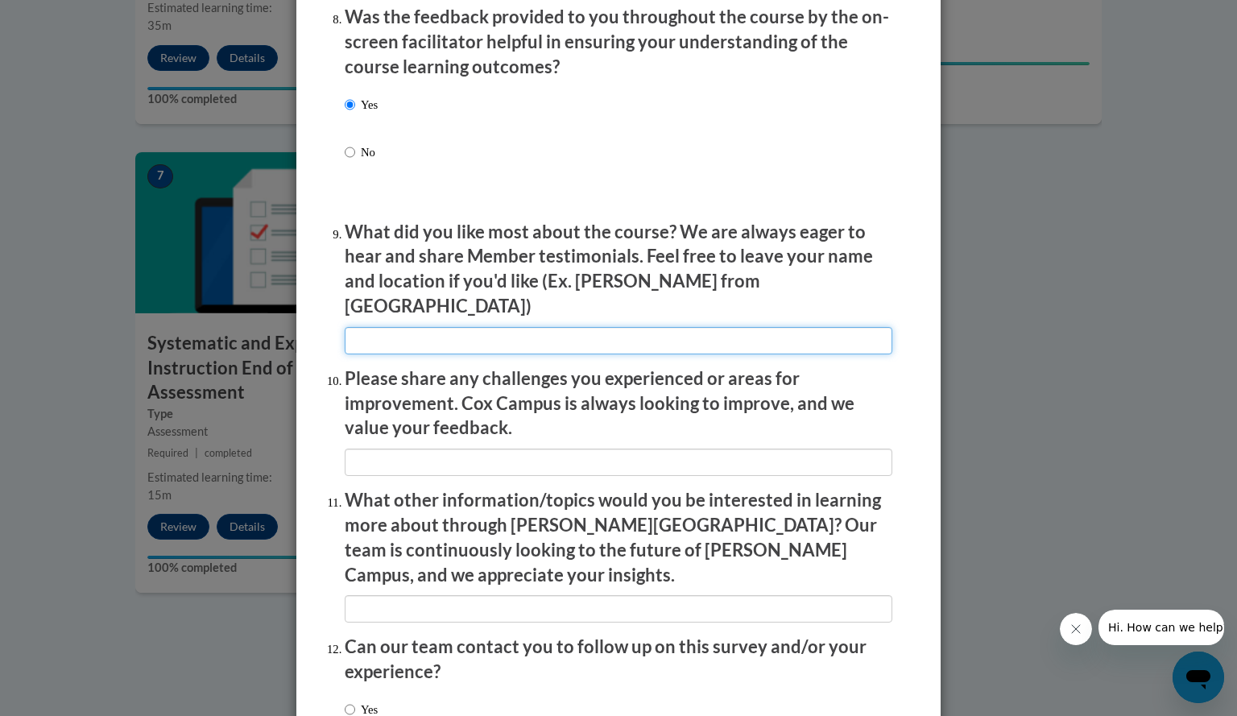
click at [404, 333] on input "textbox" at bounding box center [619, 340] width 548 height 27
type input "I like that it is self paced."
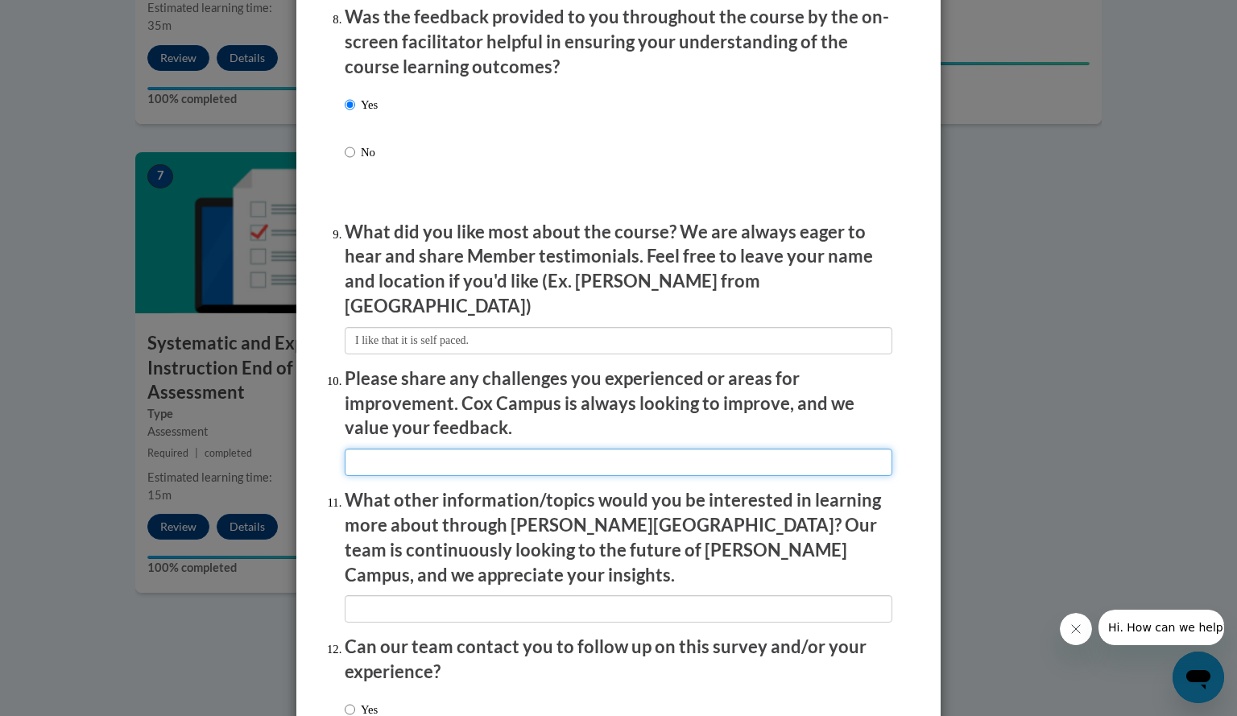
click at [395, 457] on input "textbox" at bounding box center [619, 462] width 548 height 27
type input "No challenges."
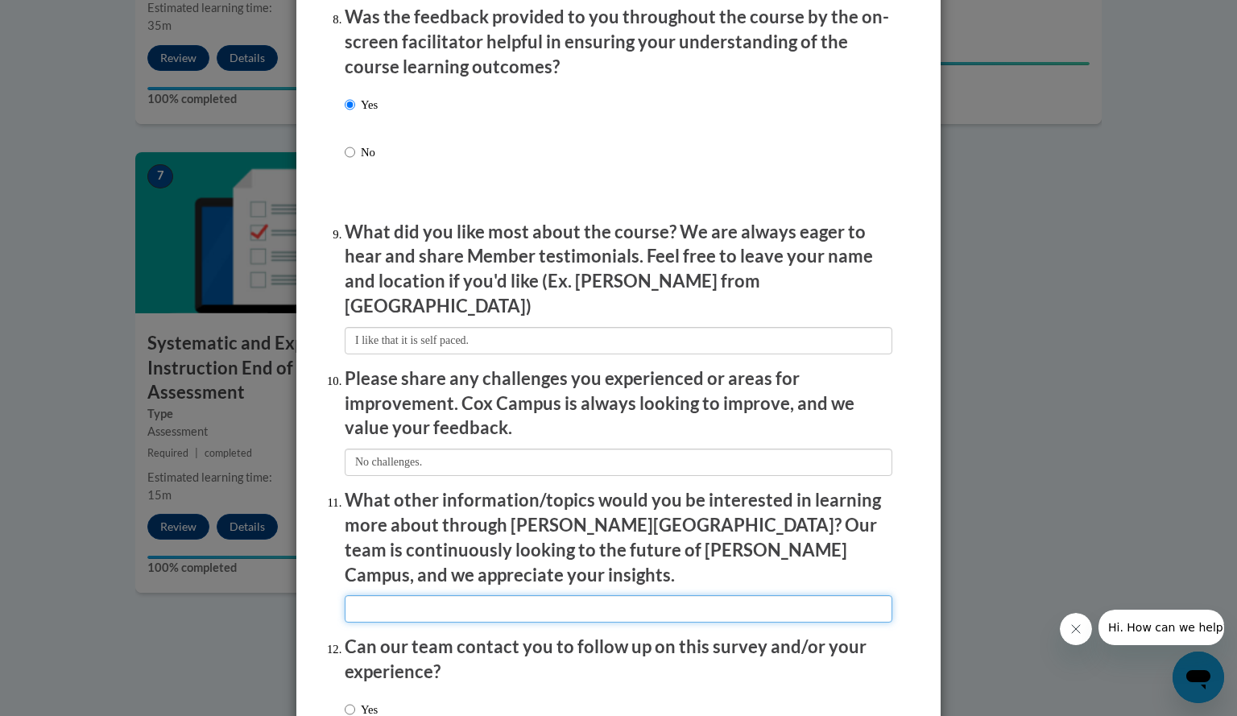
click at [411, 595] on input "textbox" at bounding box center [619, 608] width 548 height 27
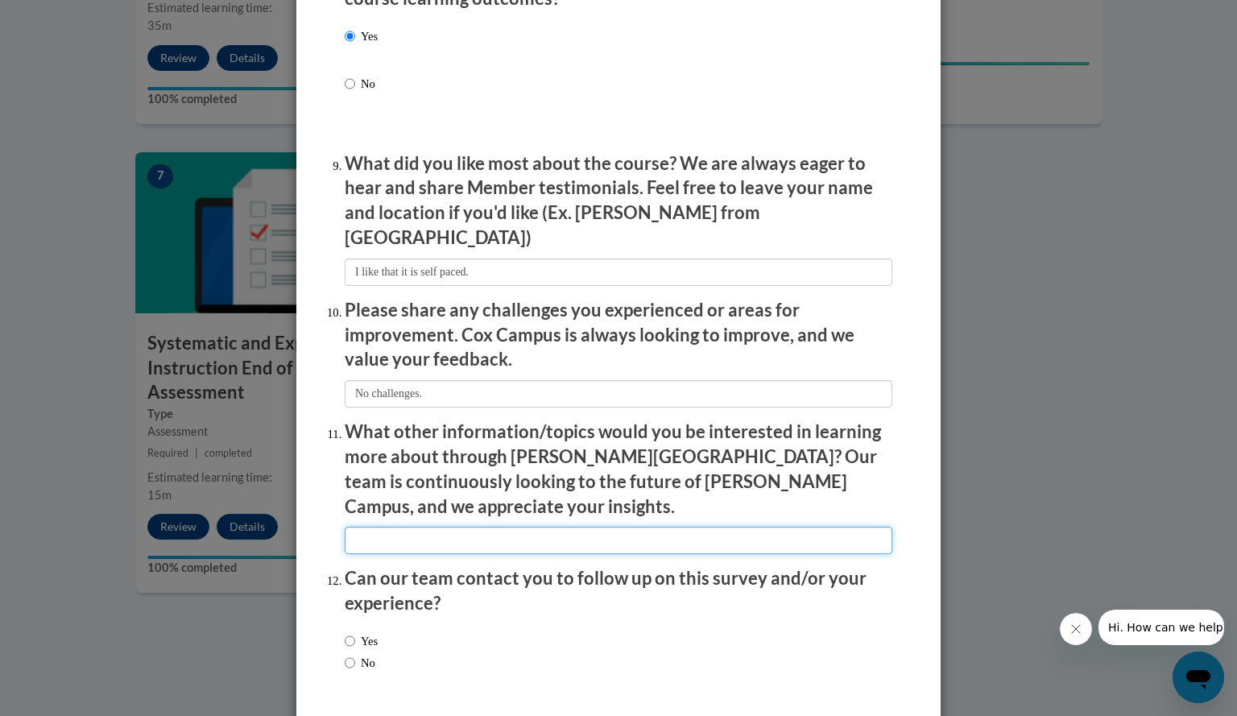
scroll to position [2591, 0]
type input "Nothing right now."
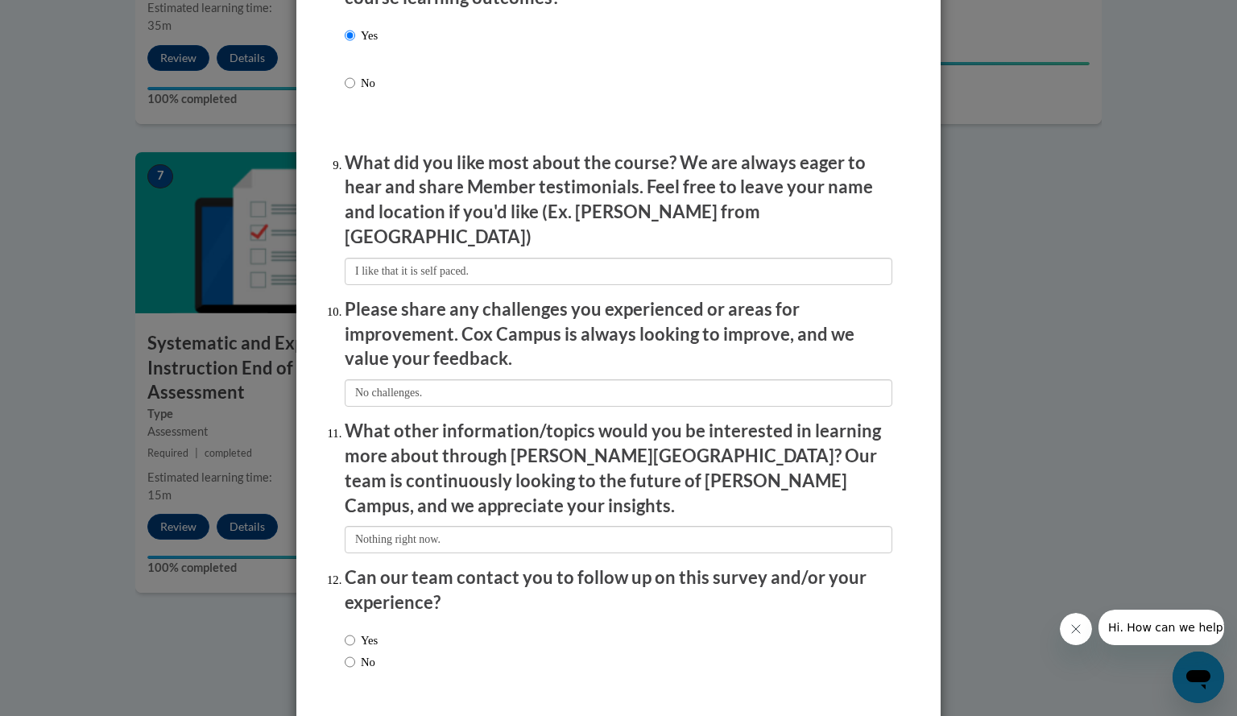
click at [350, 653] on label "No" at bounding box center [360, 662] width 31 height 18
click at [350, 653] on input "No" at bounding box center [350, 662] width 10 height 18
radio input "true"
click at [825, 715] on input "Submit feedback" at bounding box center [853, 729] width 101 height 26
